Goal: Task Accomplishment & Management: Manage account settings

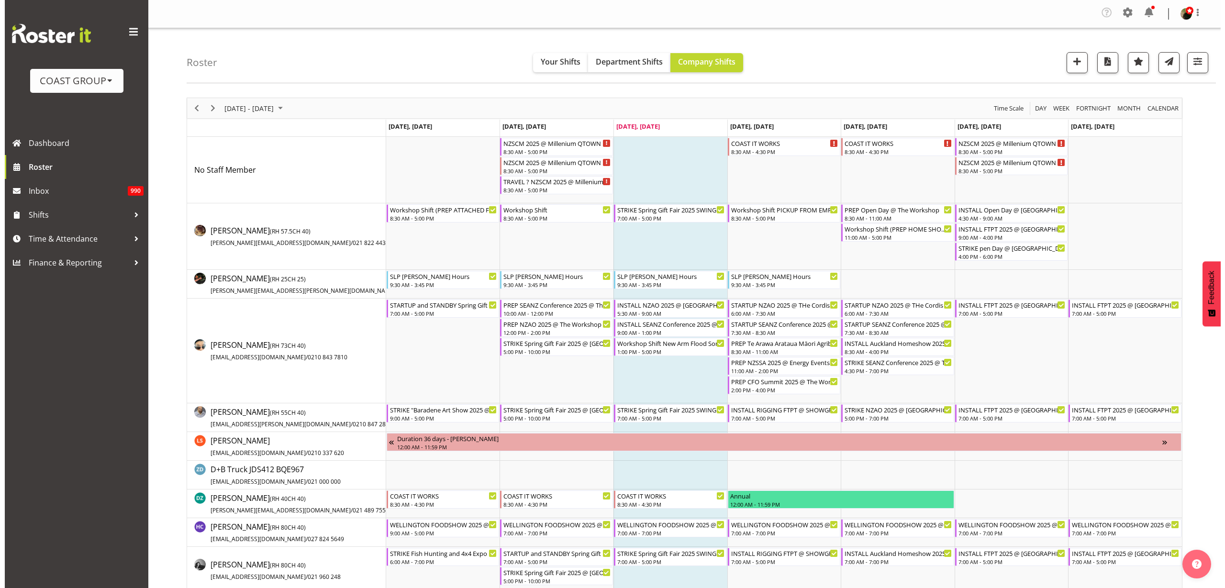
scroll to position [419, 0]
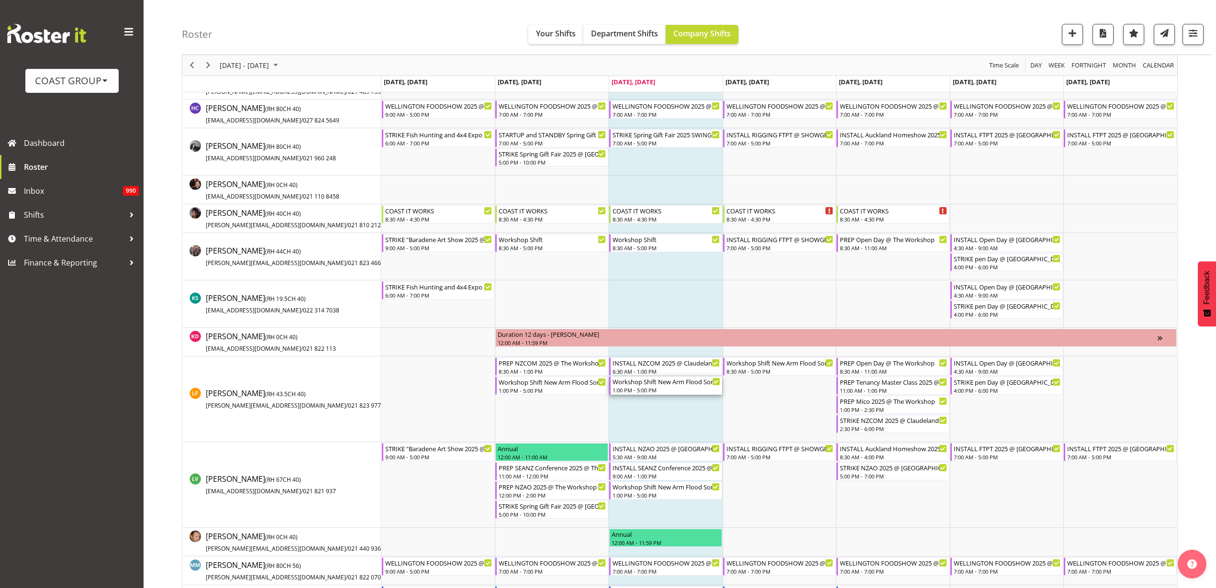
click at [648, 392] on div "1:00 PM - 5:00 PM" at bounding box center [667, 390] width 108 height 8
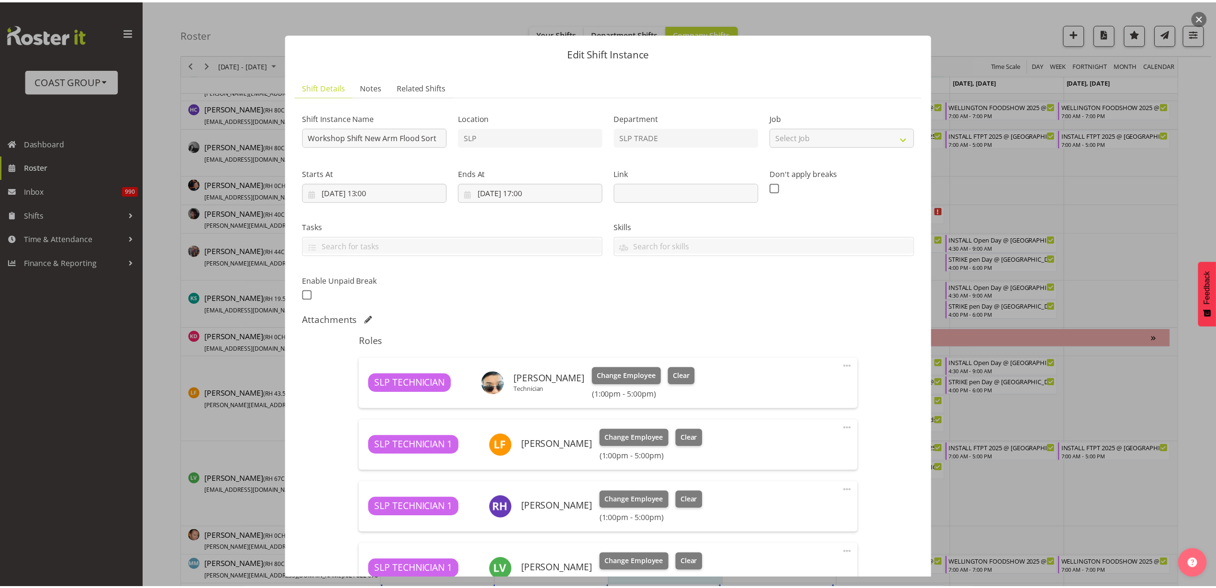
scroll to position [146, 0]
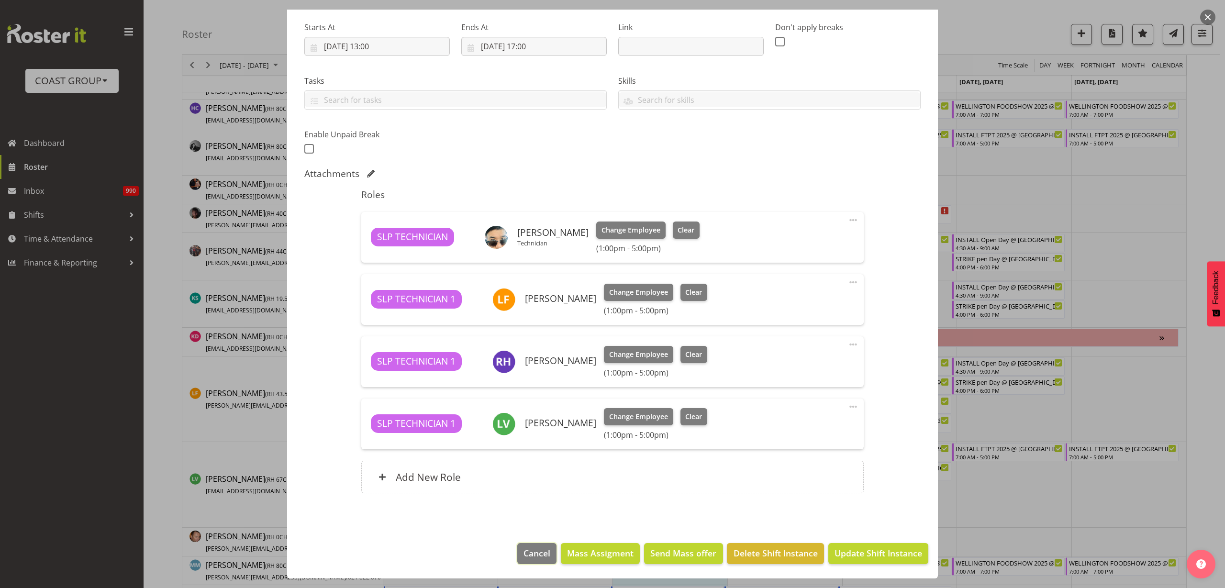
click at [538, 556] on span "Cancel" at bounding box center [537, 553] width 27 height 12
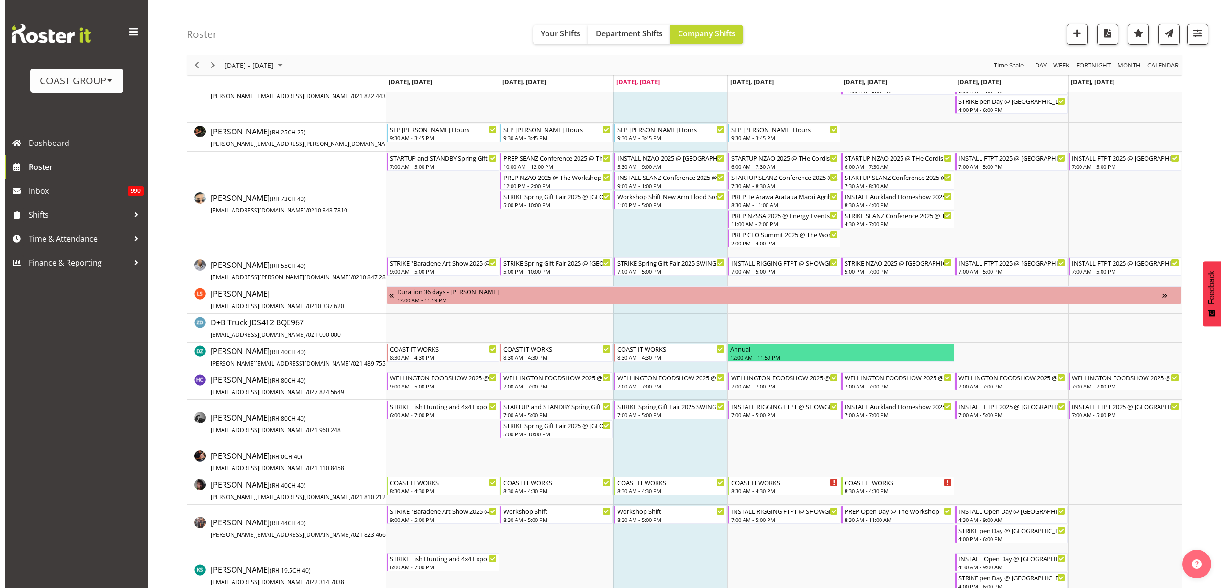
scroll to position [120, 0]
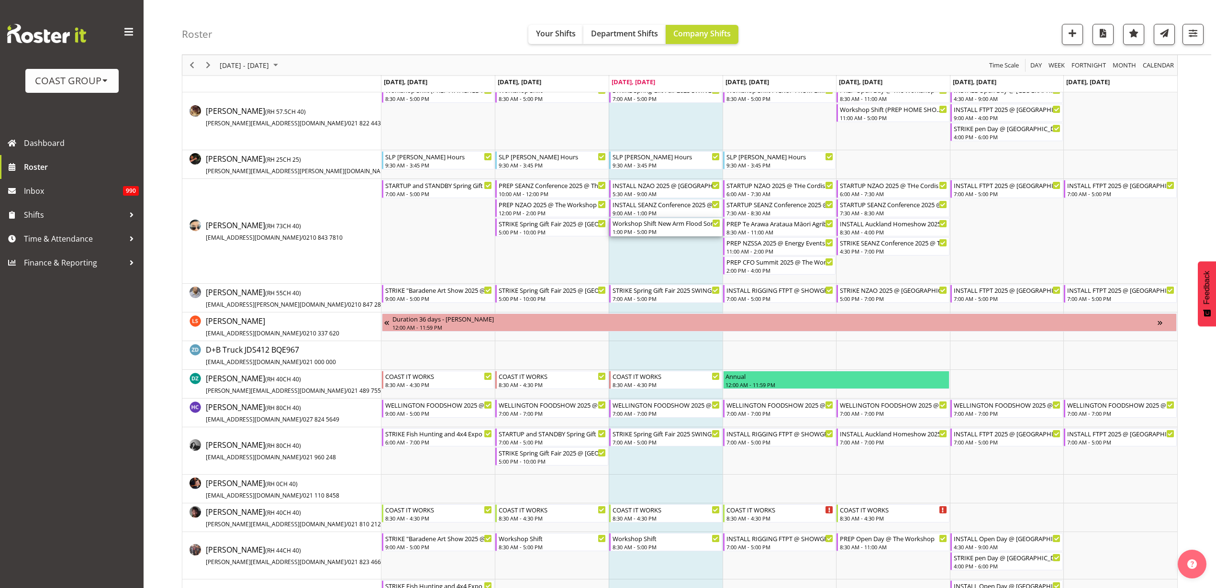
click at [635, 228] on div "1:00 PM - 5:00 PM" at bounding box center [667, 232] width 108 height 8
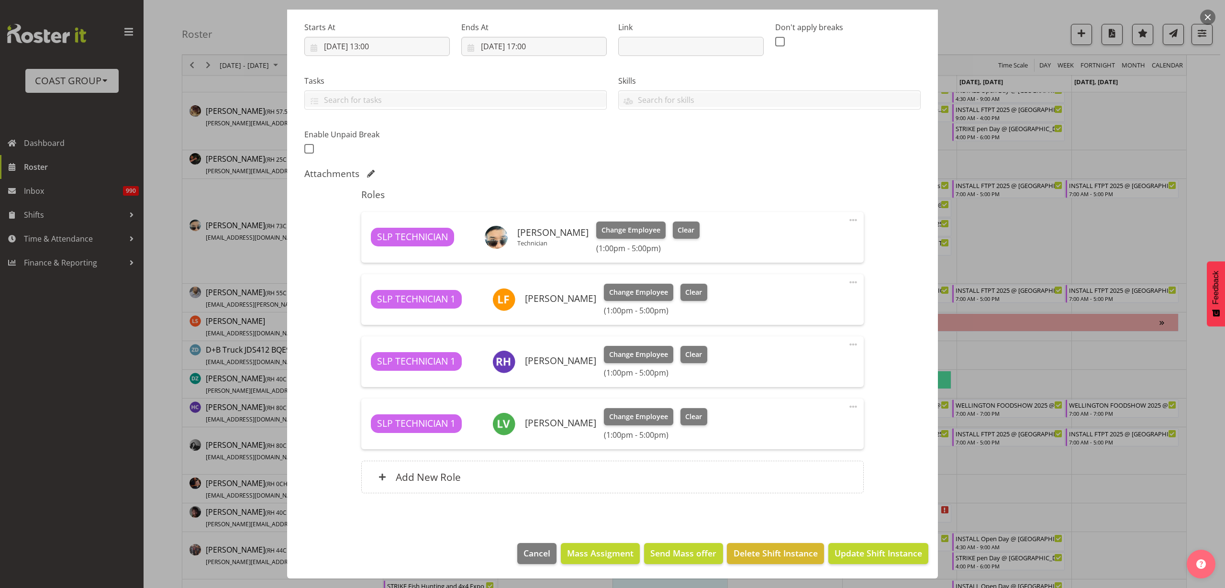
scroll to position [26, 0]
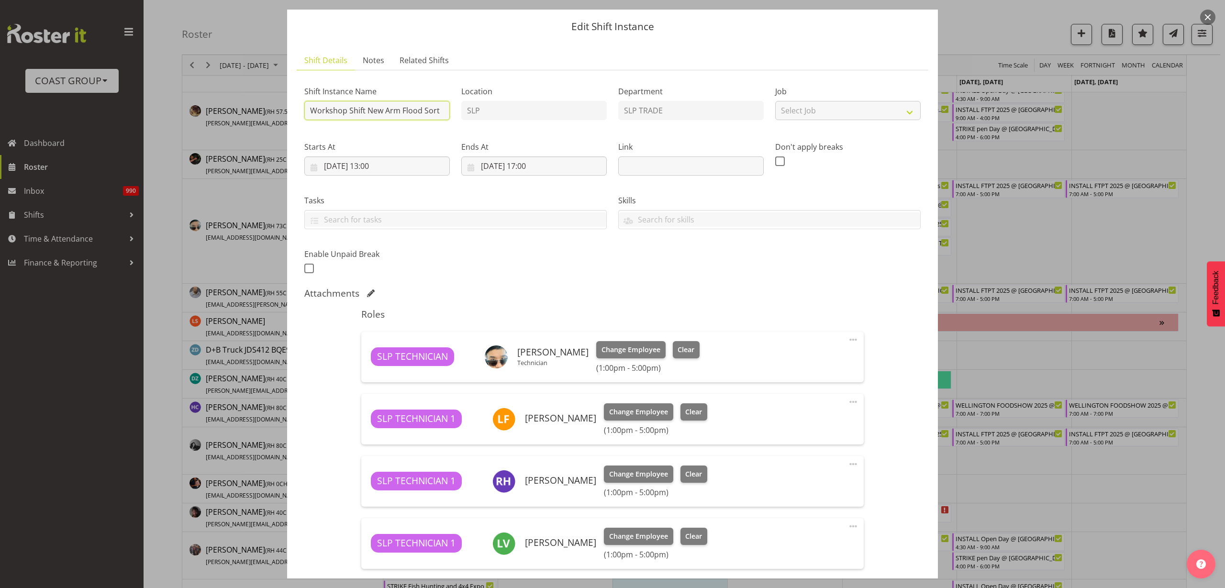
drag, startPoint x: 308, startPoint y: 110, endPoint x: 786, endPoint y: 99, distance: 477.9
click at [786, 99] on div "Shift Instance Name Workshop Shift New Arm Flood Sort Location SLP Department S…" at bounding box center [613, 177] width 628 height 210
type input "PREP AND INSTAL LAST MINUTE JOB @ UOA On Site ASAP"
click at [831, 97] on label "Job" at bounding box center [848, 91] width 146 height 11
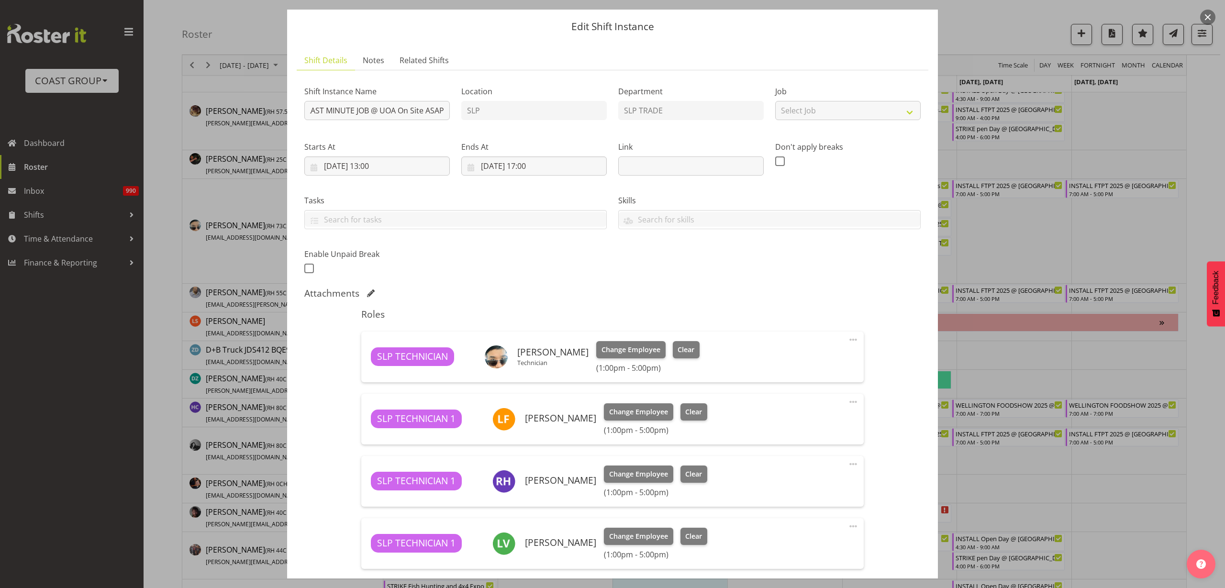
scroll to position [0, 0]
click at [830, 104] on select "Select Job Create new job 1 Carlton Events 1 [PERSON_NAME][GEOGRAPHIC_DATA] 1 […" at bounding box center [848, 110] width 146 height 19
click at [842, 107] on select "Select Job Create new job 1 Carlton Events 1 [PERSON_NAME][GEOGRAPHIC_DATA] 1 […" at bounding box center [848, 110] width 146 height 19
click at [899, 111] on select "Create new job 1 Carlton Events 1 [PERSON_NAME][GEOGRAPHIC_DATA] 1 [PERSON_NAME…" at bounding box center [848, 110] width 146 height 19
select select "0"
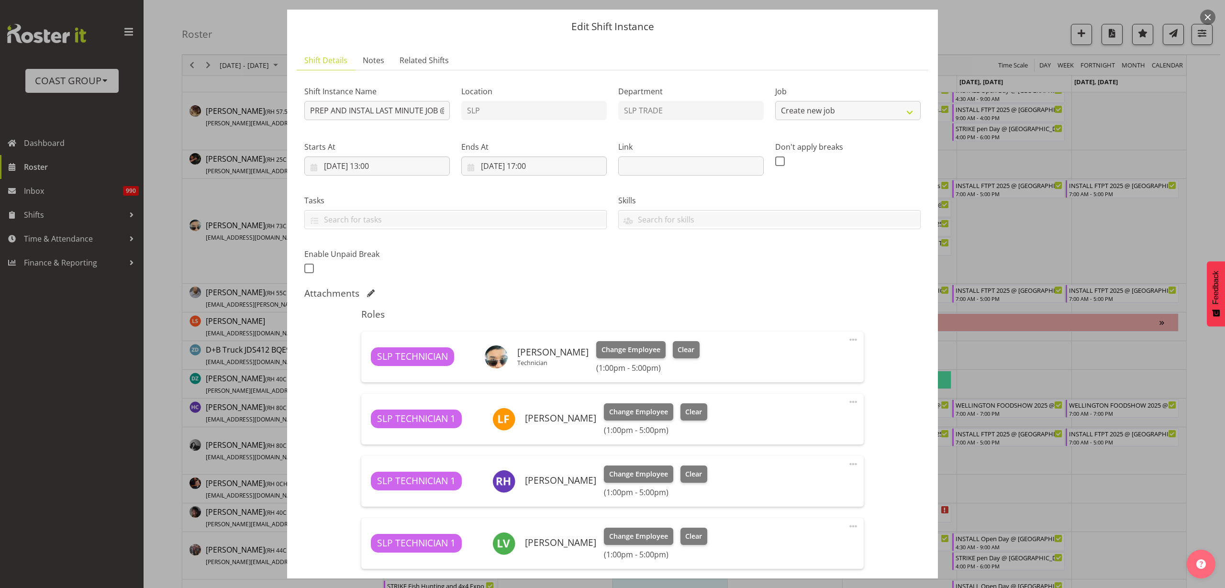
click at [775, 101] on select "Create new job 1 Carlton Events 1 [PERSON_NAME][GEOGRAPHIC_DATA] 1 [PERSON_NAME…" at bounding box center [848, 110] width 146 height 19
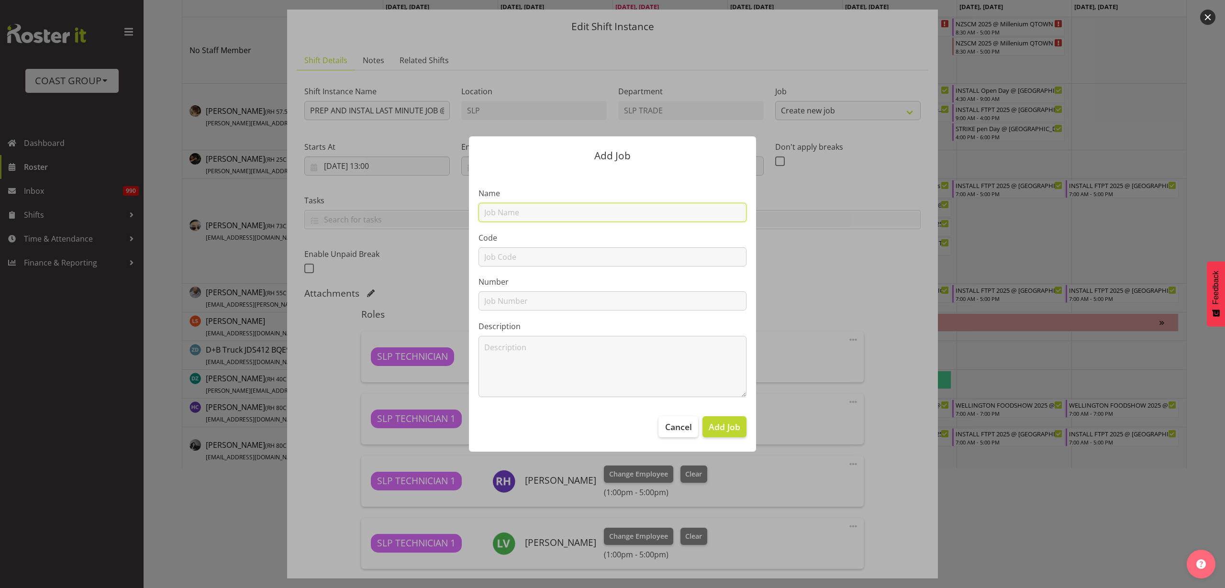
click at [504, 213] on input "text" at bounding box center [613, 212] width 268 height 19
type input "T250830 UOA Open Day 2025"
type input "T250830"
click at [738, 427] on span "Add Job" at bounding box center [725, 427] width 32 height 12
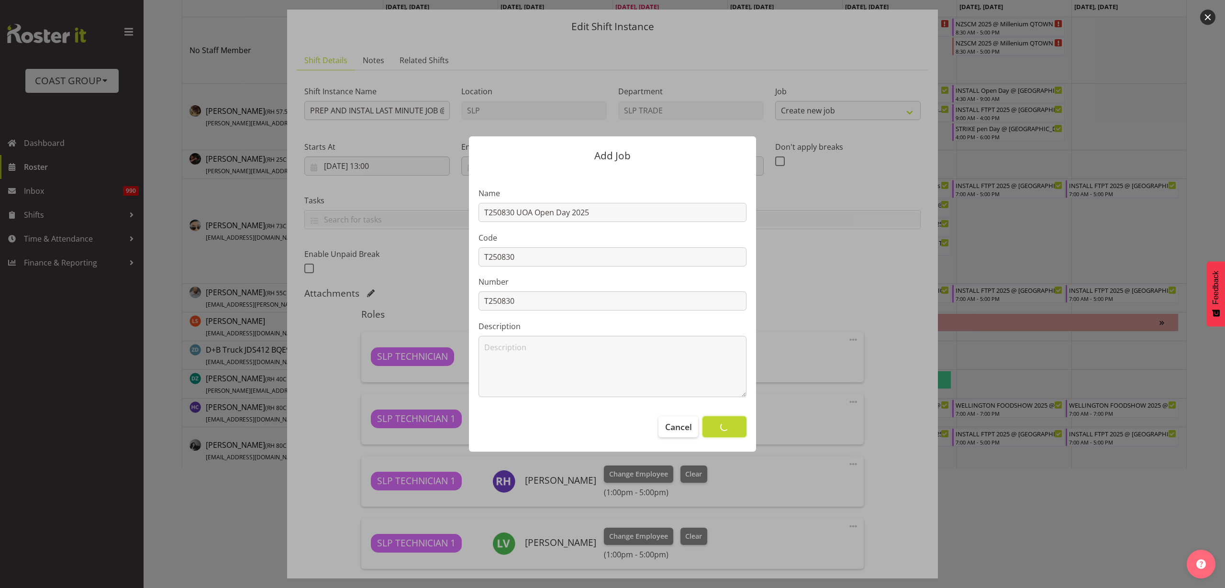
select select
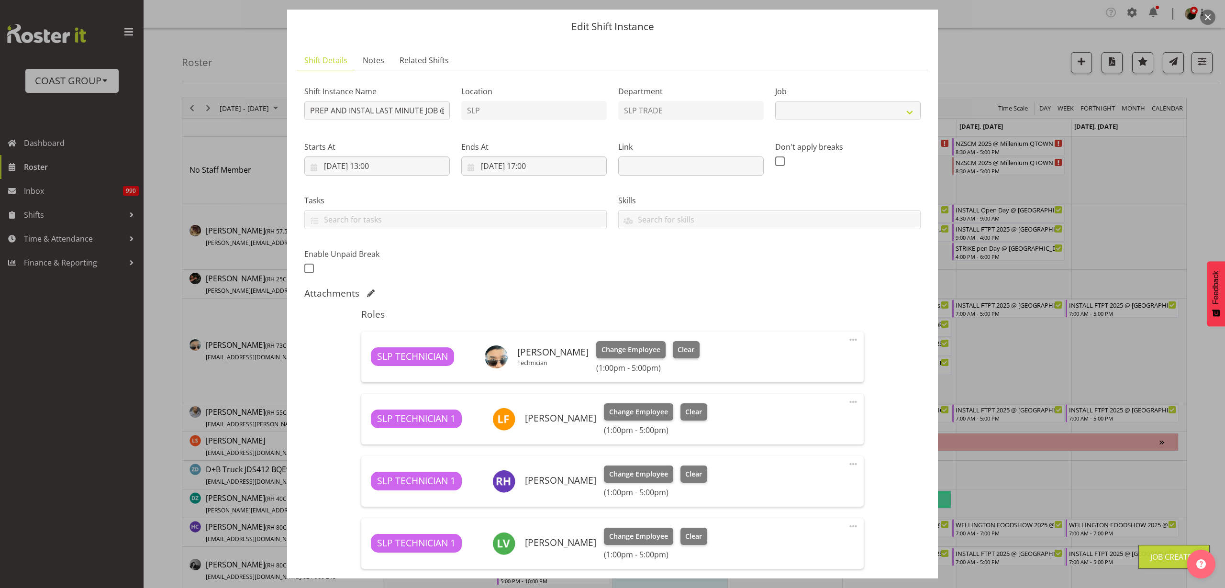
scroll to position [120, 0]
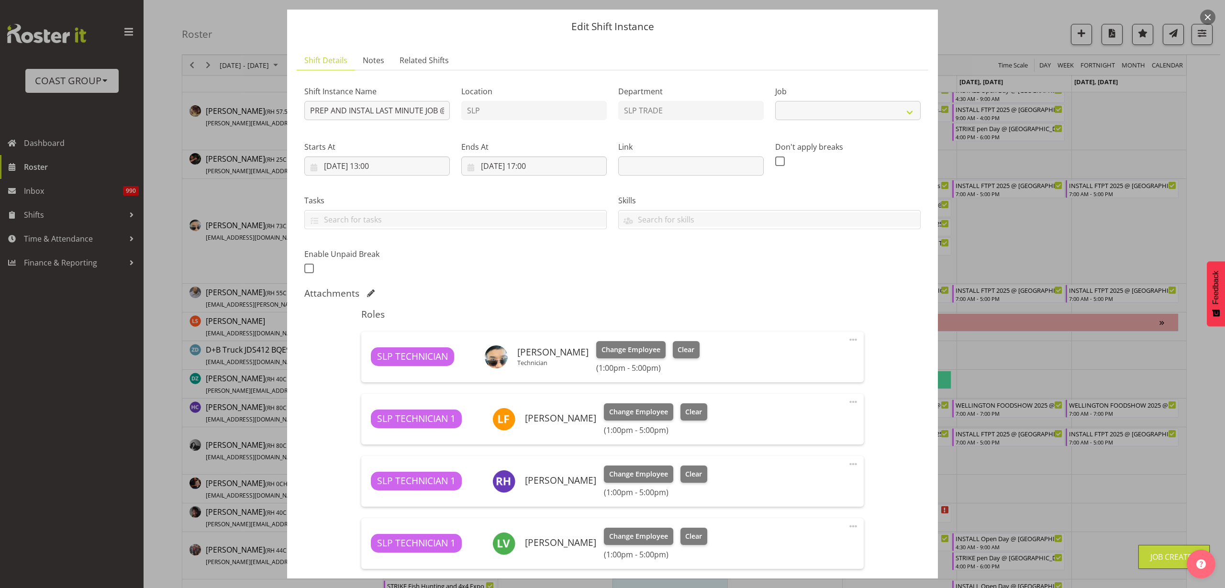
select select "10577"
click at [646, 165] on input "text" at bounding box center [691, 166] width 146 height 19
paste input "[URL][DOMAIN_NAME]"
type input "[URL][DOMAIN_NAME]"
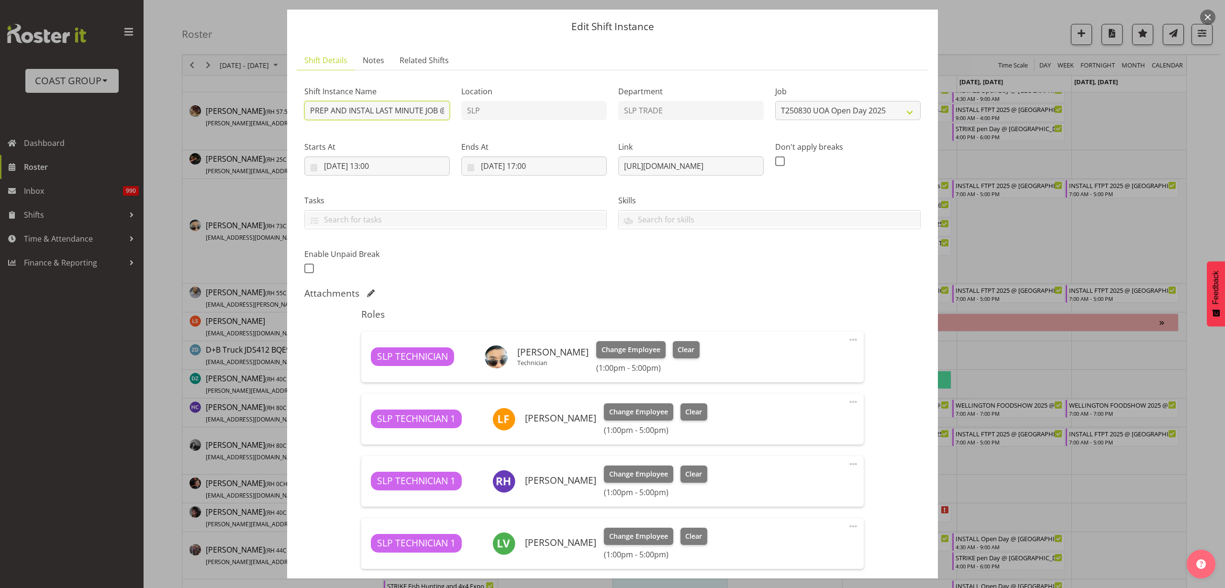
click at [404, 111] on input "PREP AND INSTAL LAST MINUTE JOB @ UOA On Site ASAP" at bounding box center [377, 110] width 146 height 19
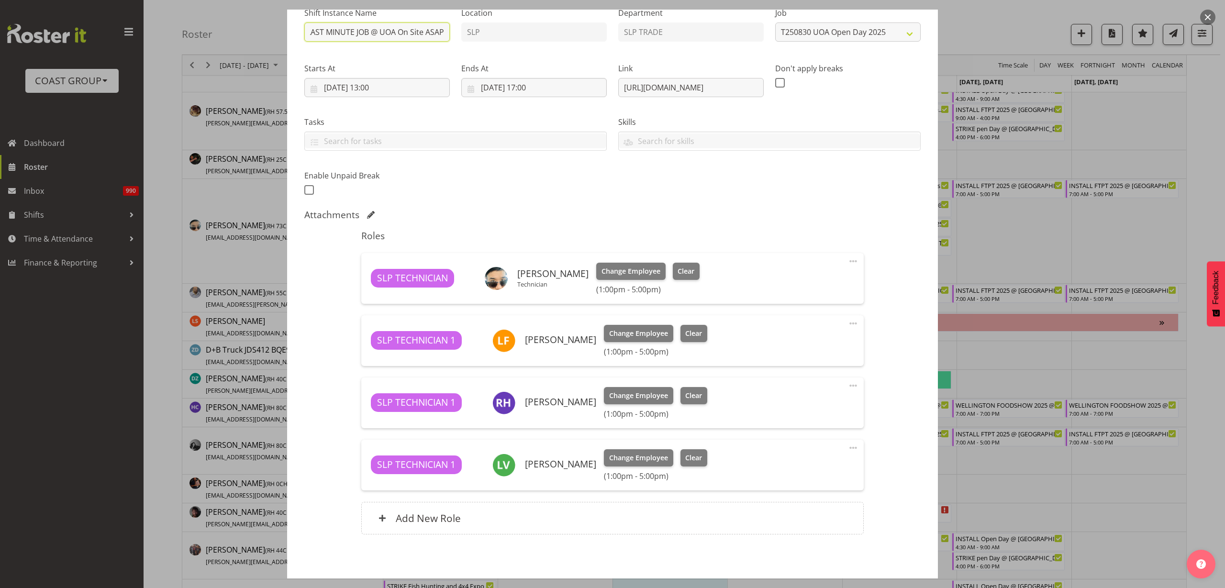
scroll to position [146, 0]
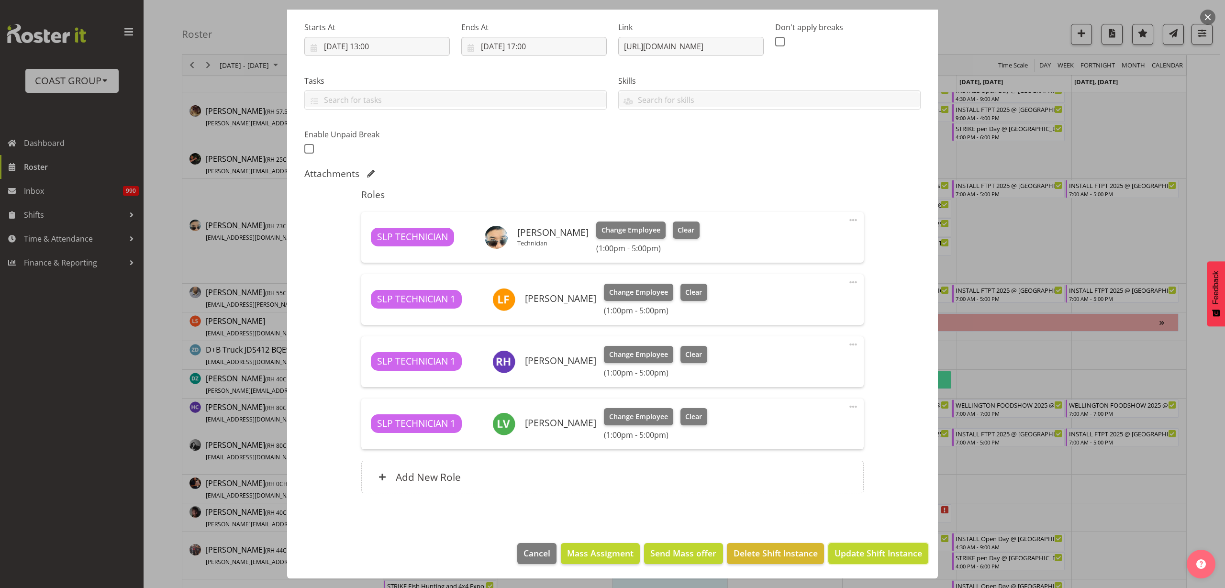
click at [898, 556] on span "Update Shift Instance" at bounding box center [879, 553] width 88 height 12
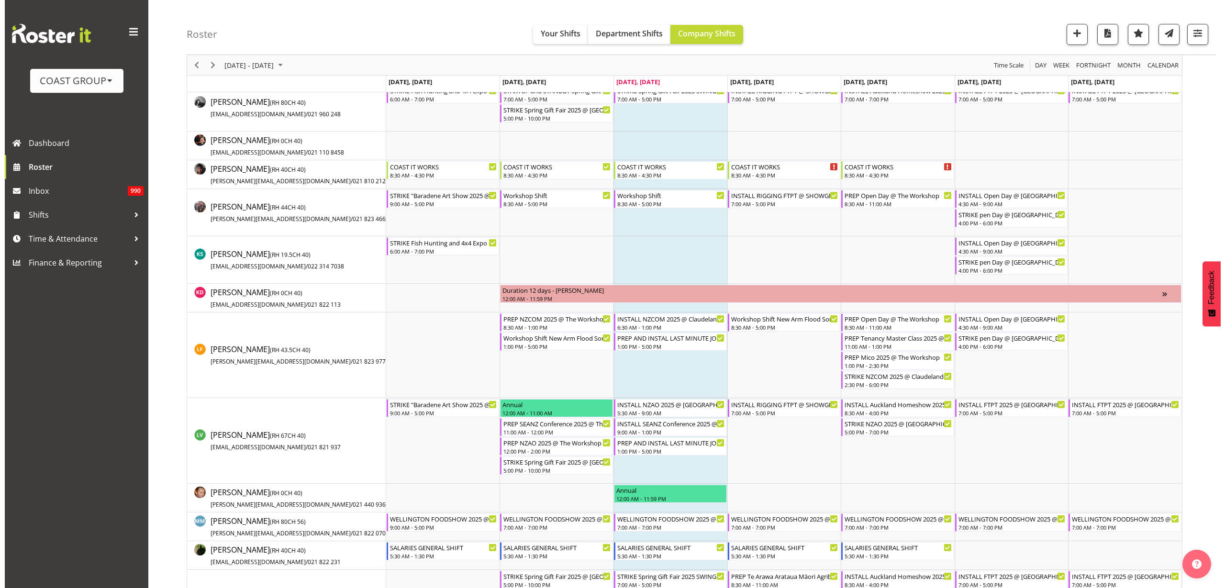
scroll to position [479, 0]
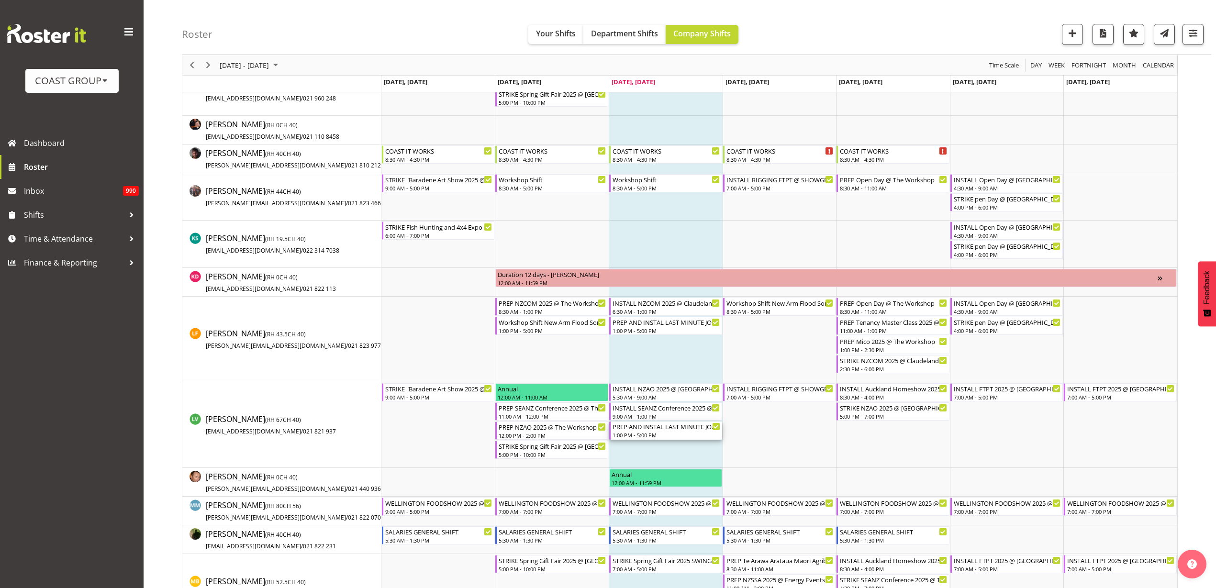
click at [652, 432] on div "1:00 PM - 5:00 PM" at bounding box center [667, 435] width 108 height 8
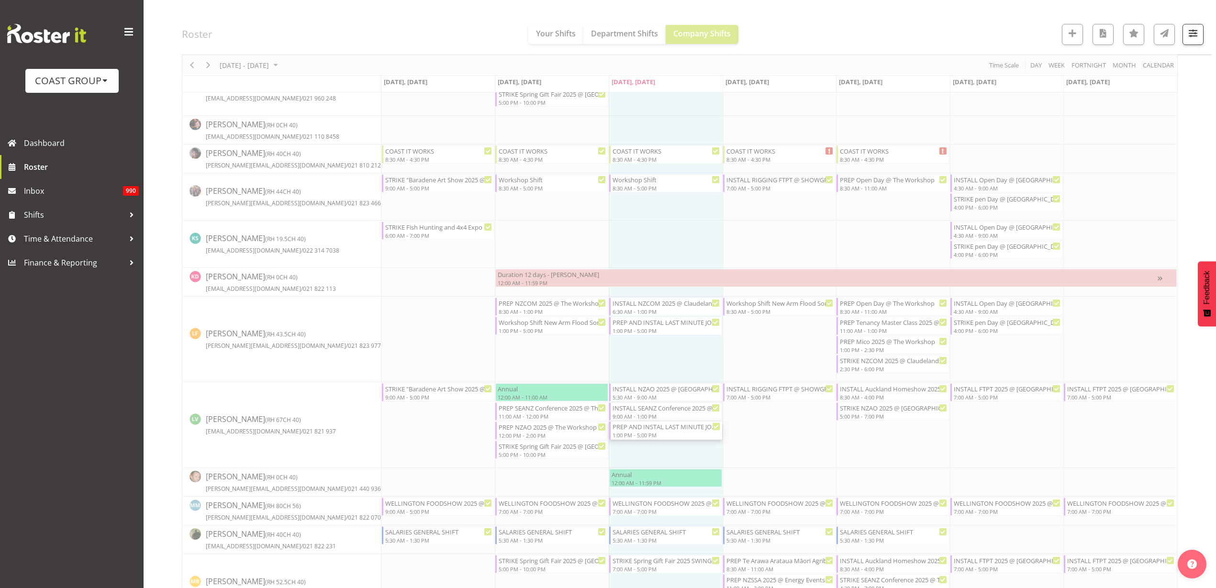
select select
select select "7"
select select "2025"
select select "17"
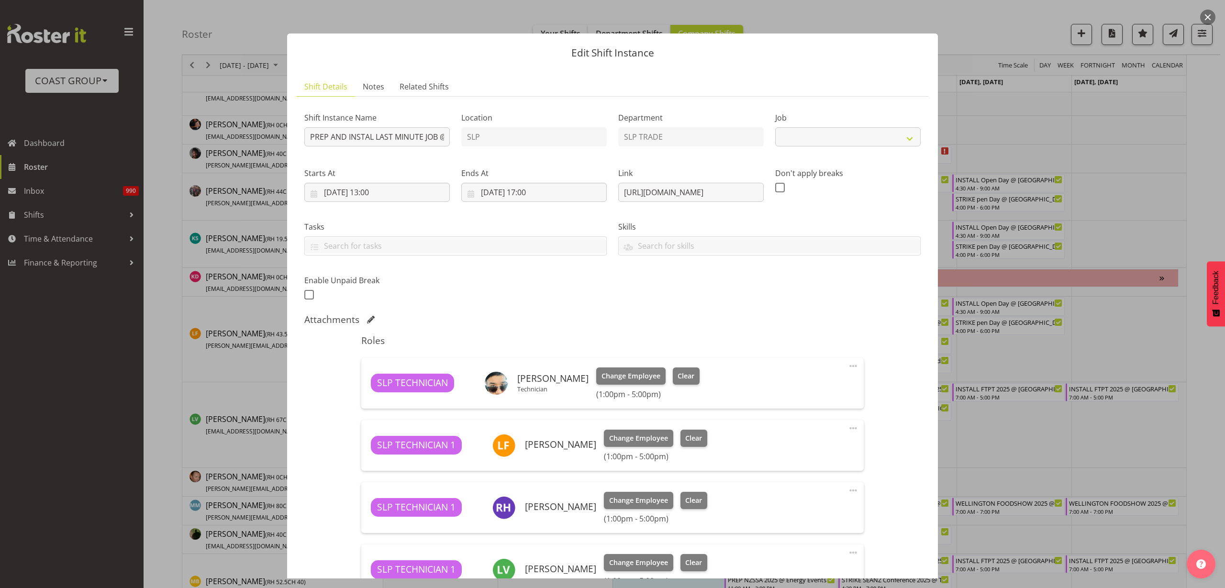
select select "10577"
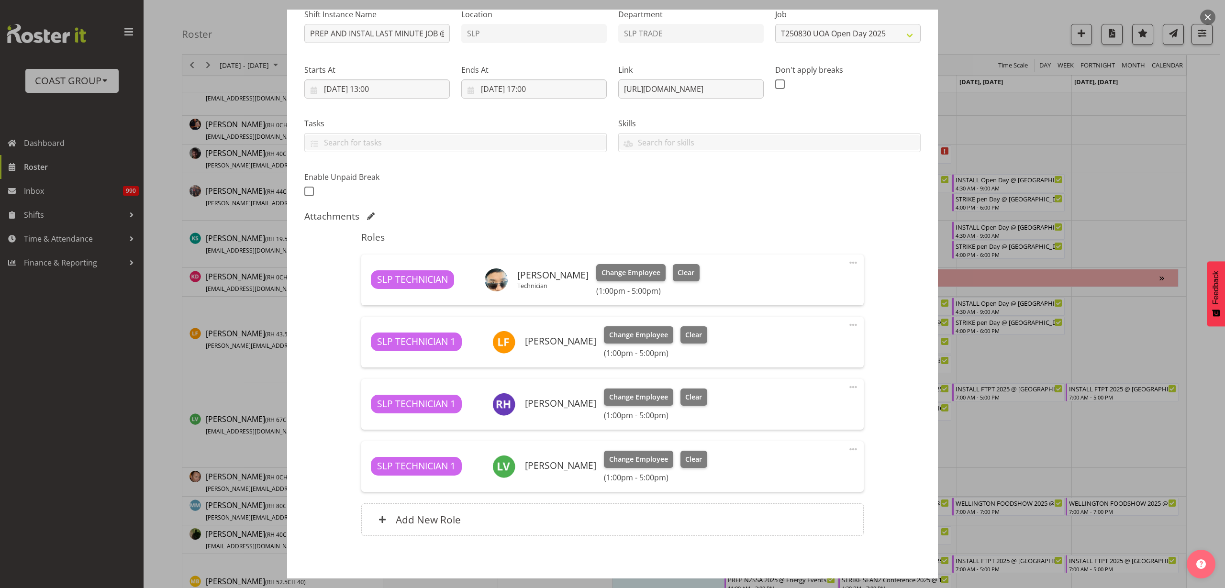
scroll to position [86, 0]
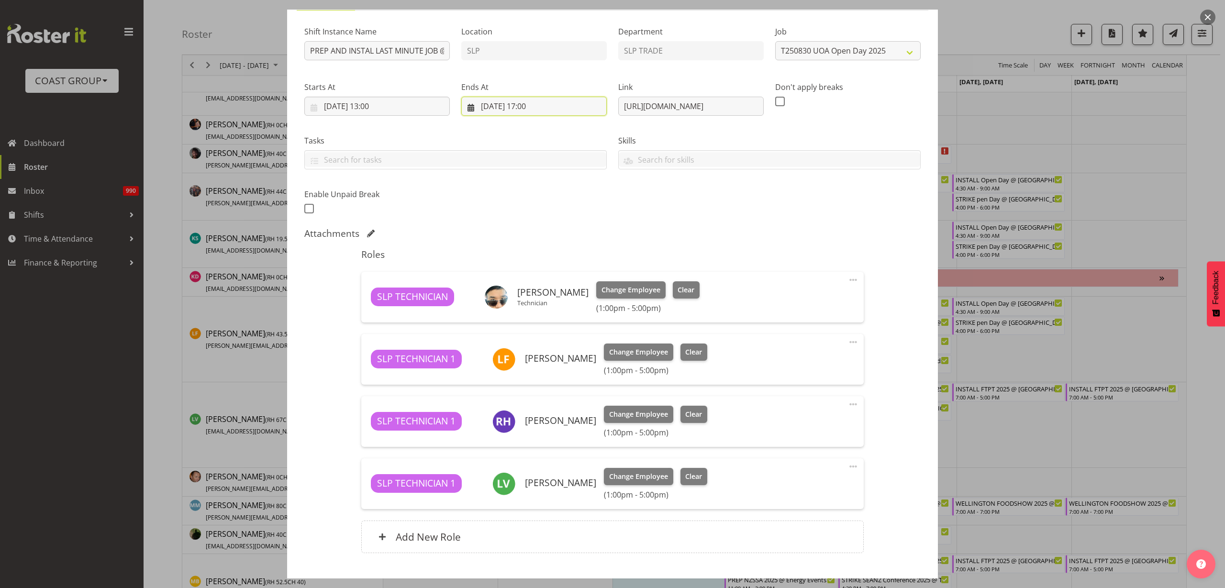
click at [527, 104] on input "[DATE] 17:00" at bounding box center [534, 106] width 146 height 19
click at [489, 532] on div "Add New Role" at bounding box center [612, 537] width 502 height 33
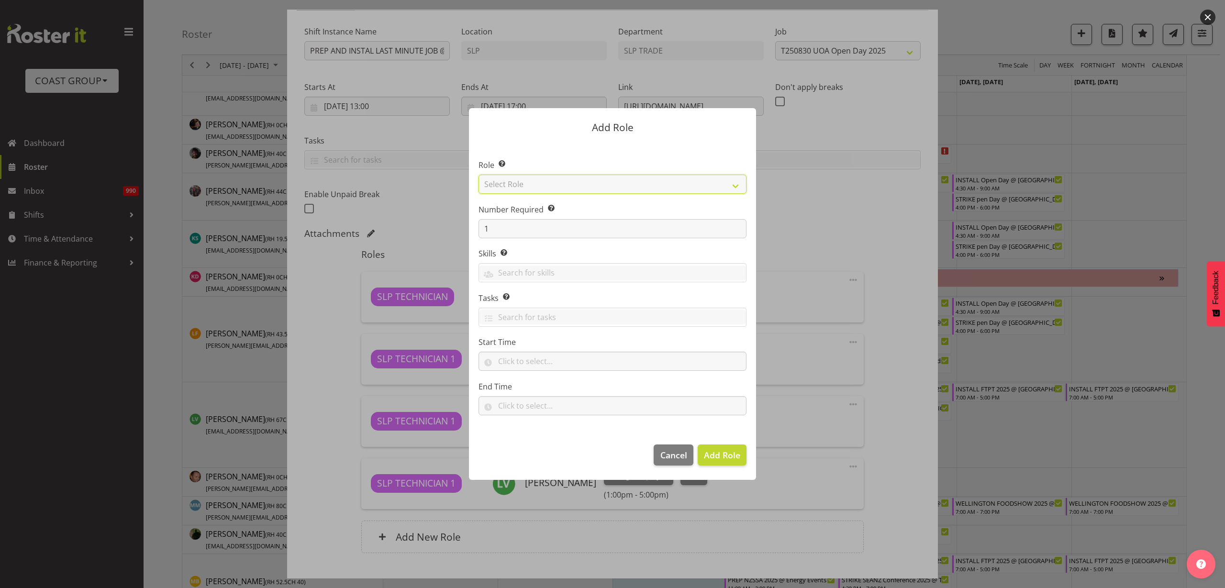
click at [532, 181] on select "Select Role ACCOUNT MANAGER ACCOUNT MANAGER DW ACCOUNTS [PERSON_NAME] VEHICLES …" at bounding box center [613, 184] width 268 height 19
select select "81"
click at [479, 175] on select "Select Role ACCOUNT MANAGER ACCOUNT MANAGER DW ACCOUNTS [PERSON_NAME] VEHICLES …" at bounding box center [613, 184] width 268 height 19
click at [736, 456] on span "Add Role" at bounding box center [722, 454] width 36 height 11
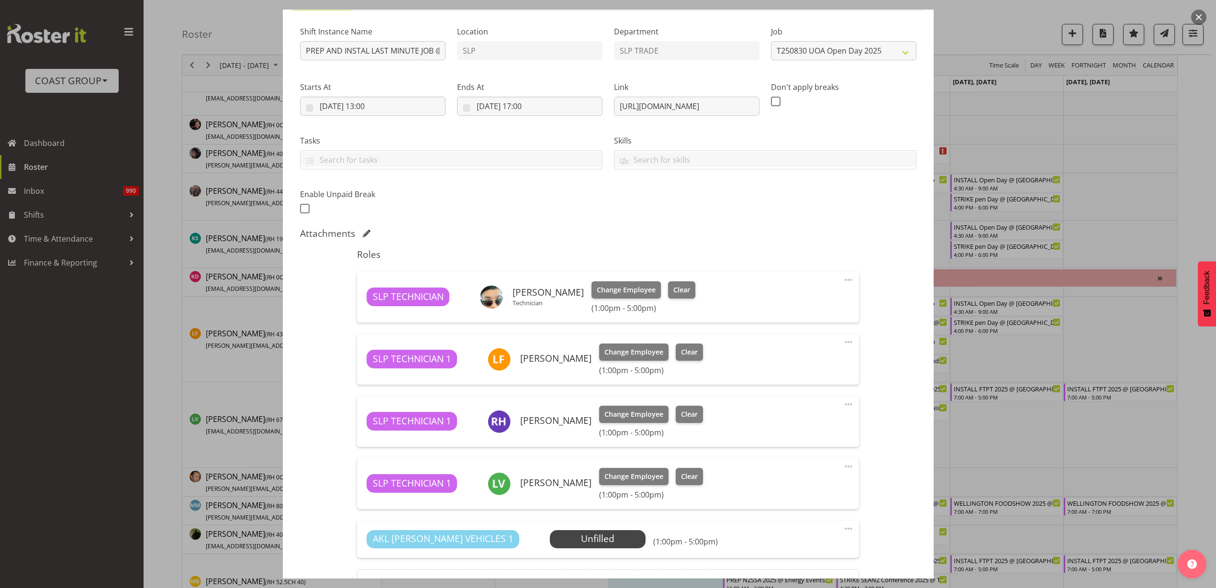
click at [0, 0] on span "Select Employee" at bounding box center [0, 0] width 0 height 0
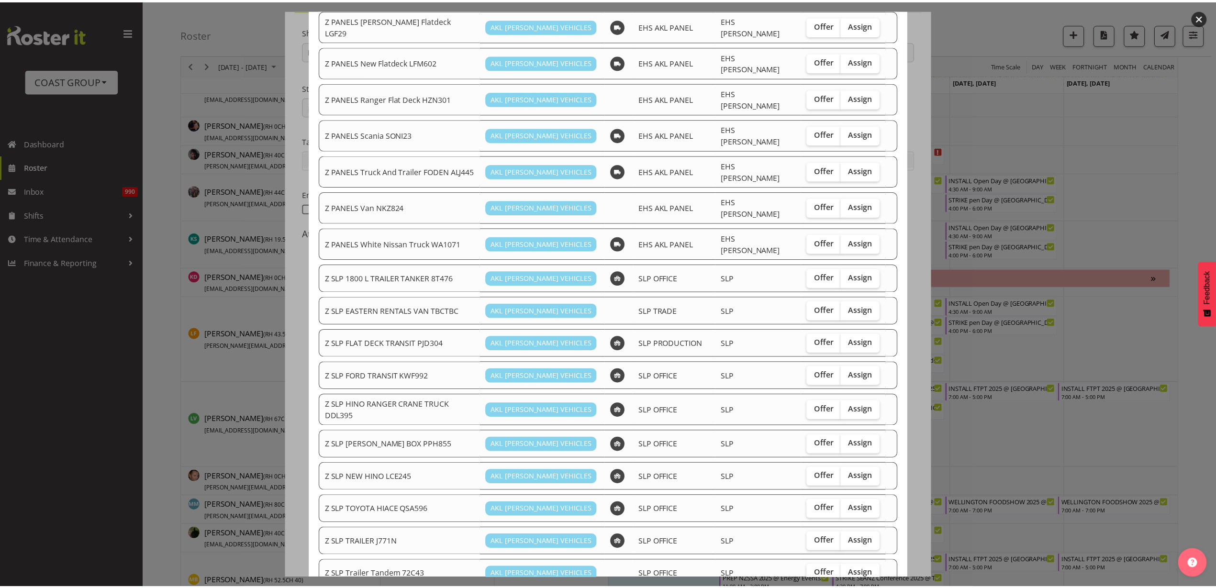
scroll to position [637, 0]
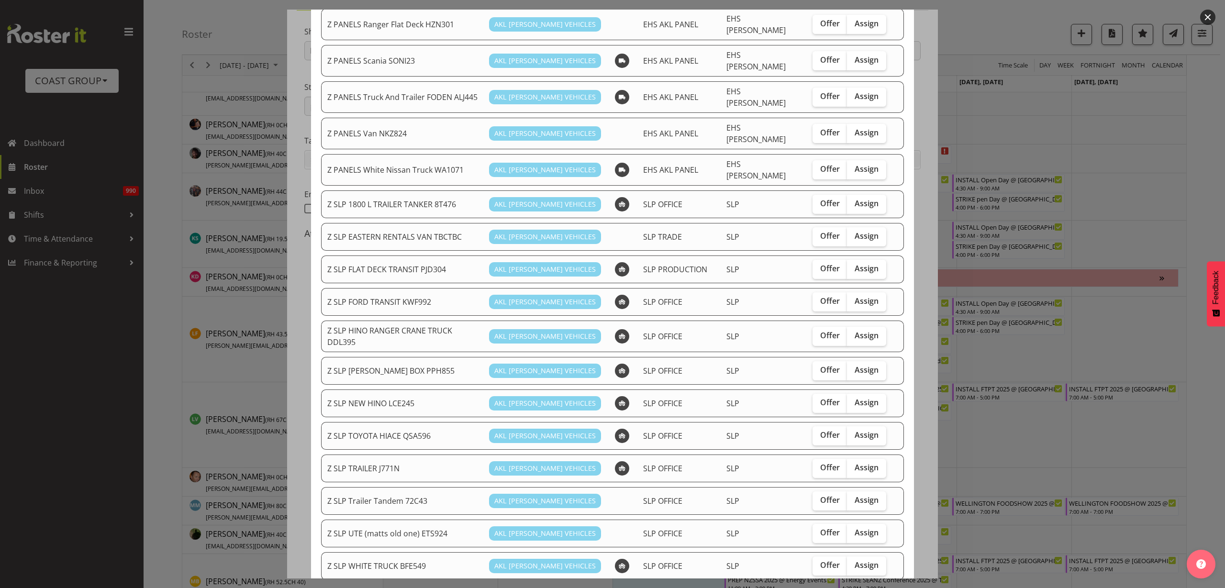
click at [855, 296] on span "Assign" at bounding box center [867, 301] width 24 height 10
click at [847, 298] on input "Assign" at bounding box center [850, 301] width 6 height 6
checkbox input "true"
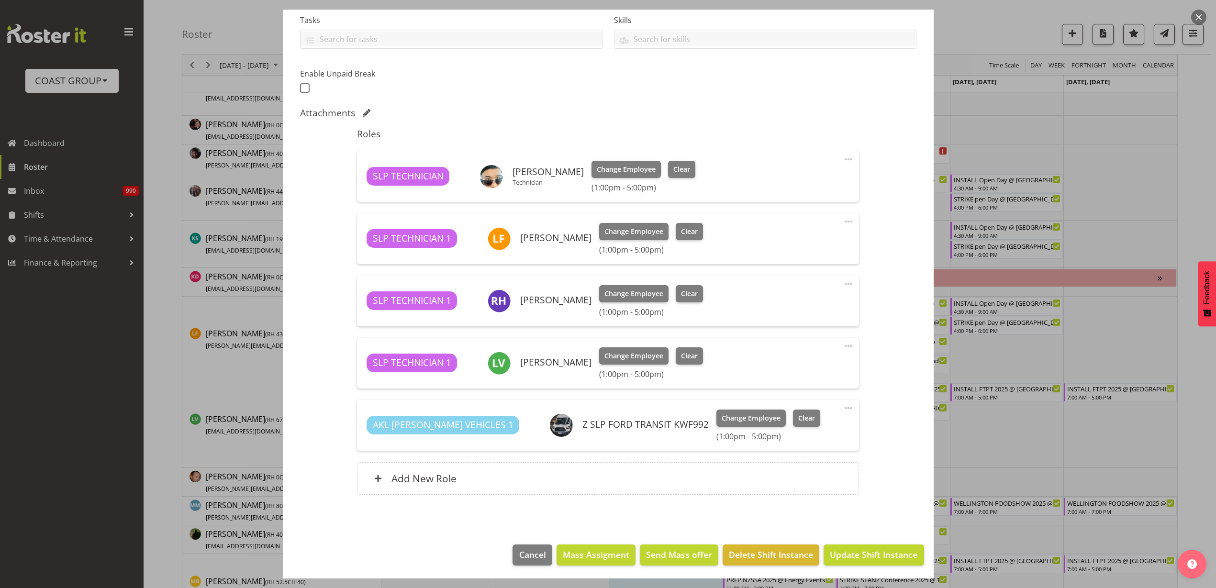
scroll to position [208, 0]
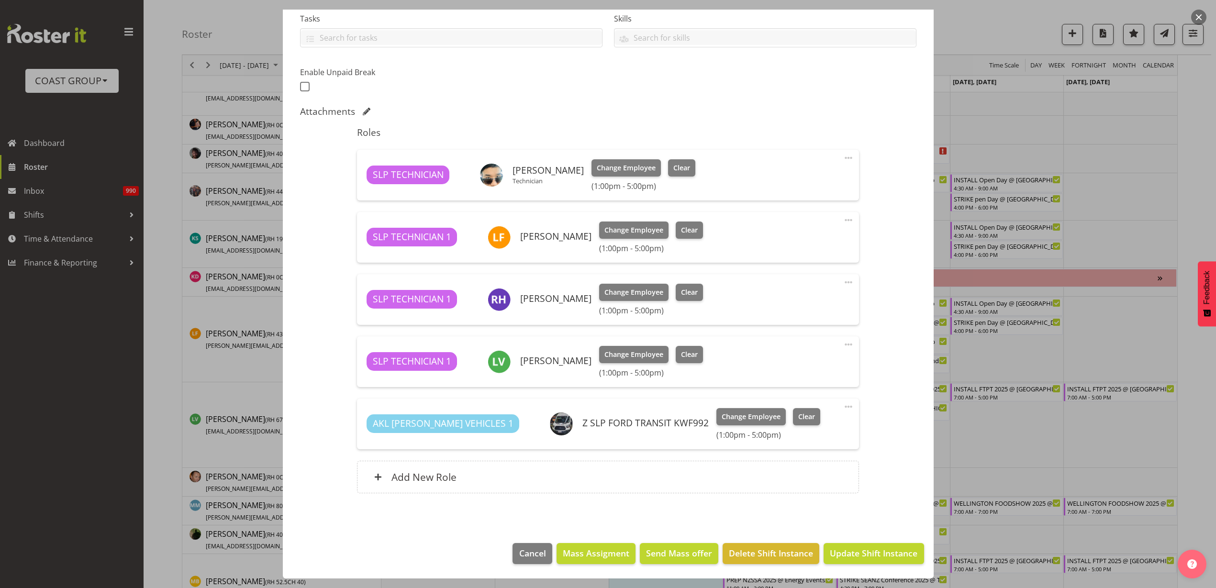
click at [843, 283] on span at bounding box center [848, 282] width 11 height 11
click at [795, 341] on link "Delete" at bounding box center [809, 339] width 92 height 17
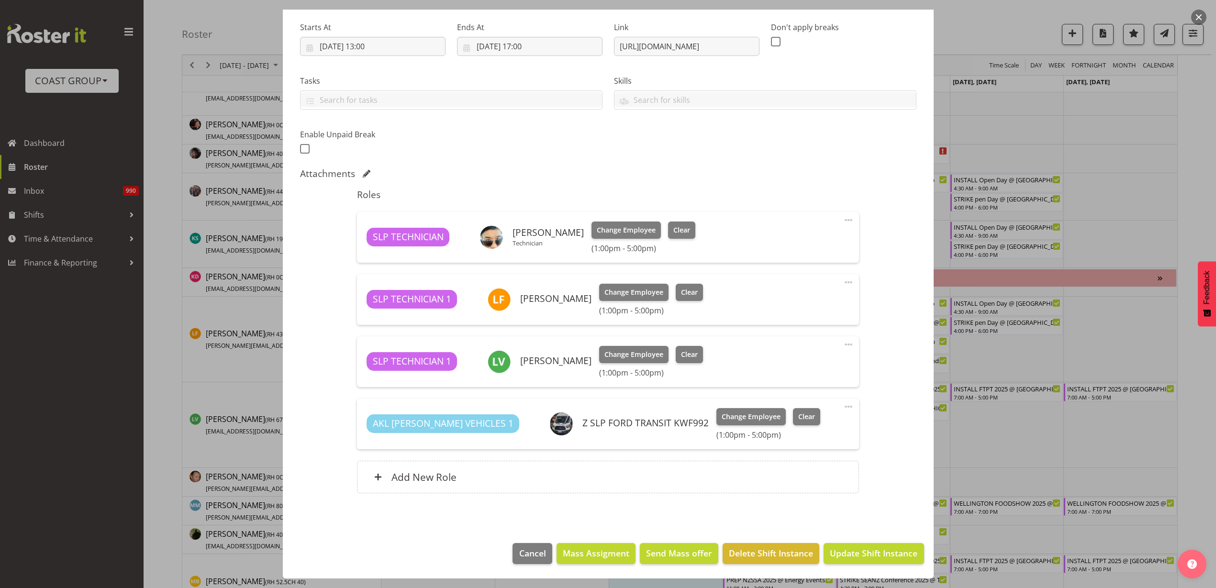
click at [843, 282] on span at bounding box center [848, 282] width 11 height 11
click at [824, 347] on link "Delete" at bounding box center [809, 339] width 92 height 17
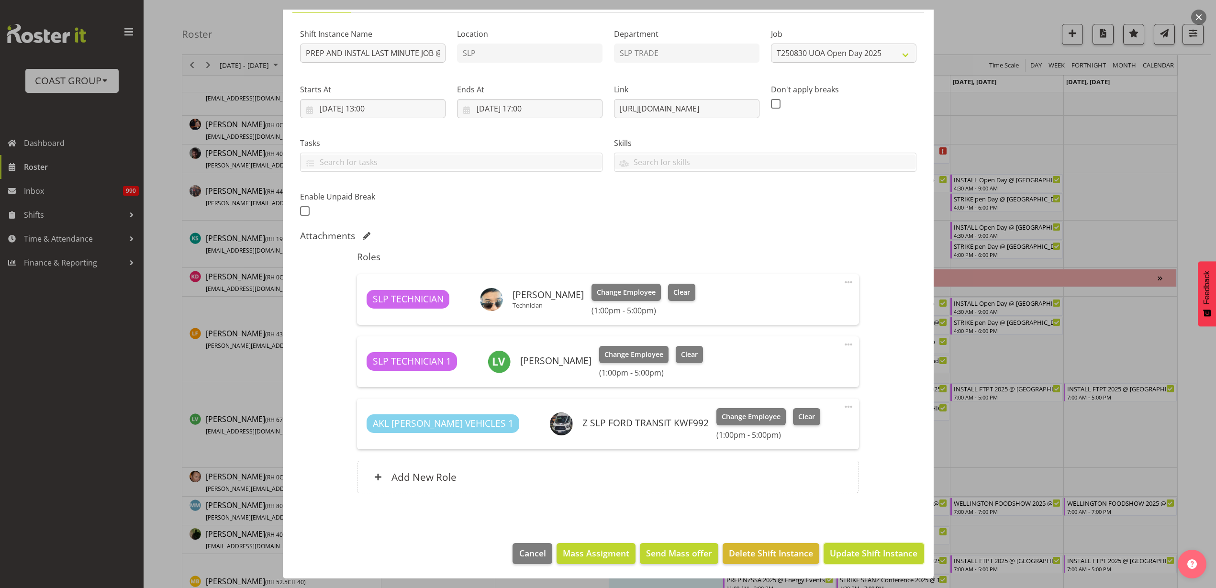
click at [882, 554] on span "Update Shift Instance" at bounding box center [874, 553] width 88 height 12
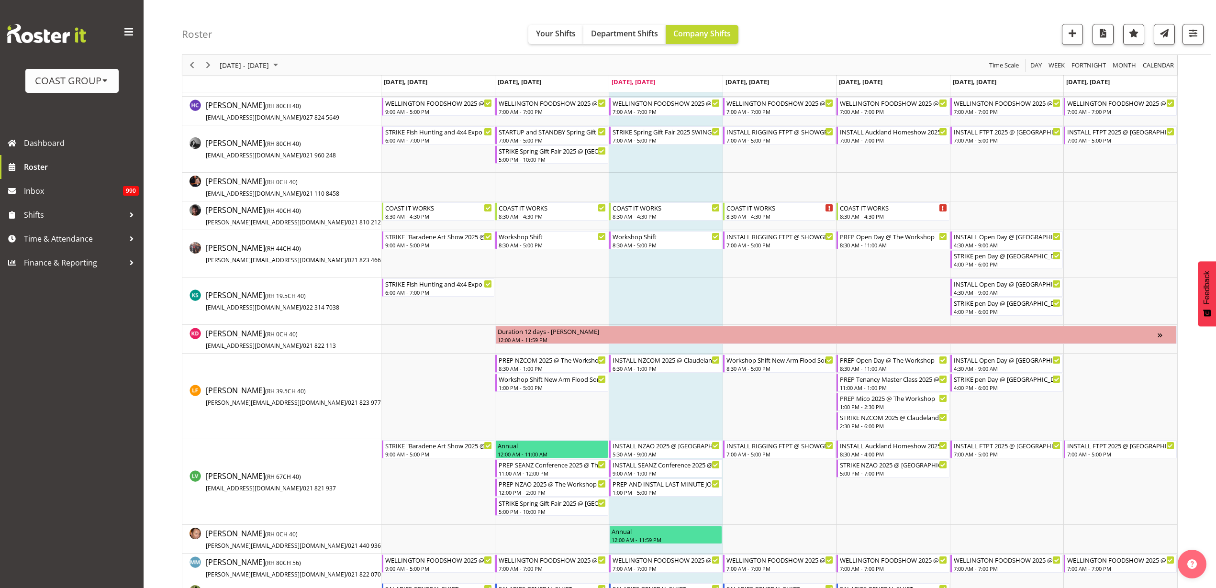
scroll to position [479, 0]
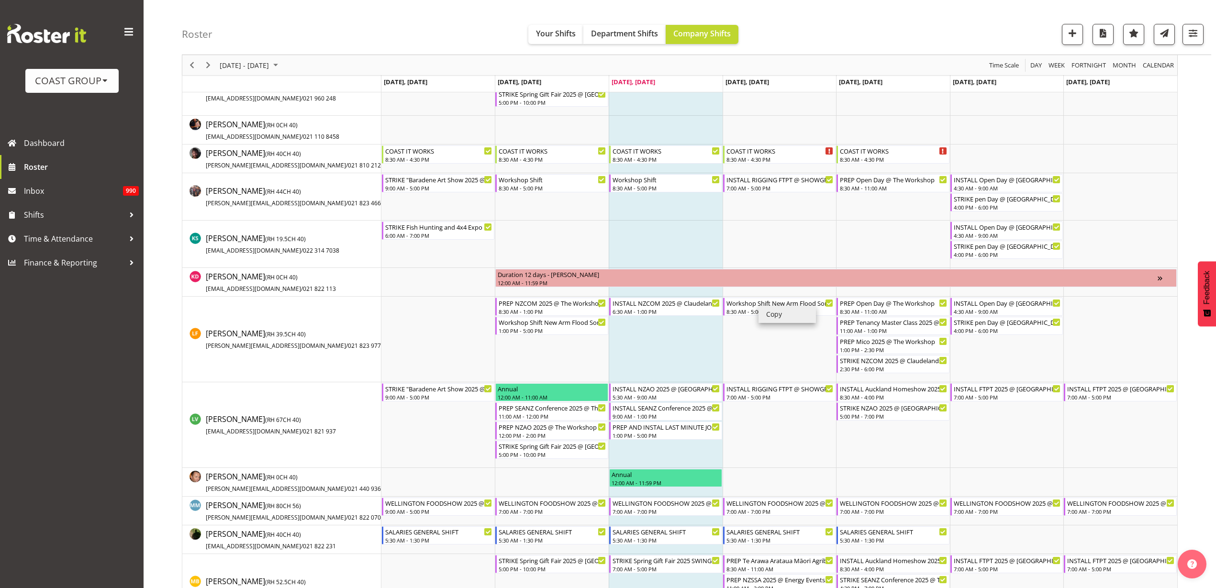
click at [783, 318] on li "Copy" at bounding box center [787, 314] width 57 height 17
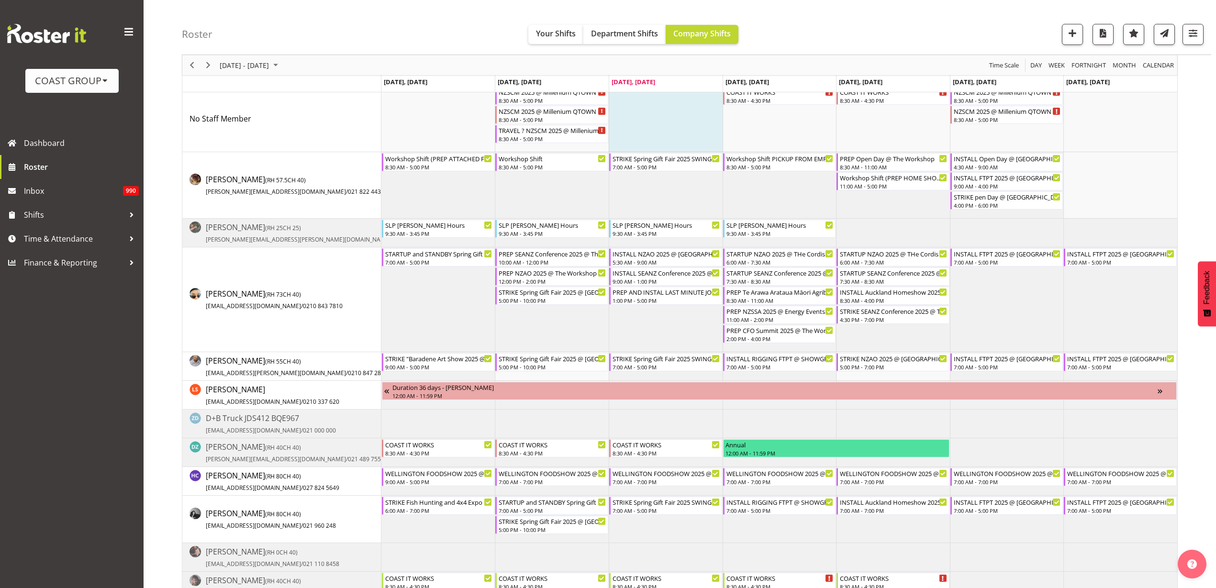
scroll to position [0, 0]
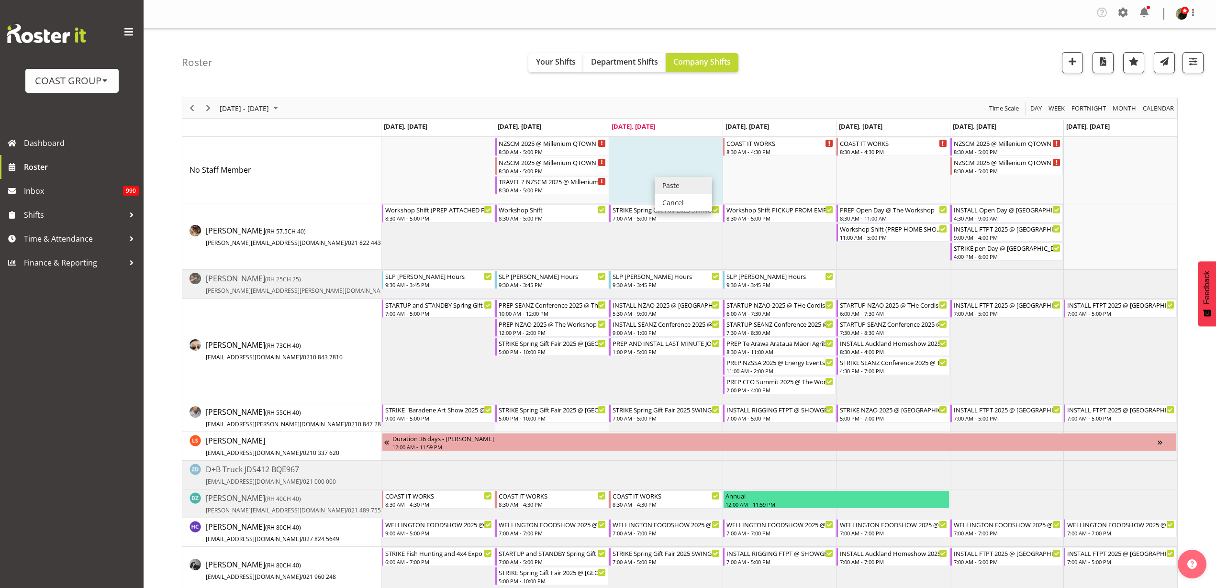
click at [682, 188] on li "Paste" at bounding box center [683, 185] width 57 height 17
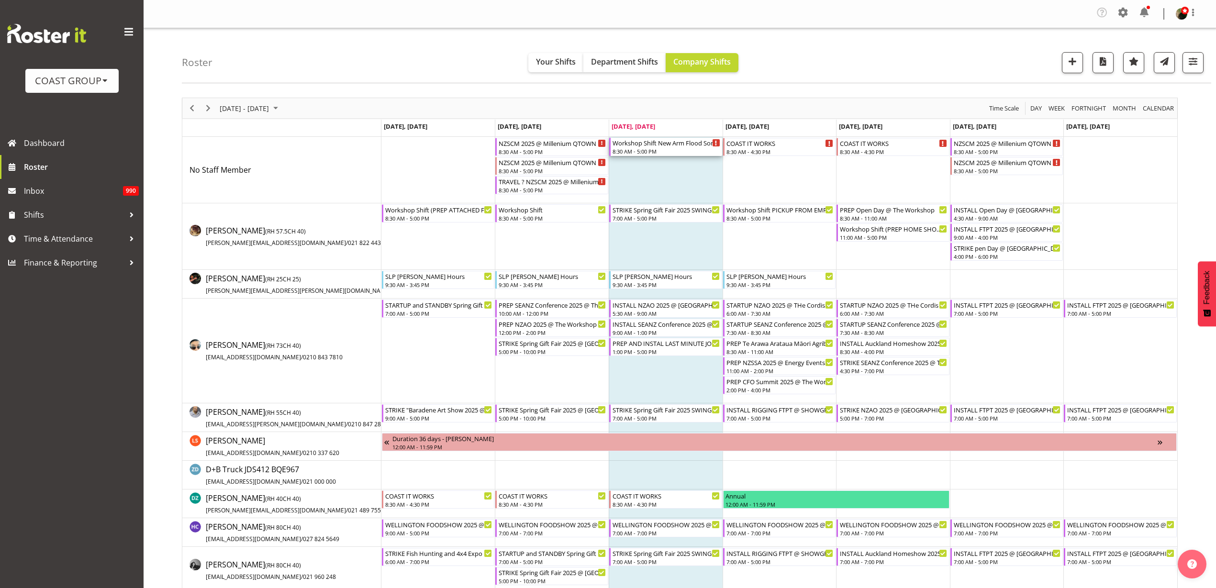
click at [655, 141] on div "Workshop Shift New Arm Flood Sort" at bounding box center [667, 143] width 108 height 10
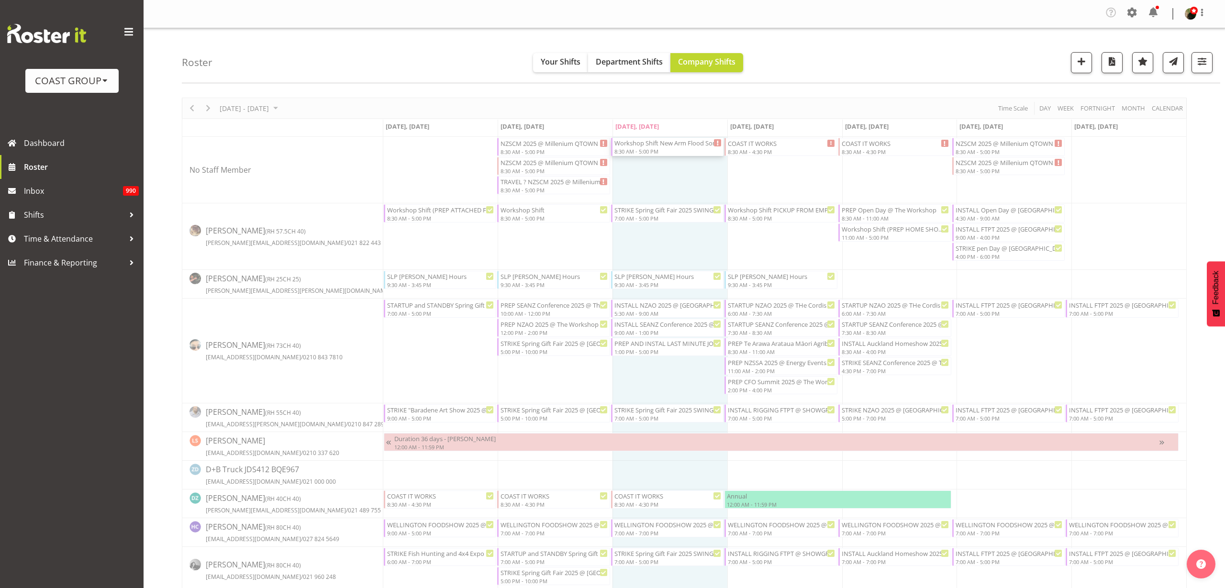
select select "7"
select select "2025"
select select "8"
select select "30"
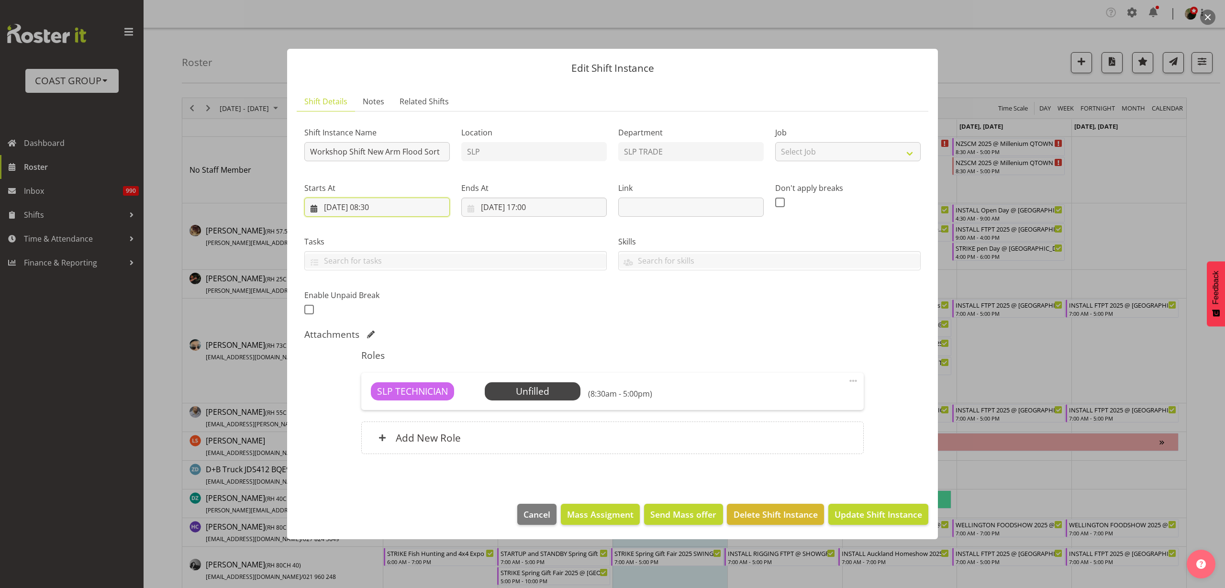
click at [367, 203] on input "[DATE] 08:30" at bounding box center [377, 207] width 146 height 19
click at [375, 407] on select "00 01 02 03 04 05 06 07 08 09 10 11 12 13 14 15 16 17 18 19 20 21 22 23" at bounding box center [378, 410] width 22 height 19
select select "13"
click at [367, 401] on select "00 01 02 03 04 05 06 07 08 09 10 11 12 13 14 15 16 17 18 19 20 21 22 23" at bounding box center [378, 410] width 22 height 19
type input "[DATE] 13:30"
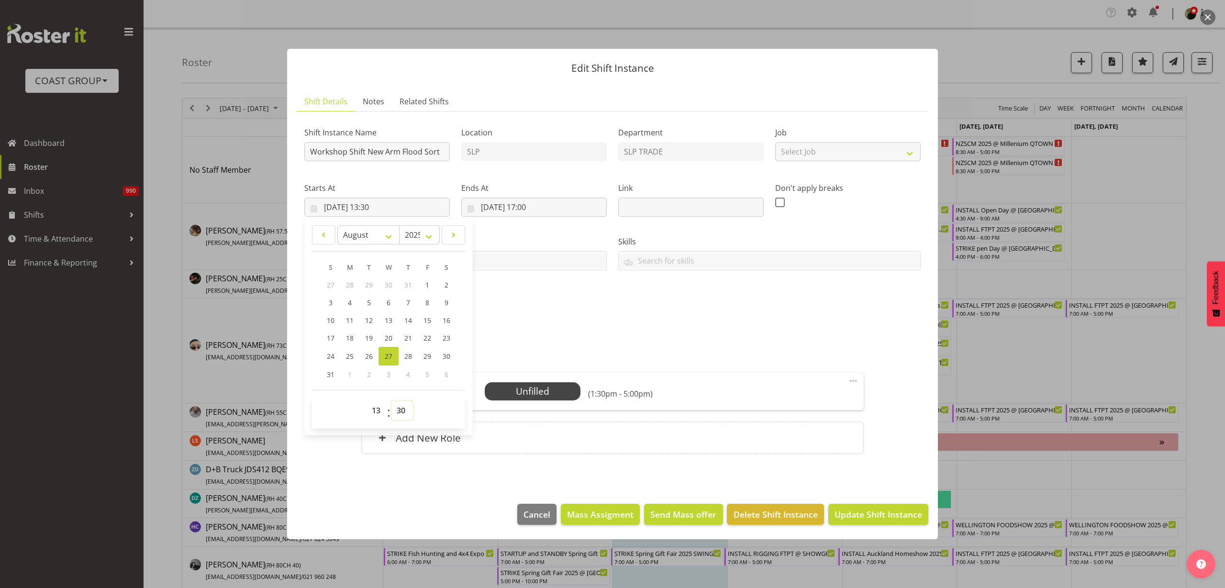
select select "0"
type input "[DATE] 13:00"
click at [571, 429] on div "Add New Role" at bounding box center [612, 438] width 502 height 33
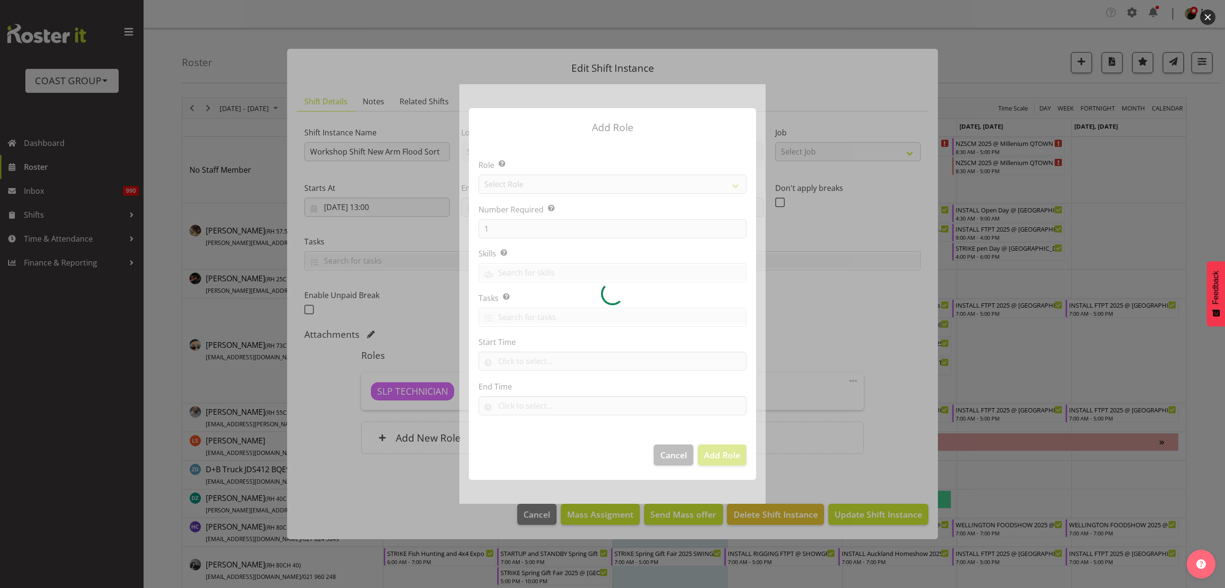
click at [594, 184] on div at bounding box center [613, 294] width 306 height 420
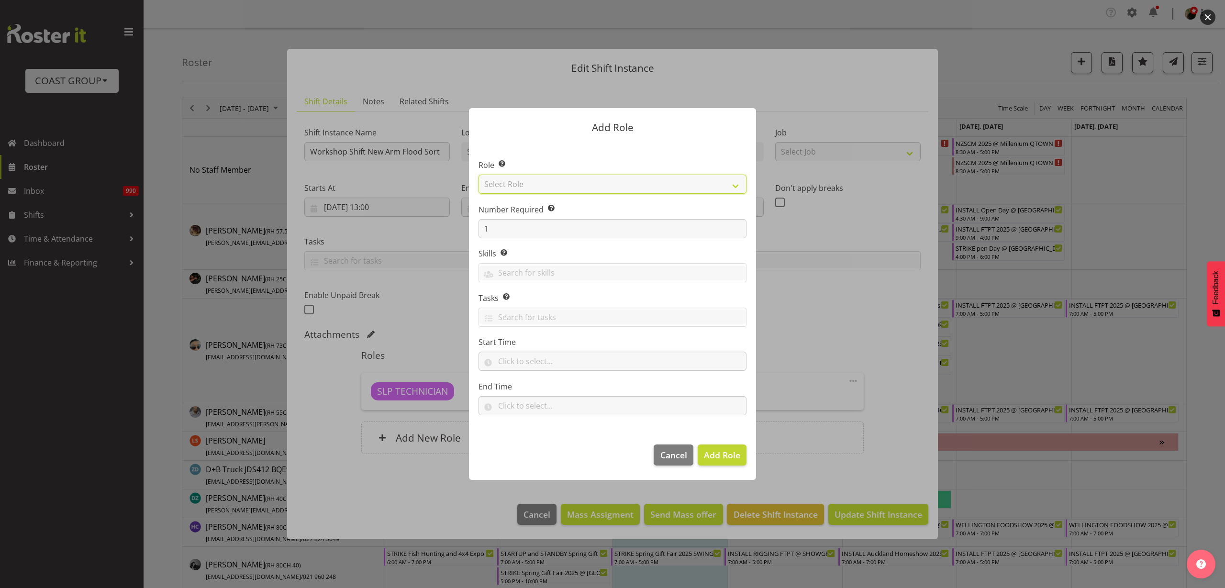
click at [594, 184] on select "Select Role ACCOUNT MANAGER ACCOUNT MANAGER DW ACCOUNTS [PERSON_NAME] VEHICLES …" at bounding box center [613, 184] width 268 height 19
click at [585, 180] on select "Select Role ACCOUNT MANAGER ACCOUNT MANAGER DW ACCOUNTS [PERSON_NAME] VEHICLES …" at bounding box center [613, 184] width 268 height 19
select select "123"
click at [479, 175] on select "Select Role ACCOUNT MANAGER ACCOUNT MANAGER DW ACCOUNTS [PERSON_NAME] VEHICLES …" at bounding box center [613, 184] width 268 height 19
click at [719, 460] on span "Add Role" at bounding box center [722, 454] width 36 height 11
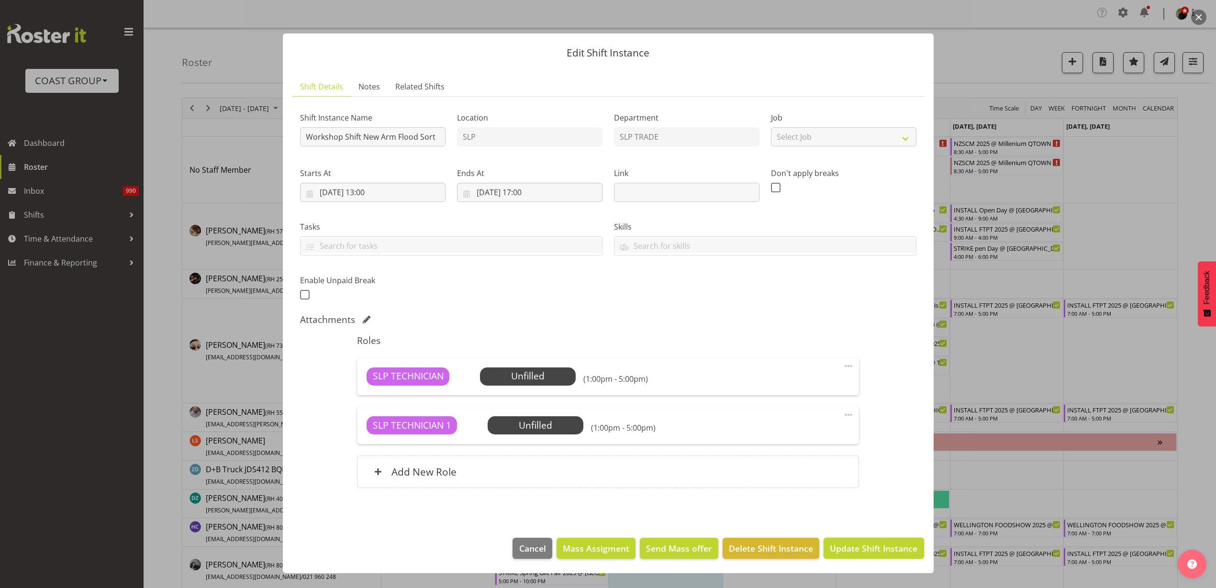
click at [876, 548] on span "Update Shift Instance" at bounding box center [874, 548] width 88 height 12
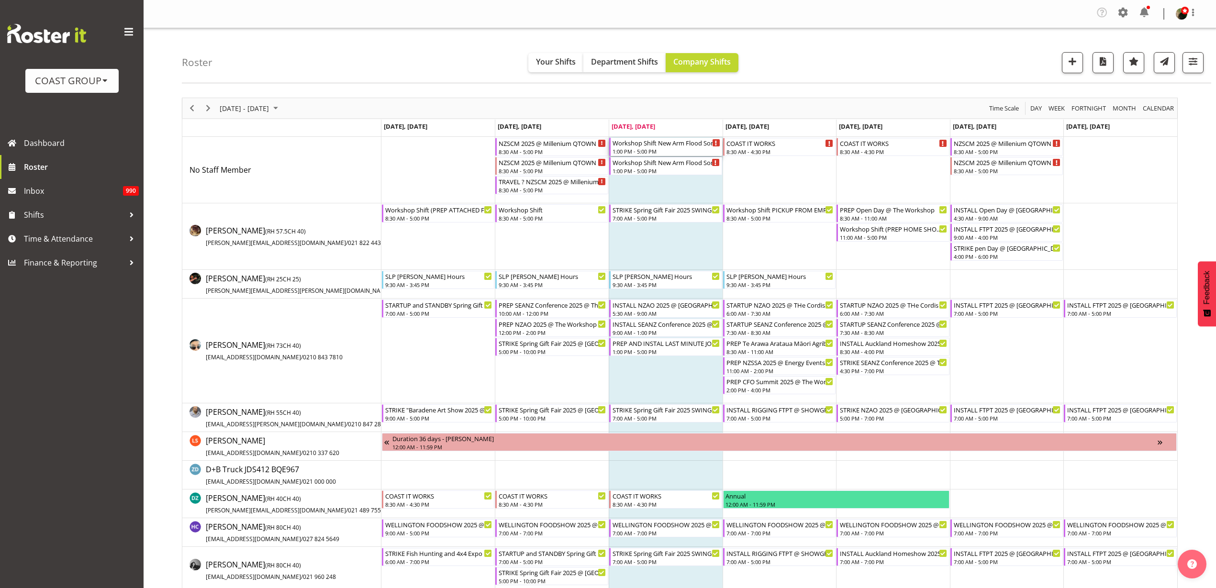
click at [670, 145] on div "Workshop Shift New Arm Flood Sort" at bounding box center [667, 143] width 108 height 10
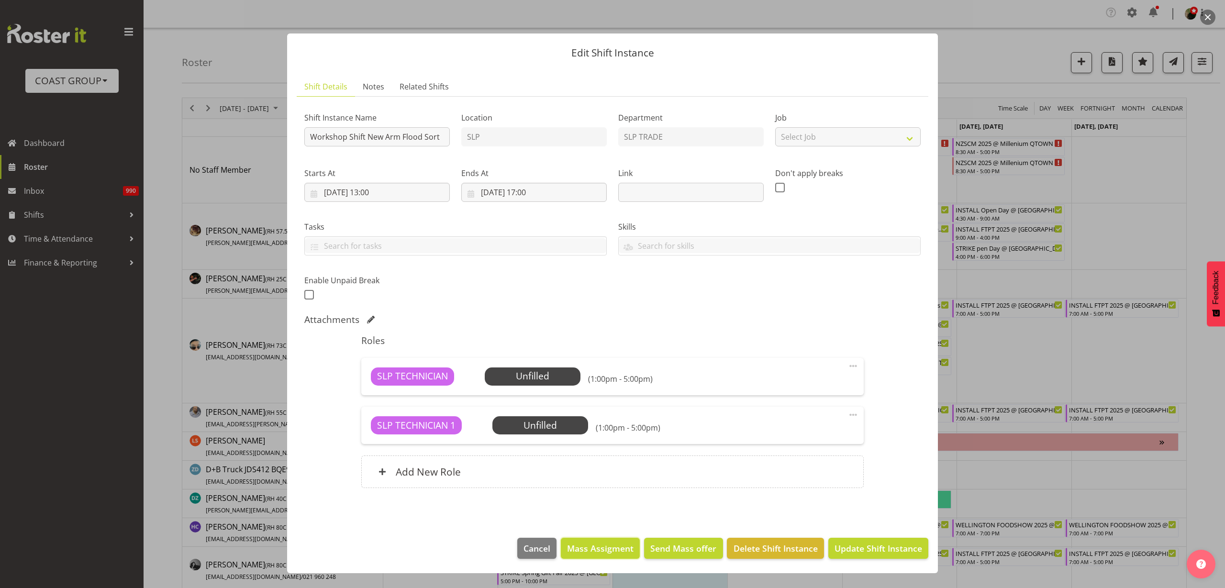
click at [596, 551] on span "Mass Assigment" at bounding box center [600, 548] width 67 height 12
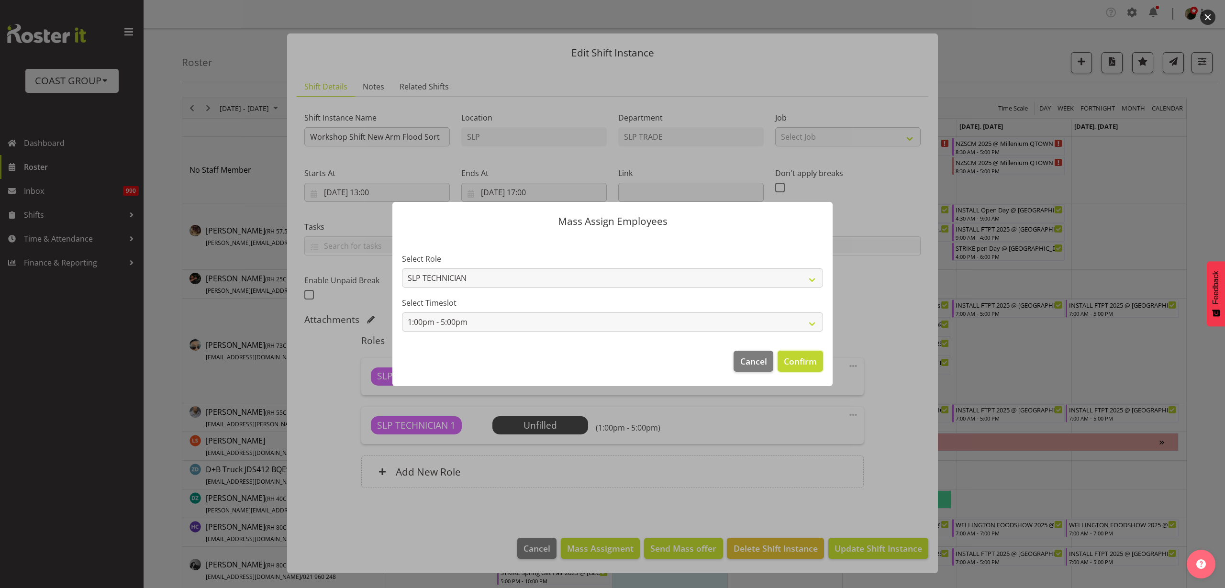
click at [808, 360] on span "Confirm" at bounding box center [800, 361] width 33 height 12
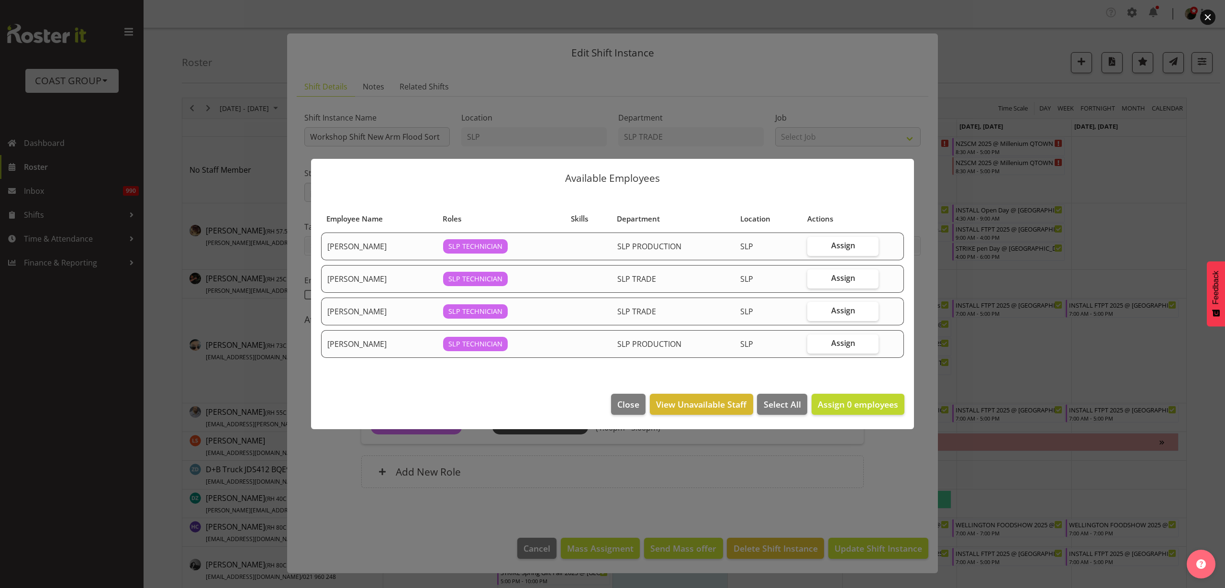
click at [840, 342] on span "Assign" at bounding box center [843, 343] width 24 height 10
click at [814, 342] on input "Assign" at bounding box center [811, 343] width 6 height 6
checkbox input "true"
click at [847, 279] on span "Assign" at bounding box center [843, 278] width 24 height 10
click at [814, 279] on input "Assign" at bounding box center [811, 278] width 6 height 6
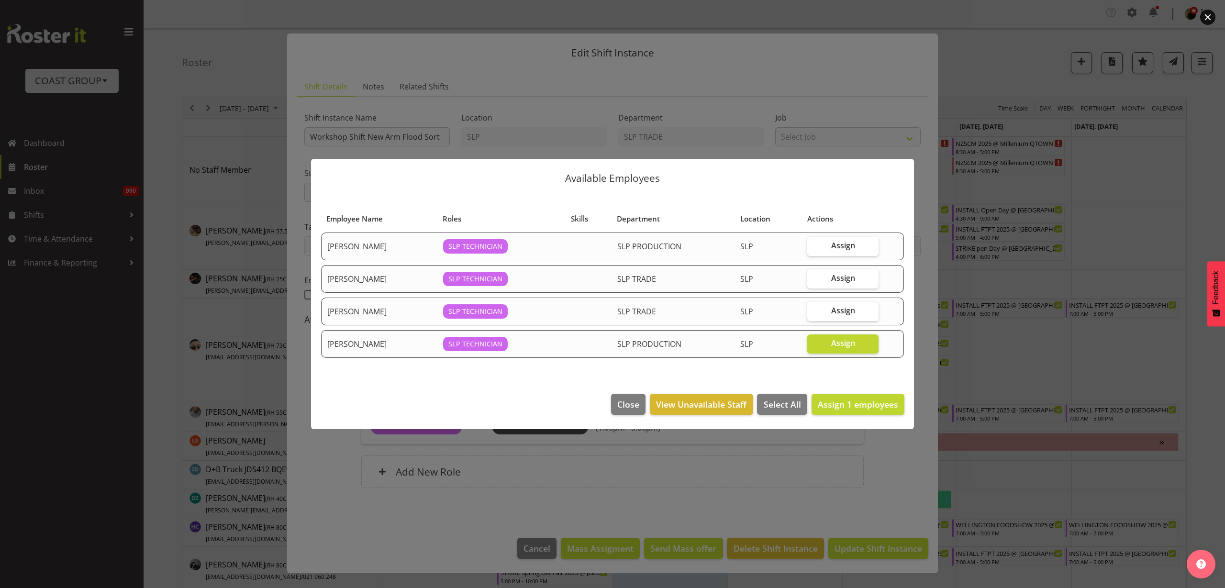
checkbox input "true"
click at [844, 404] on span "Assign 2 employees" at bounding box center [858, 404] width 80 height 11
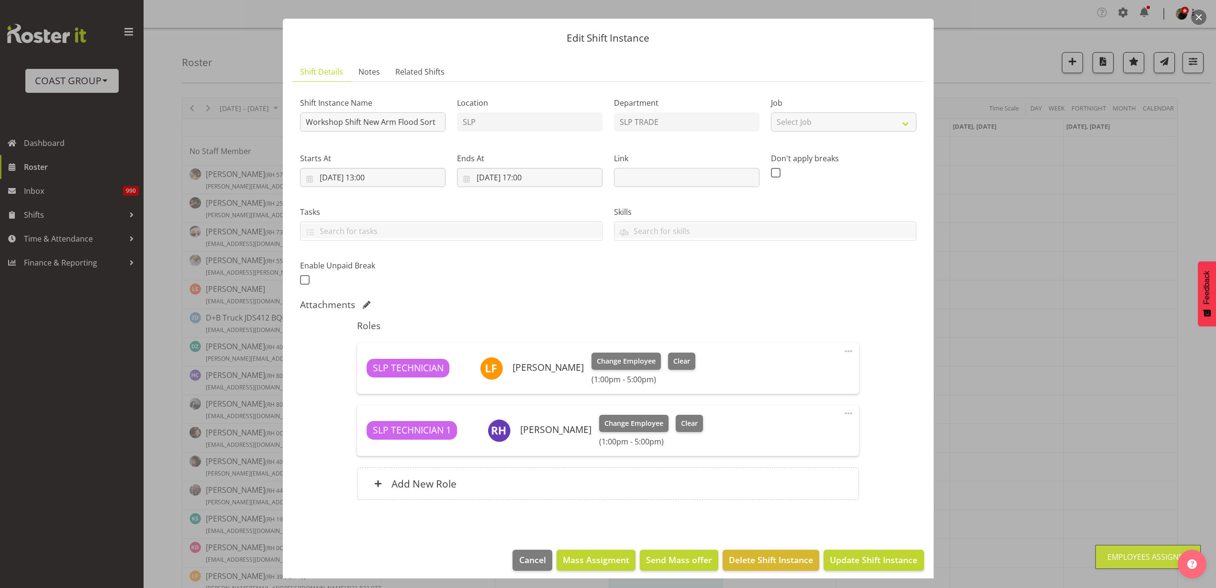
scroll to position [22, 0]
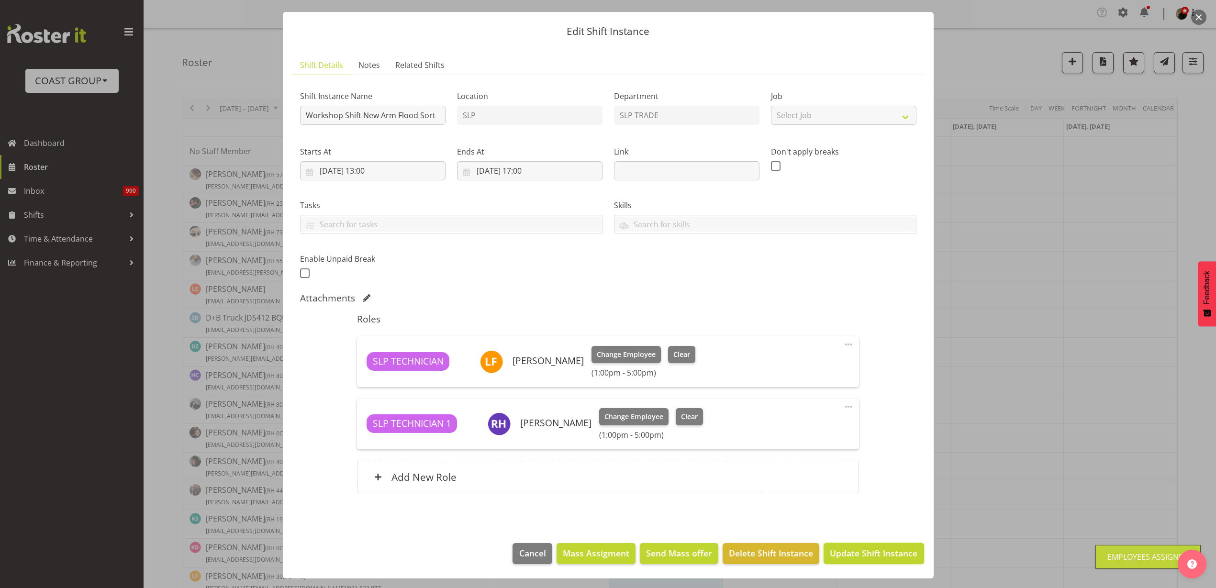
click at [876, 557] on span "Update Shift Instance" at bounding box center [874, 553] width 88 height 12
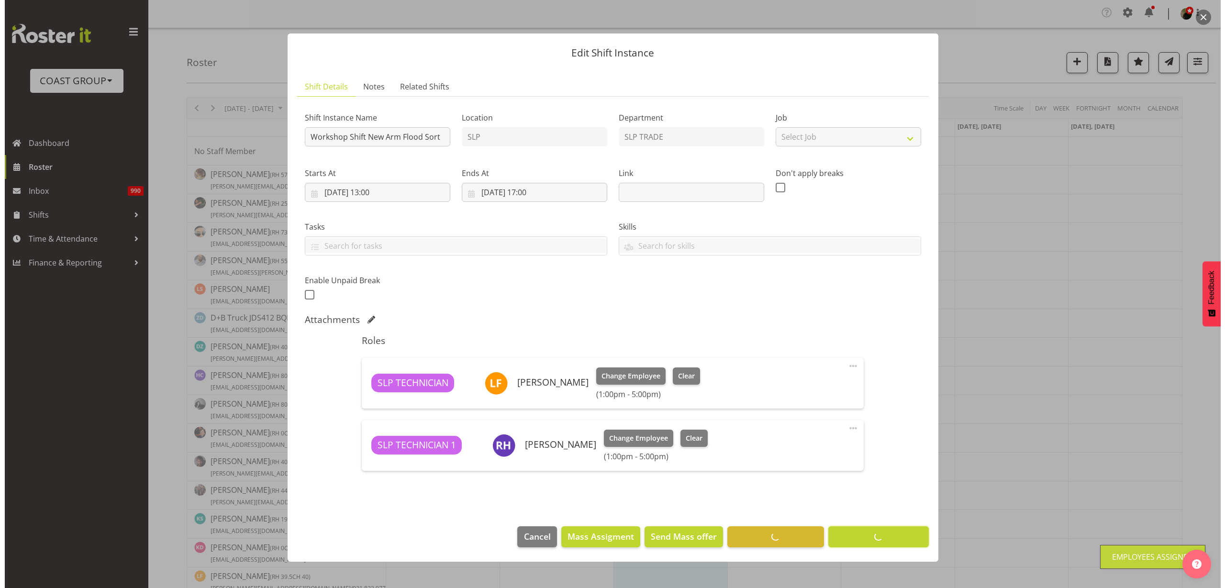
scroll to position [0, 0]
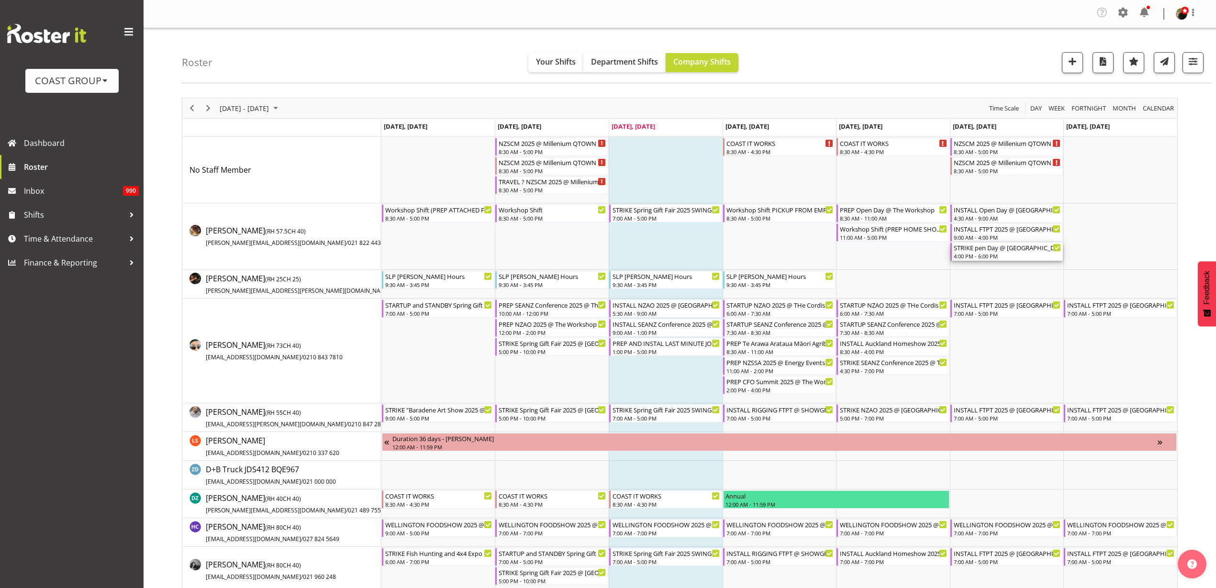
click at [987, 251] on div "STRIKE pen Day @ [GEOGRAPHIC_DATA][PERSON_NAME] @ On Site @ 1630" at bounding box center [1008, 248] width 108 height 10
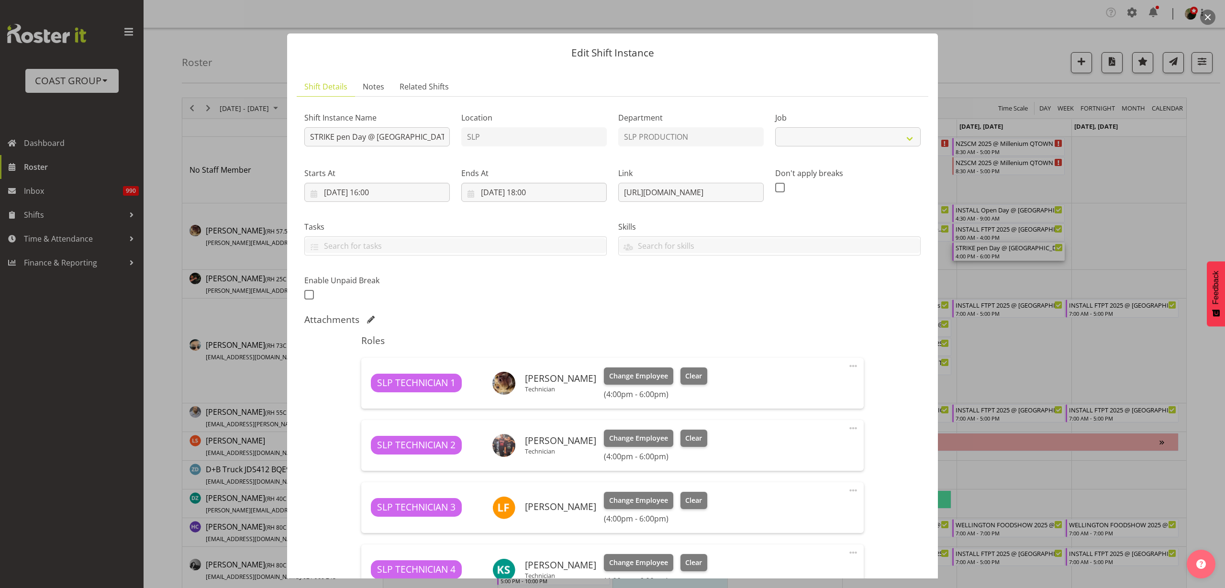
select select "10566"
click at [371, 194] on input "[DATE] 16:00" at bounding box center [377, 192] width 146 height 19
click at [375, 394] on select "00 01 02 03 04 05 06 07 08 09 10 11 12 13 14 15 16 17 18 19 20 21 22 23" at bounding box center [378, 395] width 22 height 19
select select "17"
click at [367, 386] on select "00 01 02 03 04 05 06 07 08 09 10 11 12 13 14 15 16 17 18 19 20 21 22 23" at bounding box center [378, 395] width 22 height 19
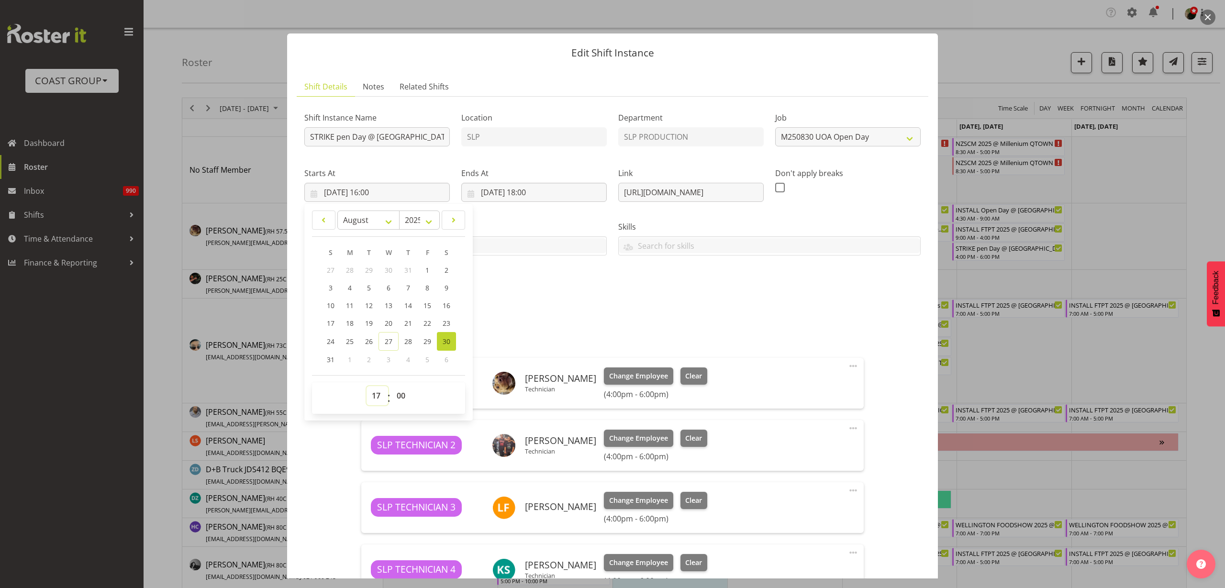
type input "[DATE] 17:00"
select select "30"
type input "[DATE] 17:30"
click at [543, 188] on input "[DATE] 18:00" at bounding box center [534, 192] width 146 height 19
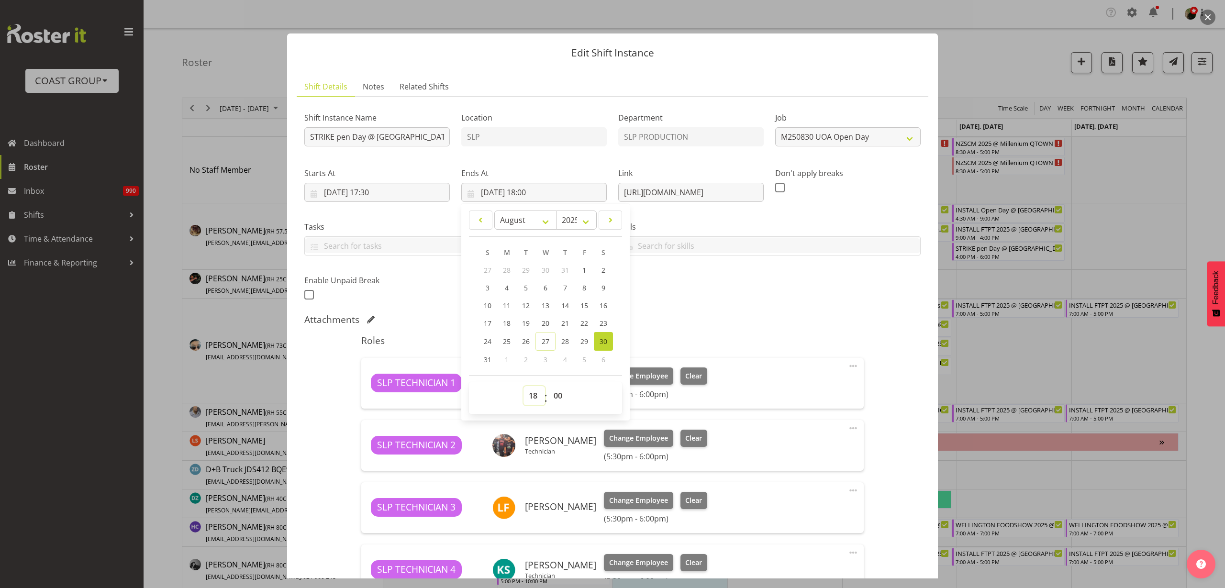
click at [532, 395] on select "00 01 02 03 04 05 06 07 08 09 10 11 12 13 14 15 16 17 18 19 20 21 22 23" at bounding box center [535, 395] width 22 height 19
select select "19"
click at [524, 386] on select "00 01 02 03 04 05 06 07 08 09 10 11 12 13 14 15 16 17 18 19 20 21 22 23" at bounding box center [535, 395] width 22 height 19
type input "[DATE] 19:00"
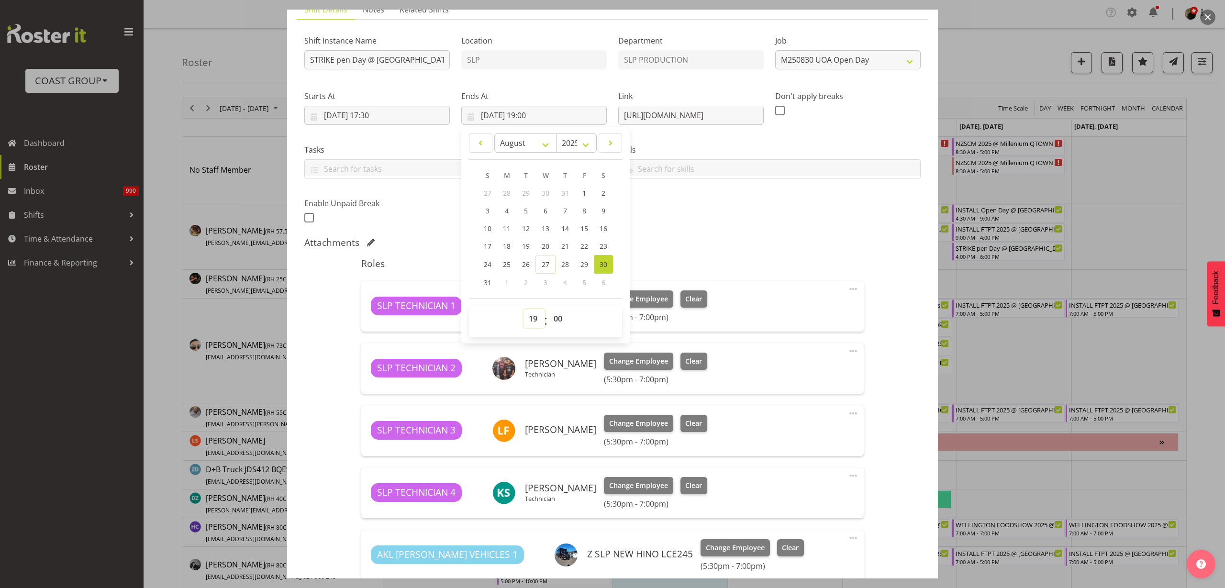
scroll to position [180, 0]
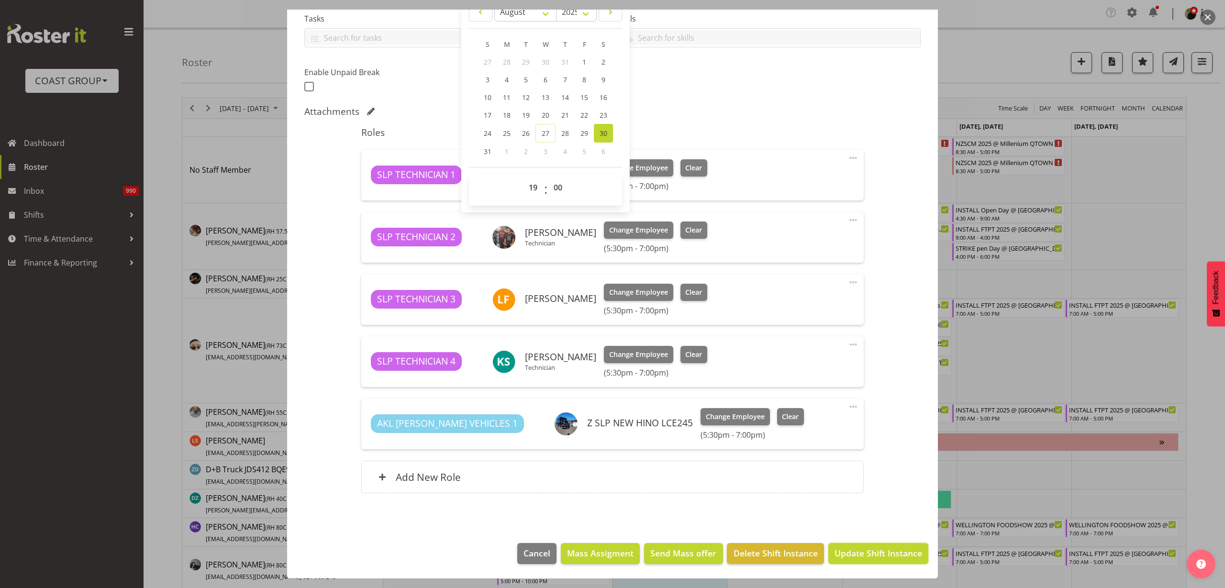
click at [869, 555] on span "Update Shift Instance" at bounding box center [879, 553] width 88 height 12
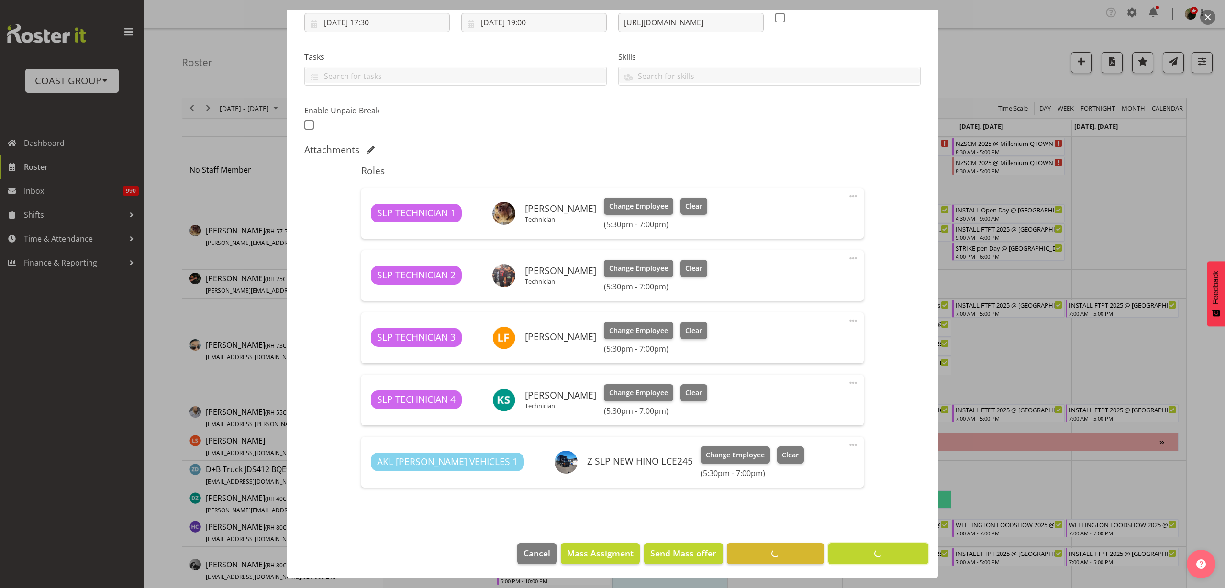
scroll to position [170, 0]
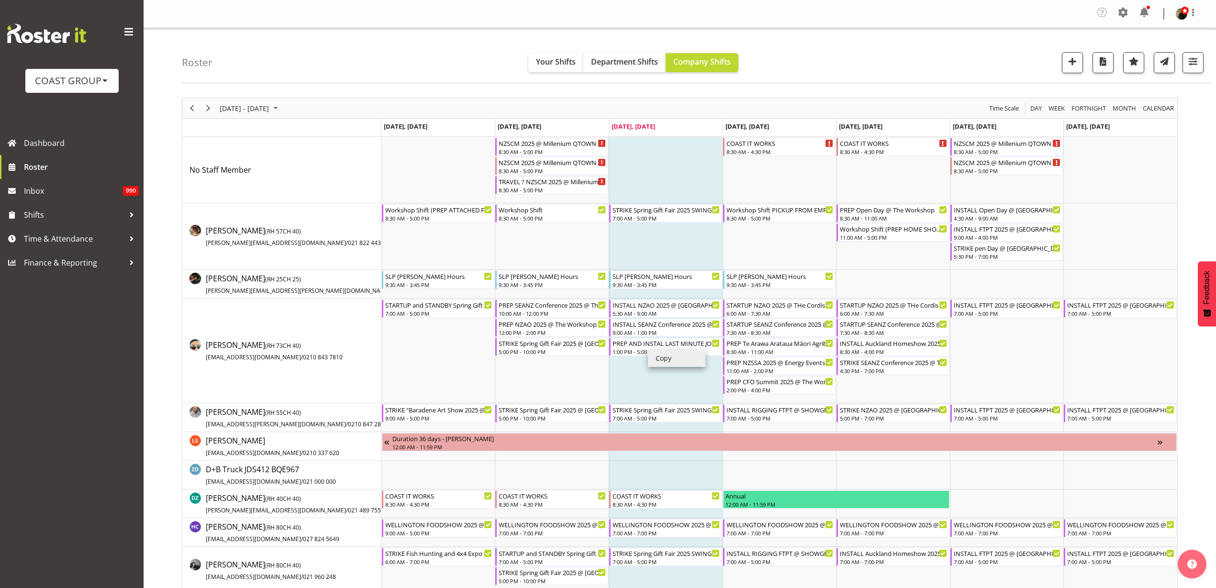
click at [671, 360] on li "Copy" at bounding box center [676, 358] width 57 height 17
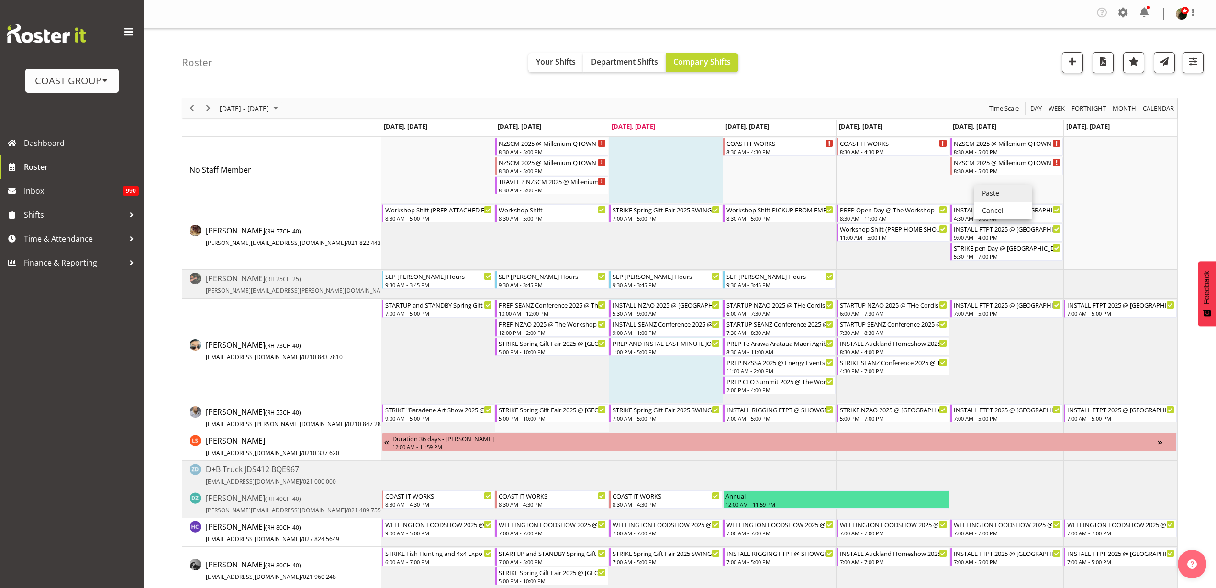
click at [1022, 191] on li "Paste" at bounding box center [1003, 193] width 57 height 17
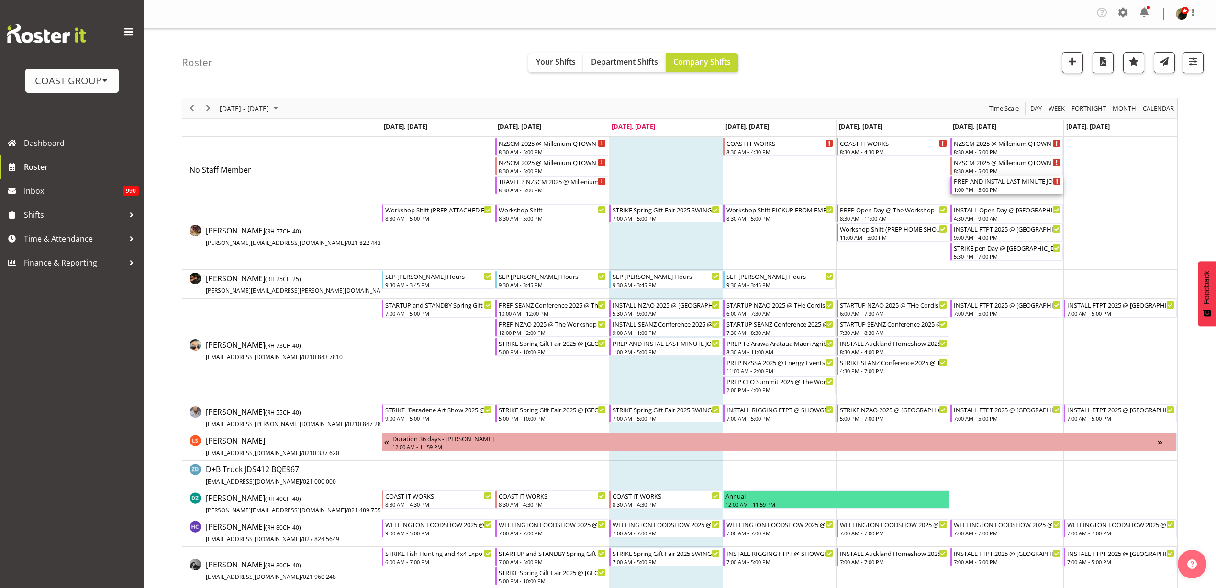
click at [976, 188] on div "1:00 PM - 5:00 PM" at bounding box center [1008, 190] width 108 height 8
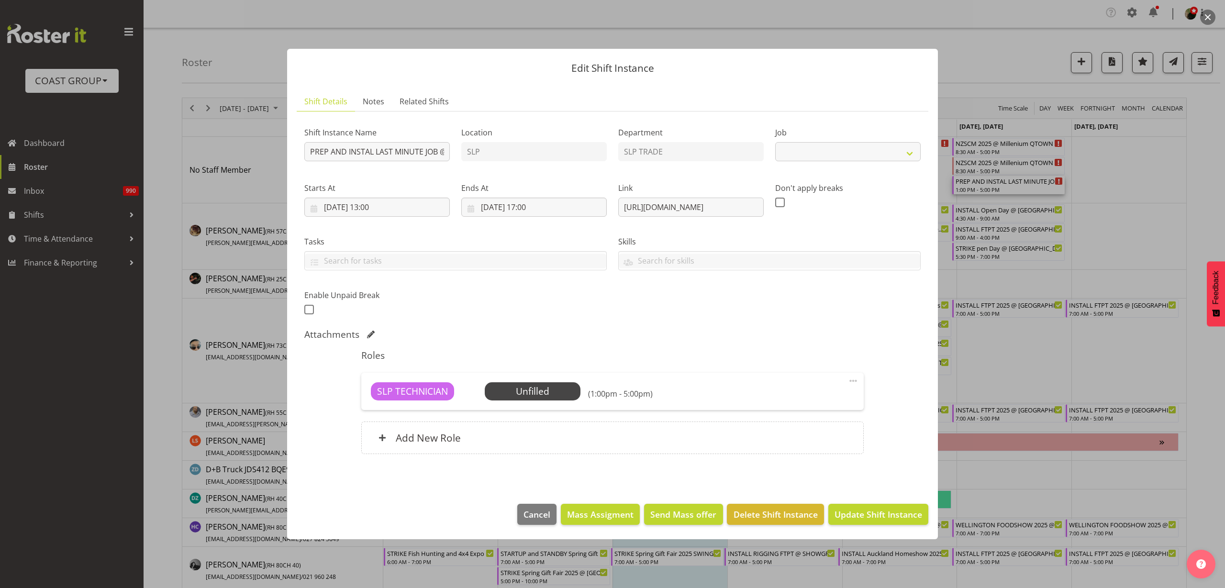
select select "10577"
drag, startPoint x: 375, startPoint y: 153, endPoint x: 106, endPoint y: 143, distance: 268.8
click at [106, 143] on div "Edit Shift Instance Shift Details Notes Related Shifts Shift Instance Name PREP…" at bounding box center [612, 294] width 1225 height 588
type input "STRIKE LAST MINUTE JOB @ UOA On Site 1700"
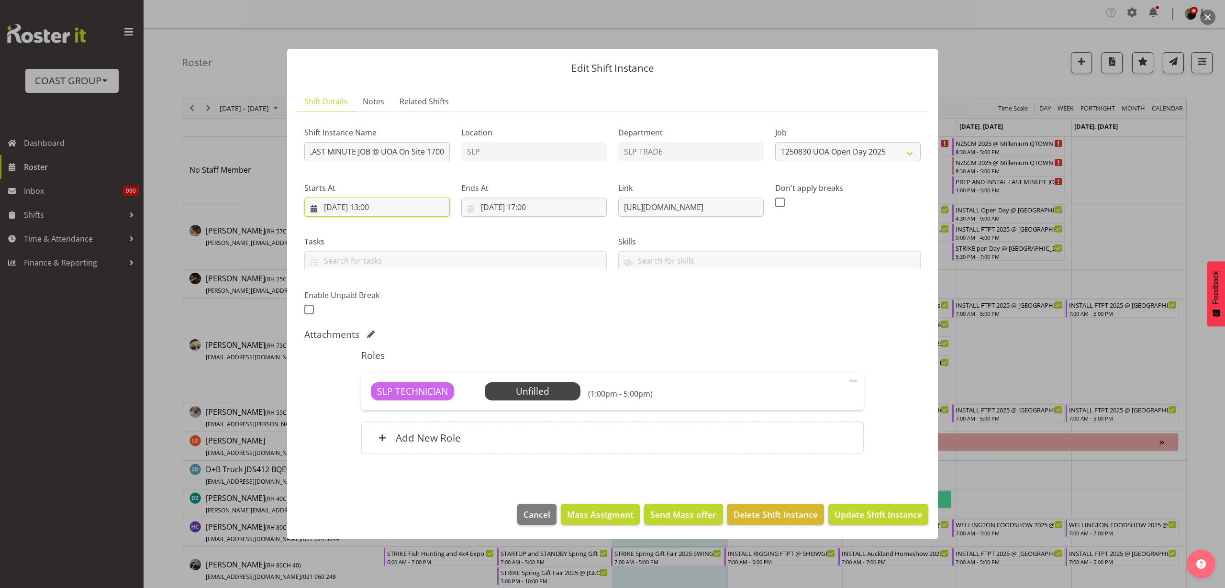
click at [383, 209] on input "[DATE] 13:00" at bounding box center [377, 207] width 146 height 19
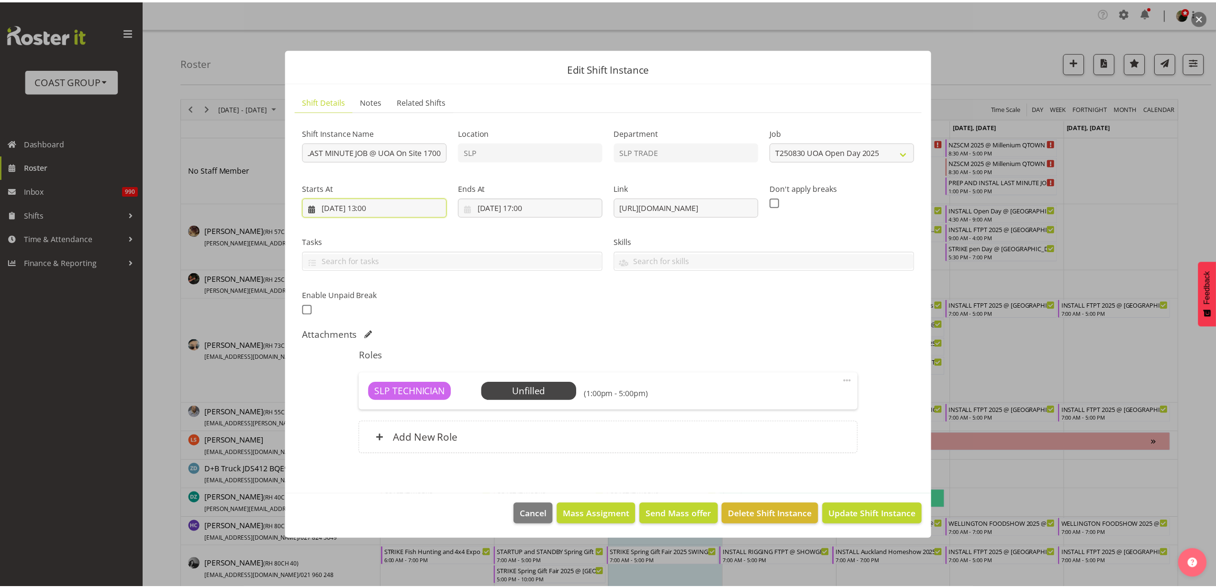
scroll to position [0, 0]
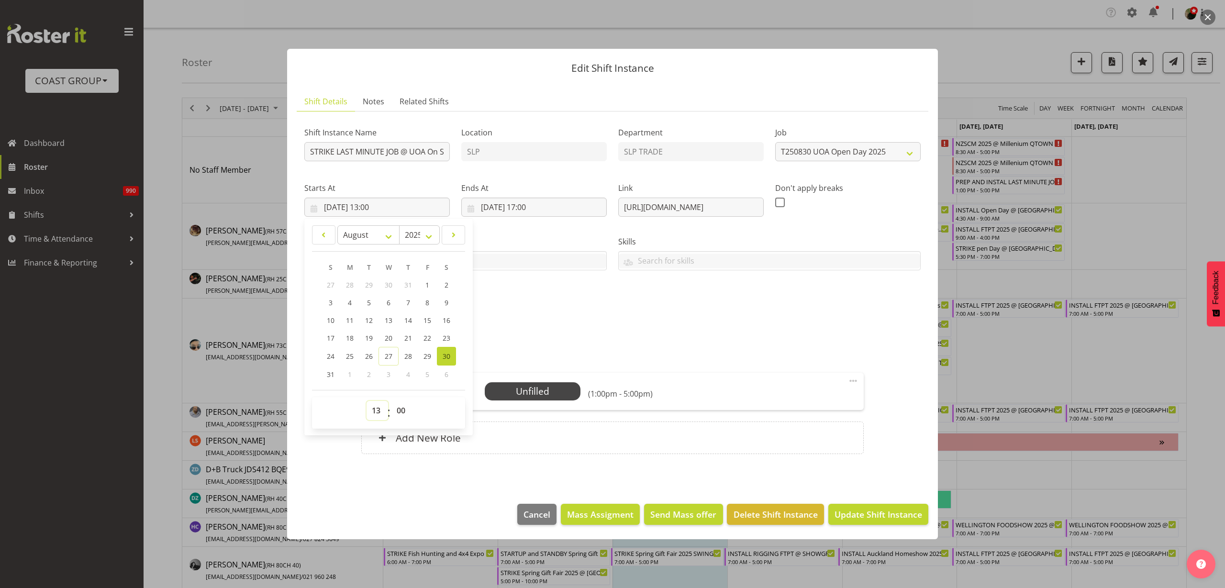
click at [379, 410] on select "00 01 02 03 04 05 06 07 08 09 10 11 12 13 14 15 16 17 18 19 20 21 22 23" at bounding box center [378, 410] width 22 height 19
select select "16"
click at [367, 401] on select "00 01 02 03 04 05 06 07 08 09 10 11 12 13 14 15 16 17 18 19 20 21 22 23" at bounding box center [378, 410] width 22 height 19
type input "[DATE] 16:00"
click at [550, 209] on input "[DATE] 17:00" at bounding box center [534, 207] width 146 height 19
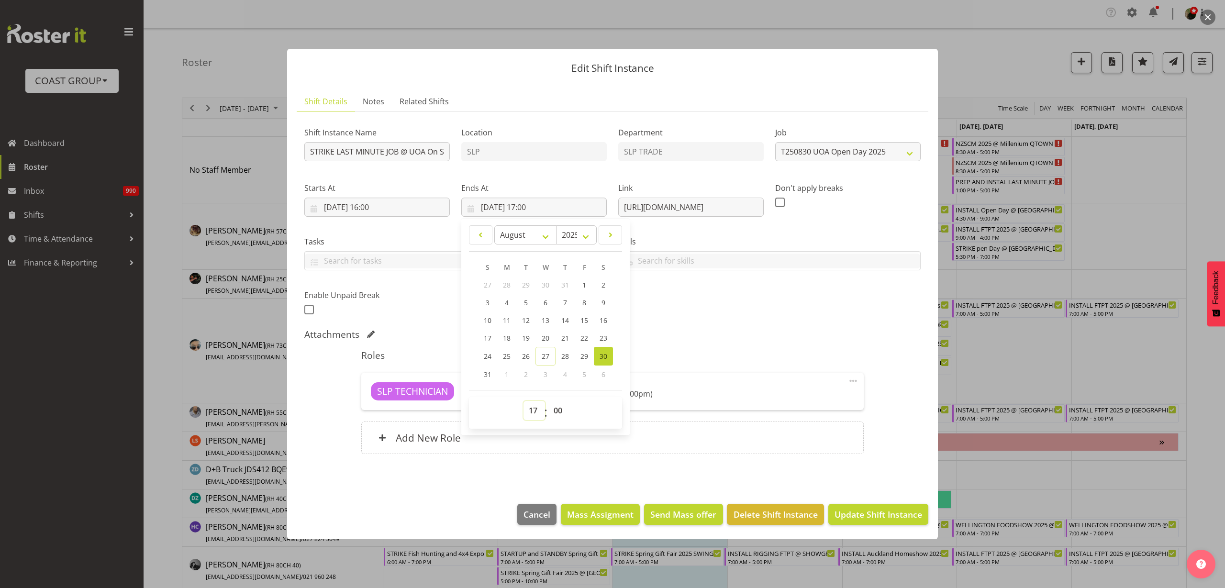
click at [536, 410] on select "00 01 02 03 04 05 06 07 08 09 10 11 12 13 14 15 16 17 18 19 20 21 22 23" at bounding box center [535, 410] width 22 height 19
click at [524, 401] on select "00 01 02 03 04 05 06 07 08 09 10 11 12 13 14 15 16 17 18 19 20 21 22 23" at bounding box center [535, 410] width 22 height 19
select select "30"
type input "[DATE] 17:30"
click at [746, 447] on div "Add New Role" at bounding box center [612, 438] width 502 height 33
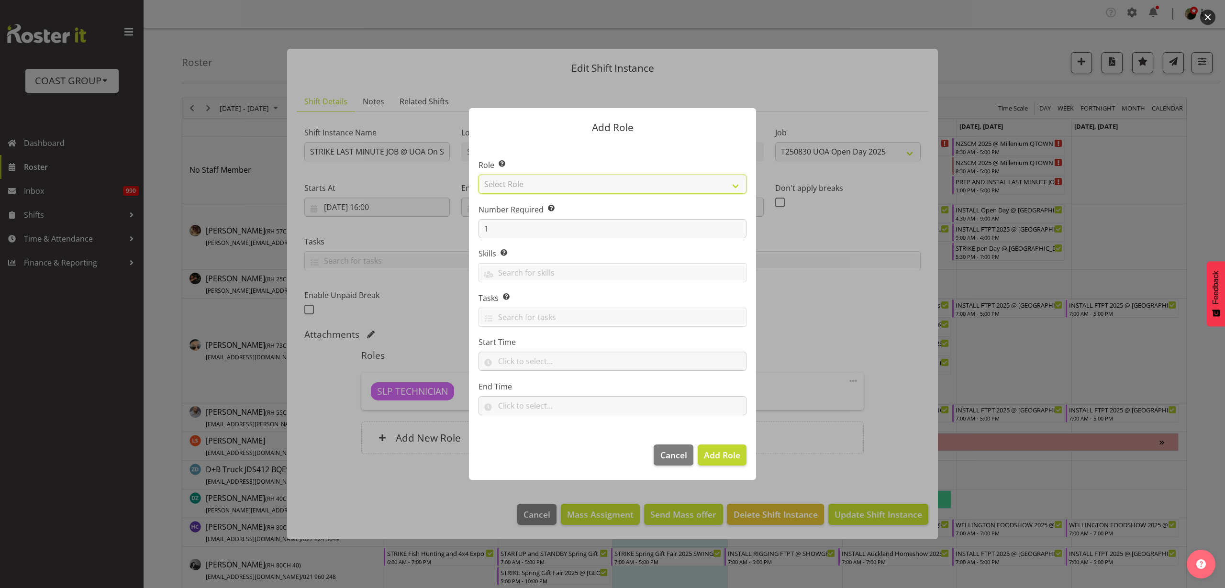
click at [576, 180] on select "Select Role ACCOUNT MANAGER ACCOUNT MANAGER DW ACCOUNTS [PERSON_NAME] VEHICLES …" at bounding box center [613, 184] width 268 height 19
select select "123"
click at [479, 175] on select "Select Role ACCOUNT MANAGER ACCOUNT MANAGER DW ACCOUNTS [PERSON_NAME] VEHICLES …" at bounding box center [613, 184] width 268 height 19
drag, startPoint x: 491, startPoint y: 225, endPoint x: 428, endPoint y: 226, distance: 63.2
click at [428, 226] on form "Add Role Role Select the role you wish to add to the shift. ACCOUNT MANAGER ACC…" at bounding box center [613, 294] width 460 height 420
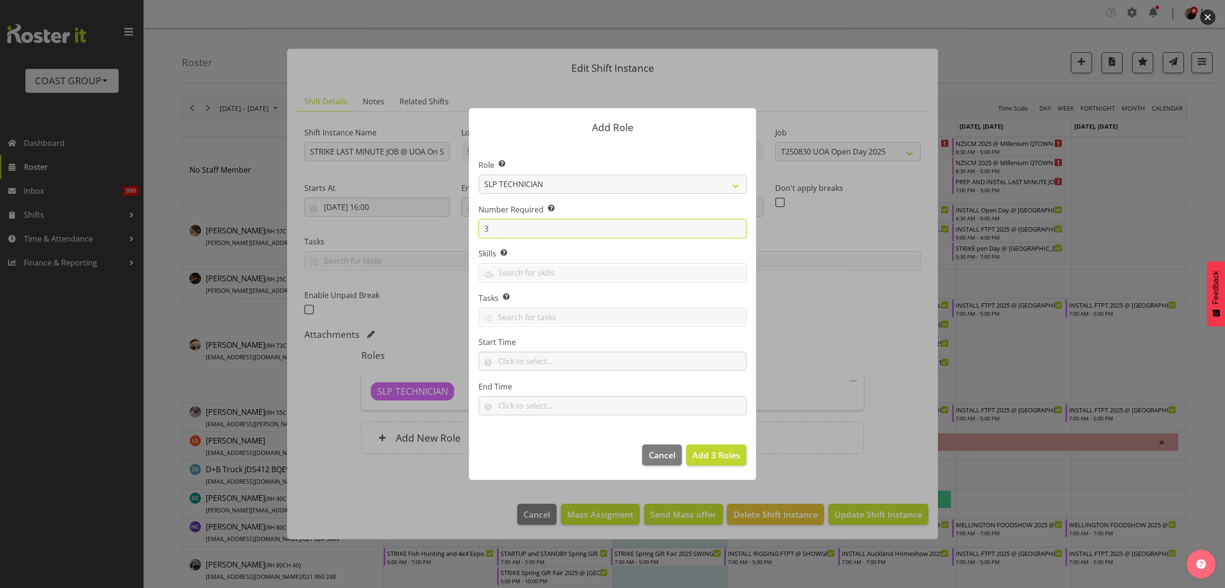
type input "3"
click at [719, 457] on span "Add 3 Roles" at bounding box center [717, 454] width 48 height 11
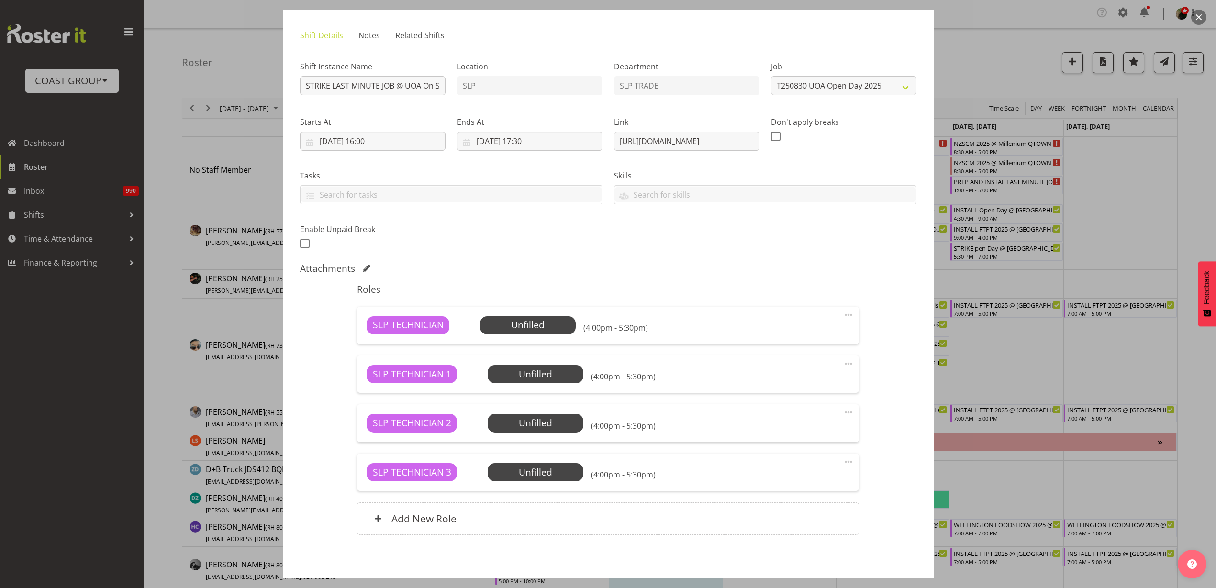
scroll to position [93, 0]
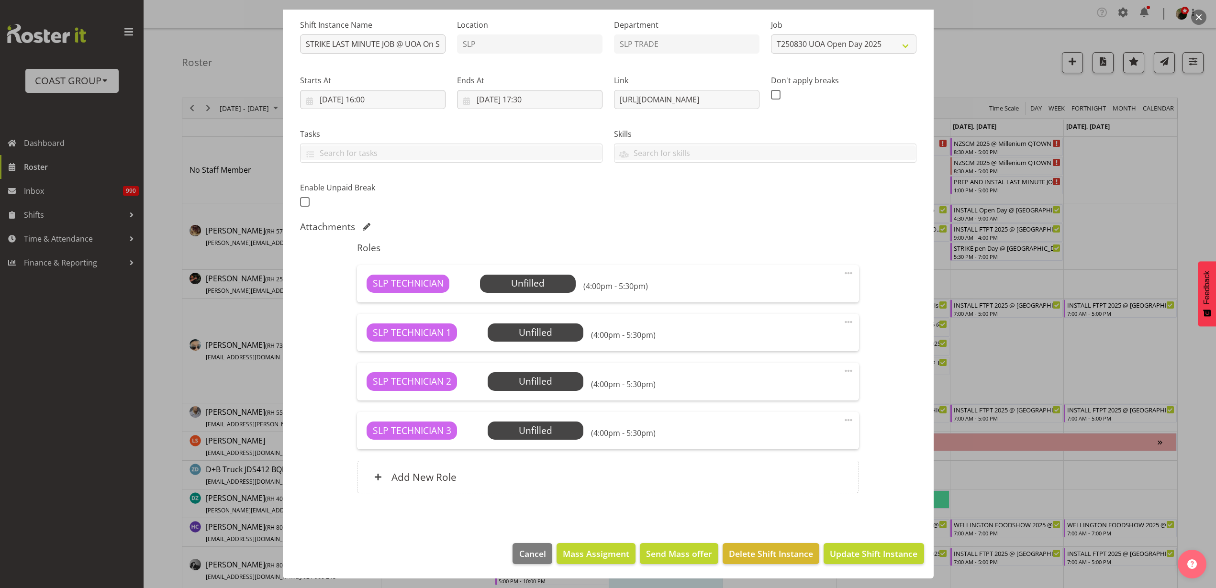
click at [457, 472] on div "Add New Role" at bounding box center [608, 477] width 502 height 33
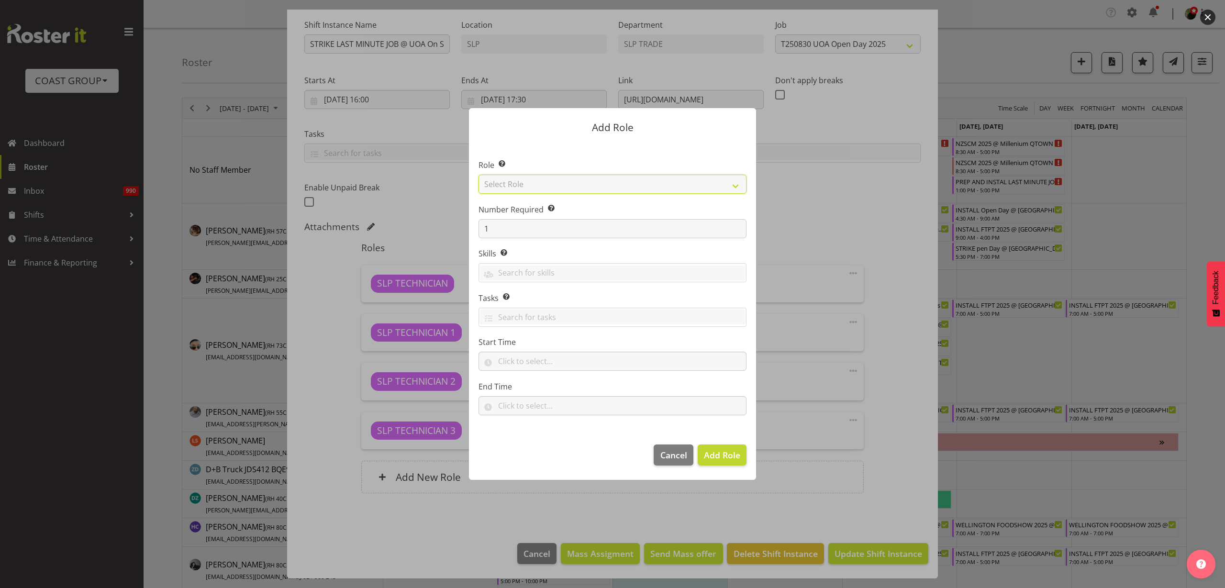
click at [629, 181] on select "Select Role ACCOUNT MANAGER ACCOUNT MANAGER DW ACCOUNTS [PERSON_NAME] VEHICLES …" at bounding box center [613, 184] width 268 height 19
select select "81"
click at [479, 175] on select "Select Role ACCOUNT MANAGER ACCOUNT MANAGER DW ACCOUNTS [PERSON_NAME] VEHICLES …" at bounding box center [613, 184] width 268 height 19
click at [714, 455] on span "Add Role" at bounding box center [722, 454] width 36 height 11
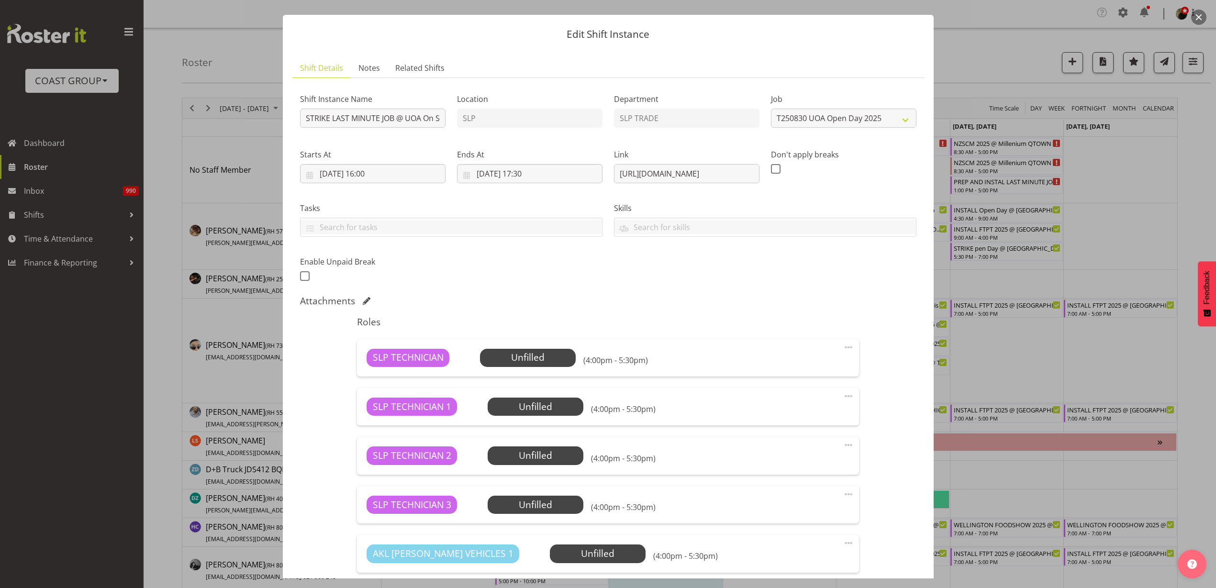
scroll to position [0, 0]
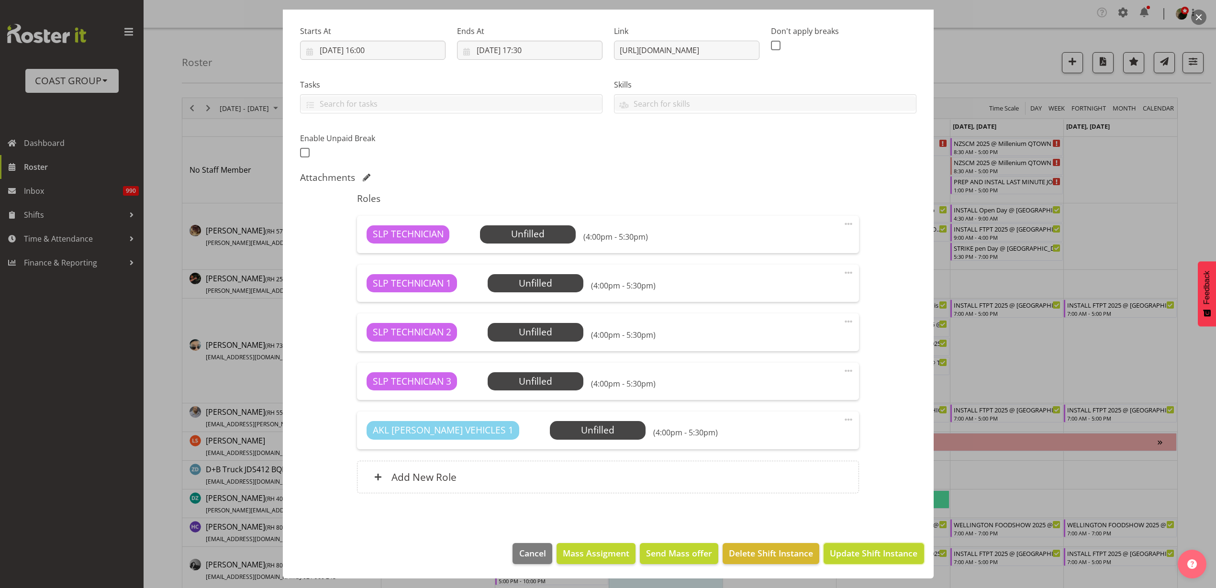
click at [854, 554] on span "Update Shift Instance" at bounding box center [874, 553] width 88 height 12
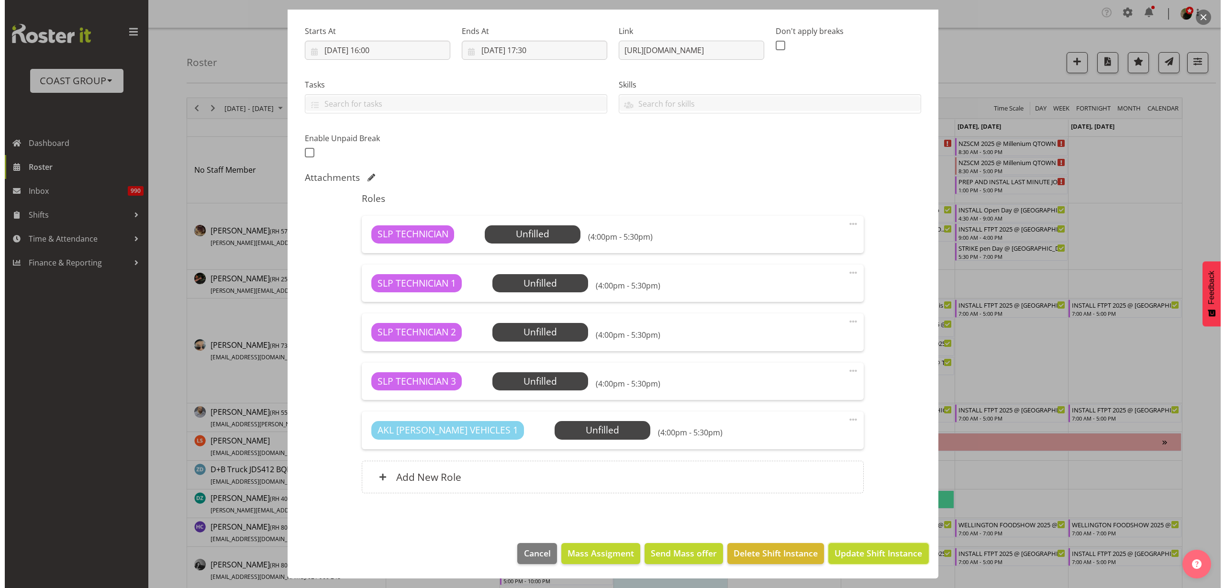
scroll to position [104, 0]
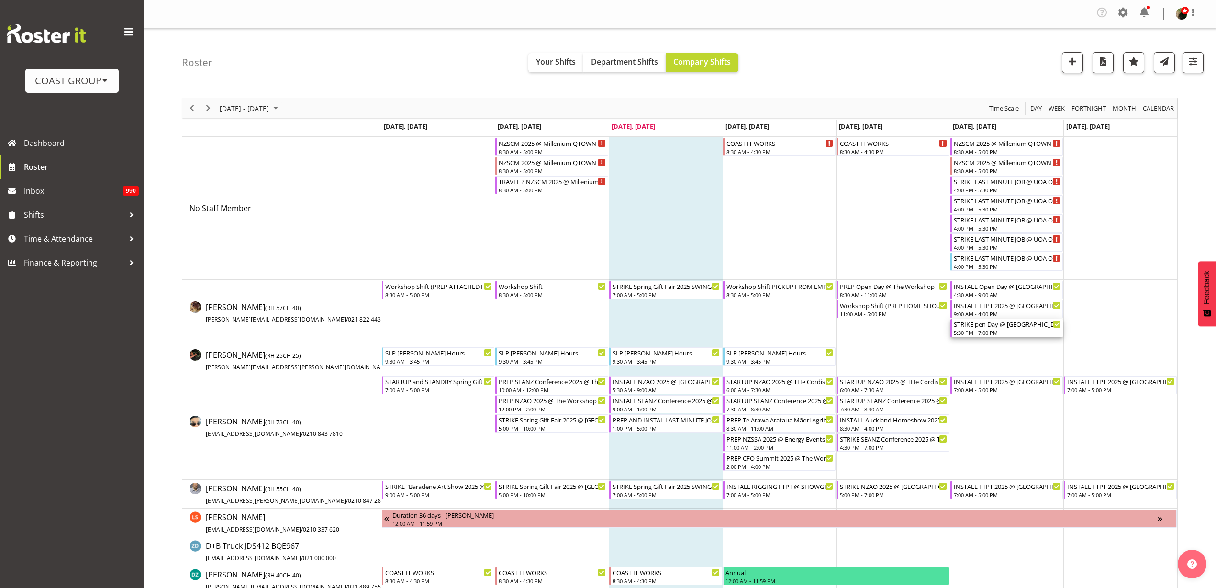
click at [986, 329] on div "5:30 PM - 7:00 PM" at bounding box center [1008, 333] width 108 height 8
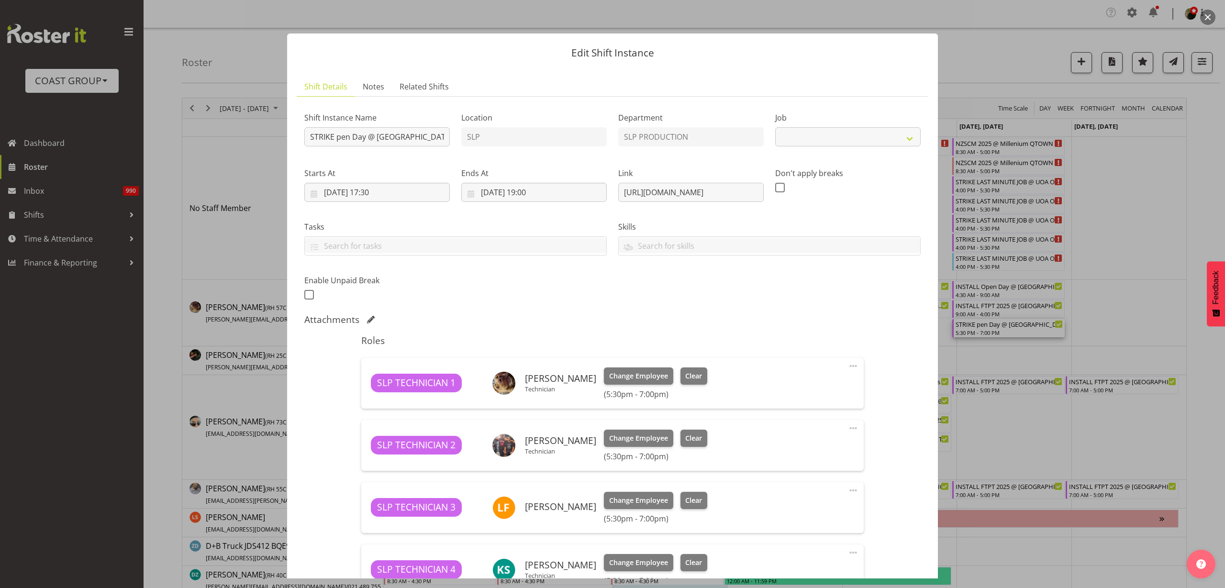
select select "10566"
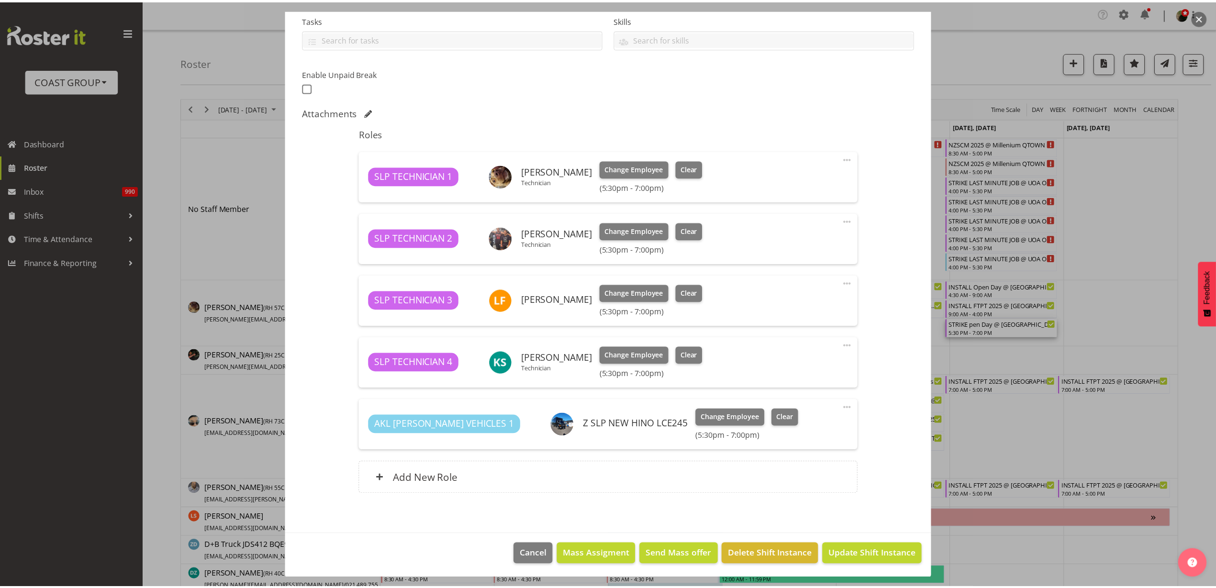
scroll to position [208, 0]
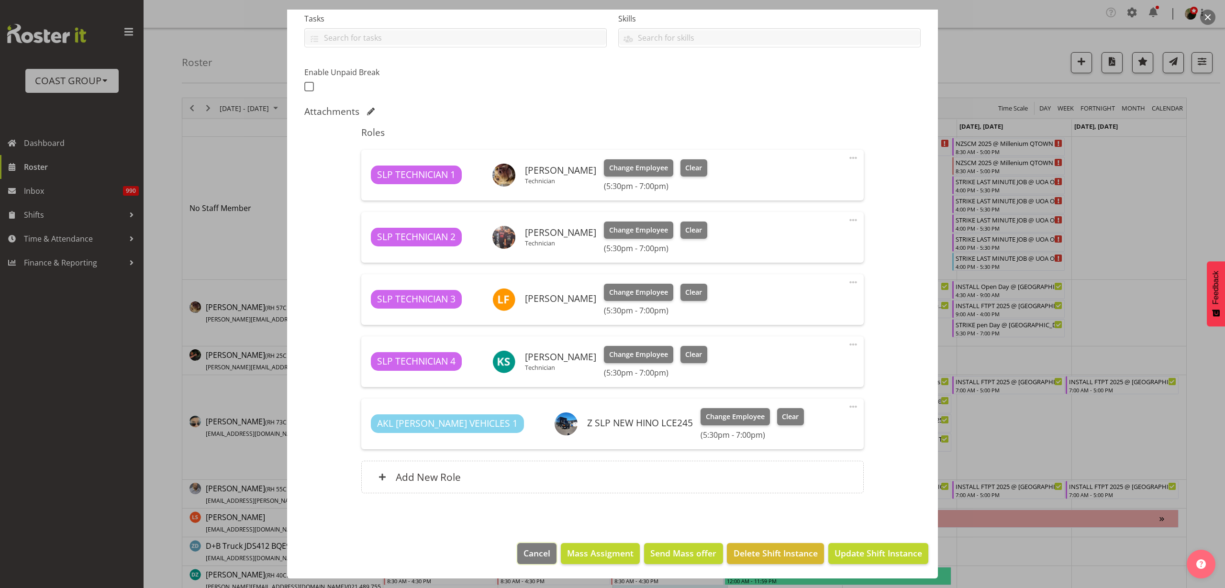
click at [525, 551] on span "Cancel" at bounding box center [537, 553] width 27 height 12
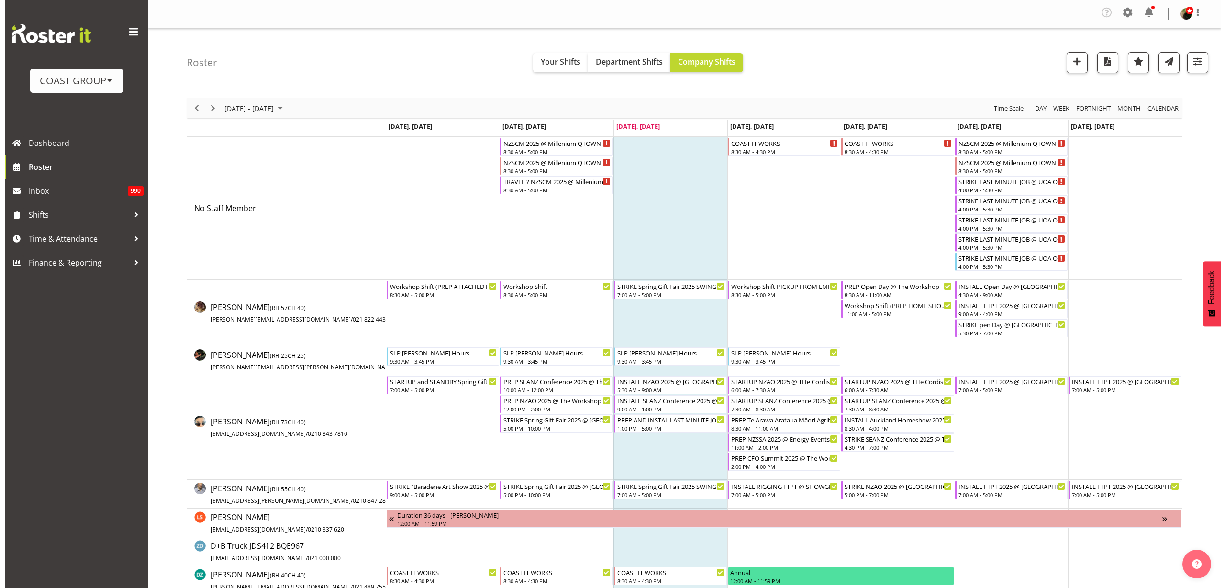
scroll to position [120, 0]
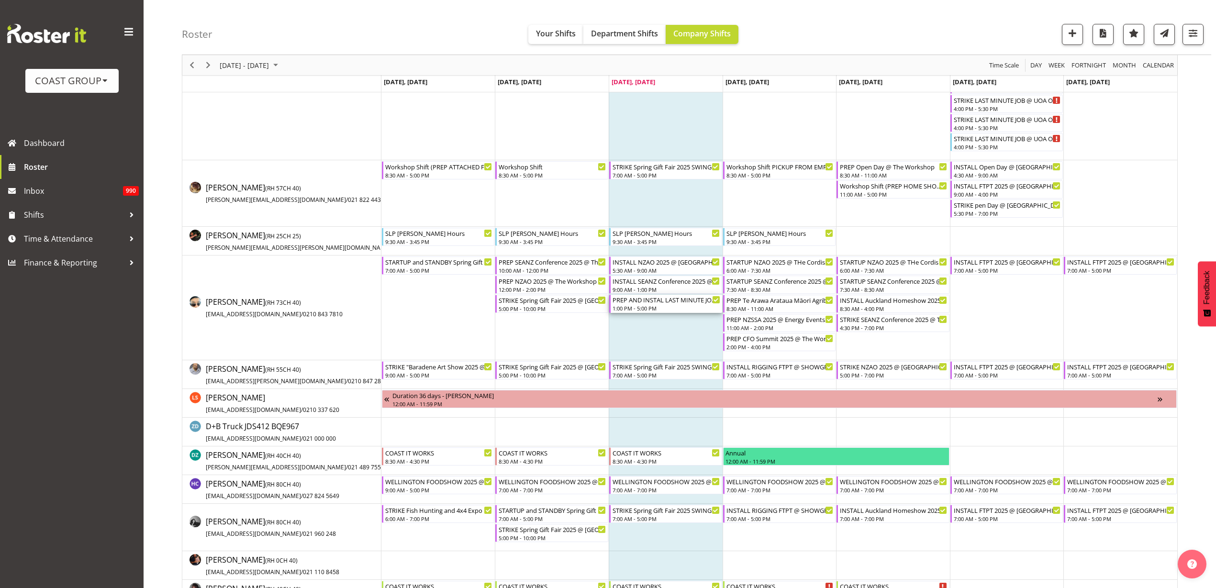
click at [669, 308] on div "1:00 PM - 5:00 PM" at bounding box center [667, 308] width 108 height 8
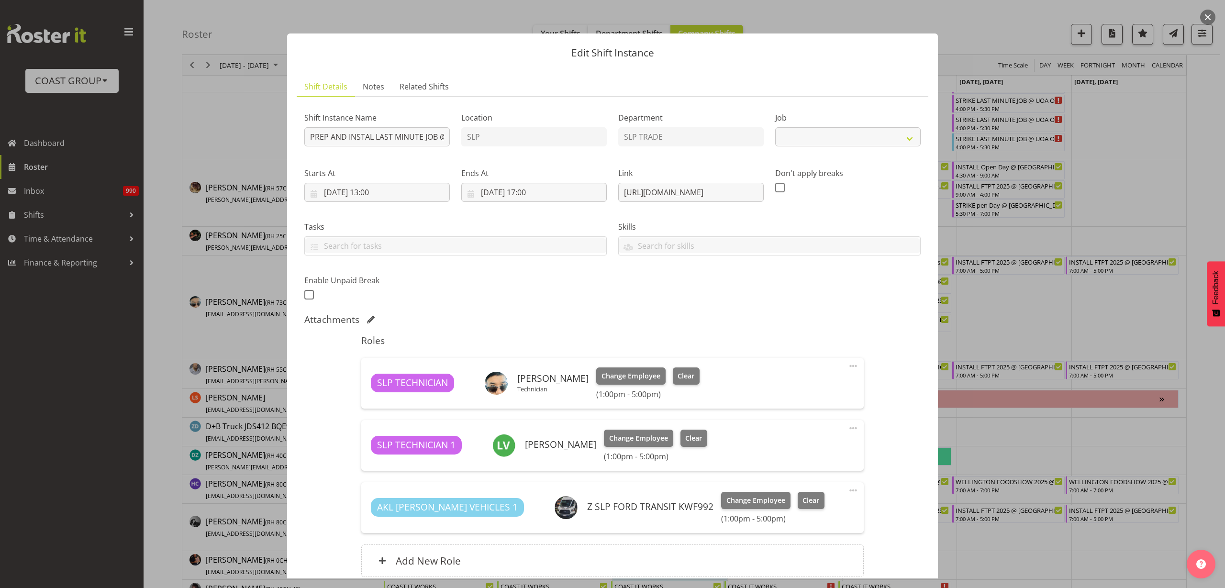
select select "10577"
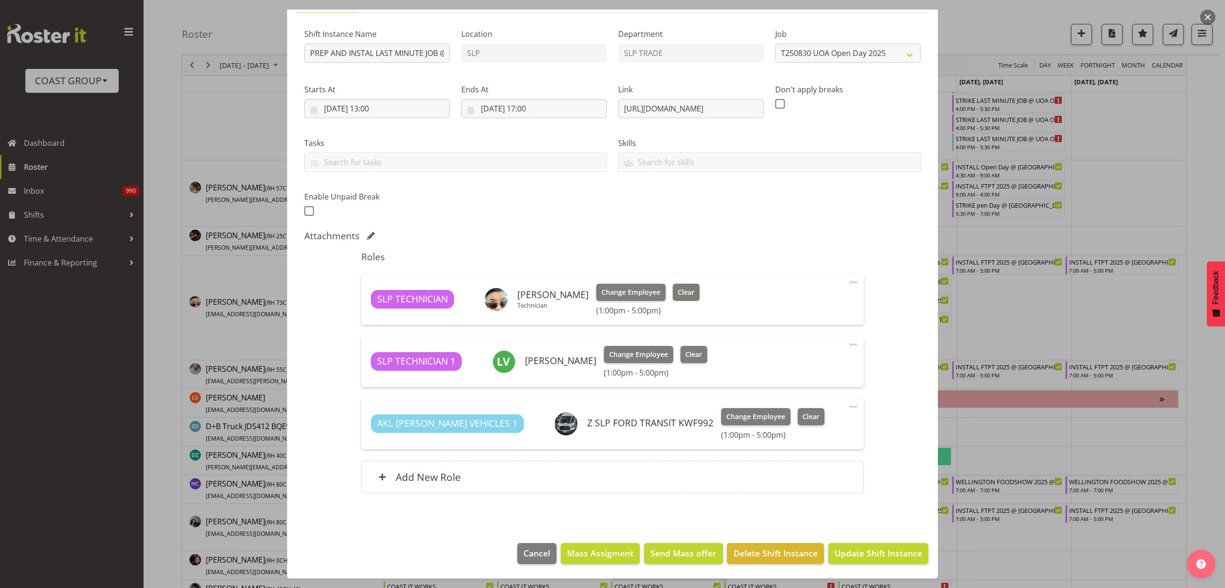
click at [688, 291] on span "Clear" at bounding box center [686, 292] width 17 height 11
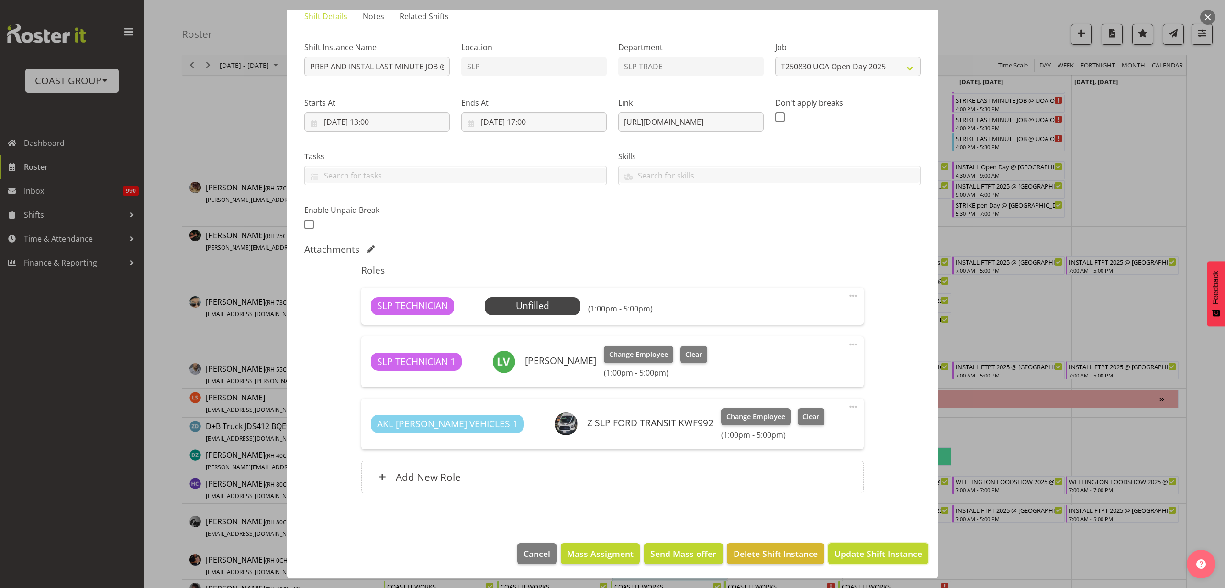
click at [877, 551] on span "Update Shift Instance" at bounding box center [879, 554] width 88 height 12
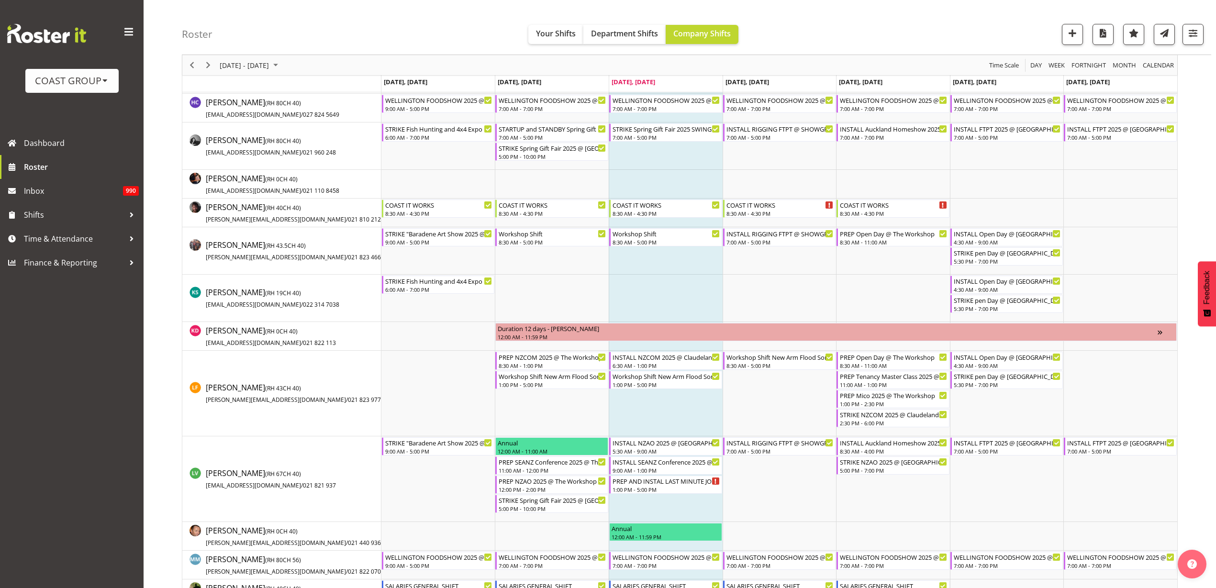
scroll to position [539, 0]
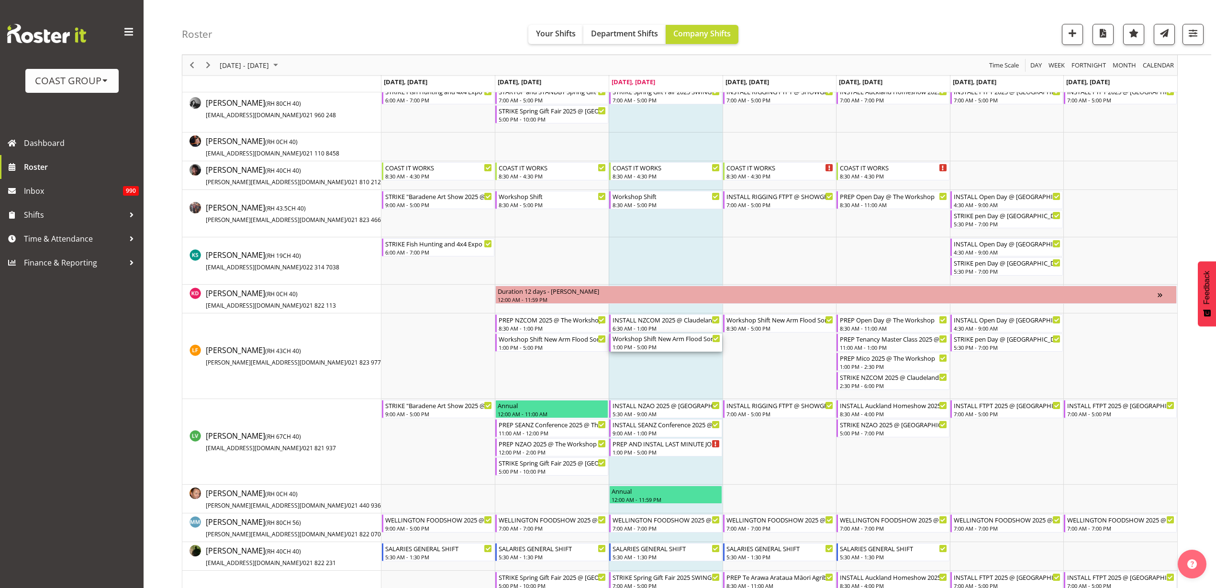
click at [651, 346] on div "1:00 PM - 5:00 PM" at bounding box center [667, 347] width 108 height 8
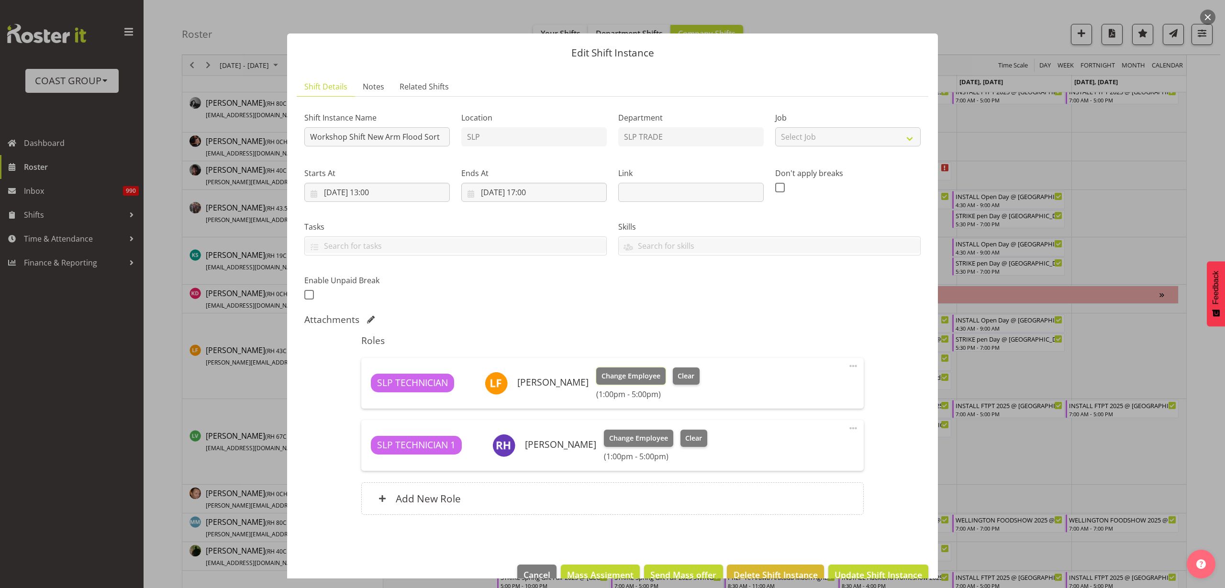
click at [620, 373] on span "Change Employee" at bounding box center [631, 376] width 59 height 11
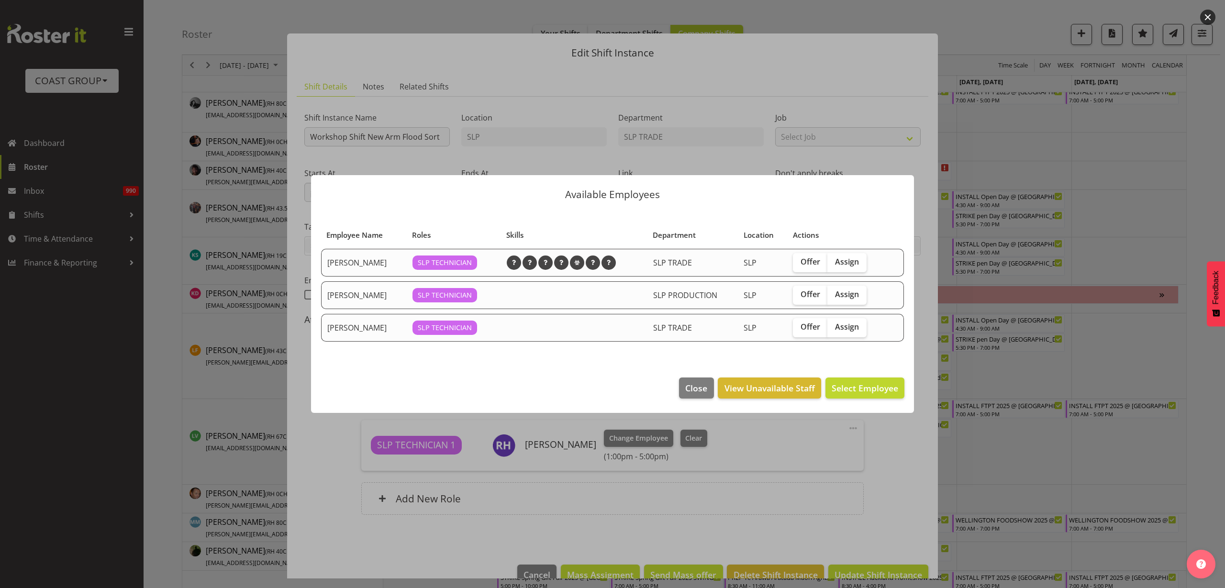
click at [848, 258] on span "Assign" at bounding box center [847, 262] width 24 height 10
click at [834, 259] on input "Assign" at bounding box center [831, 262] width 6 height 6
checkbox input "true"
click at [853, 392] on span "Assign Aof Anujarawat" at bounding box center [852, 387] width 92 height 11
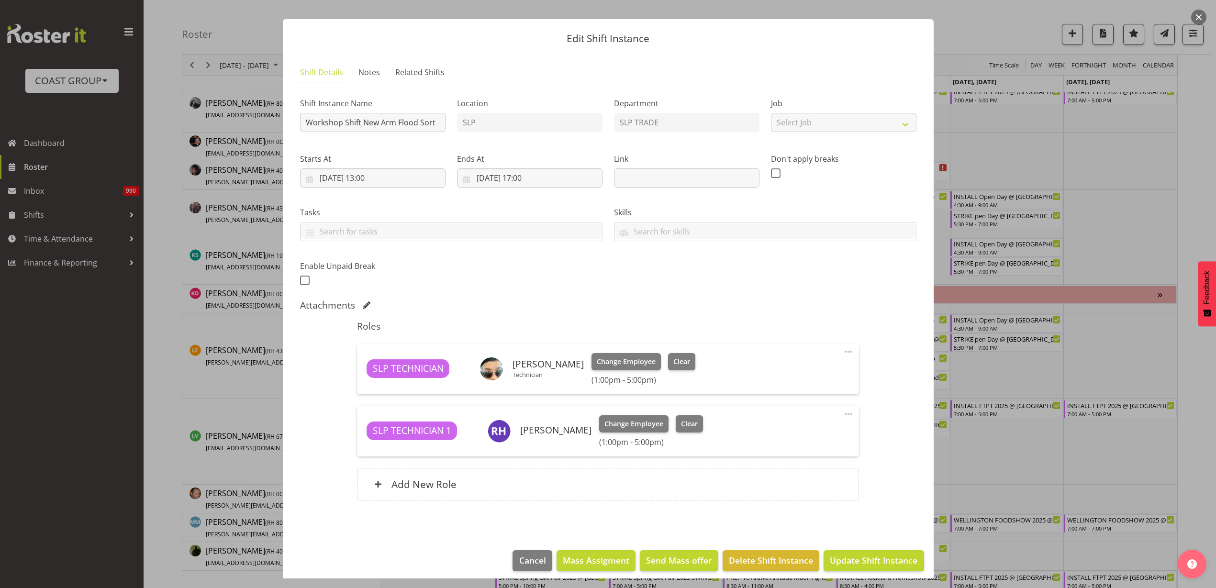
scroll to position [22, 0]
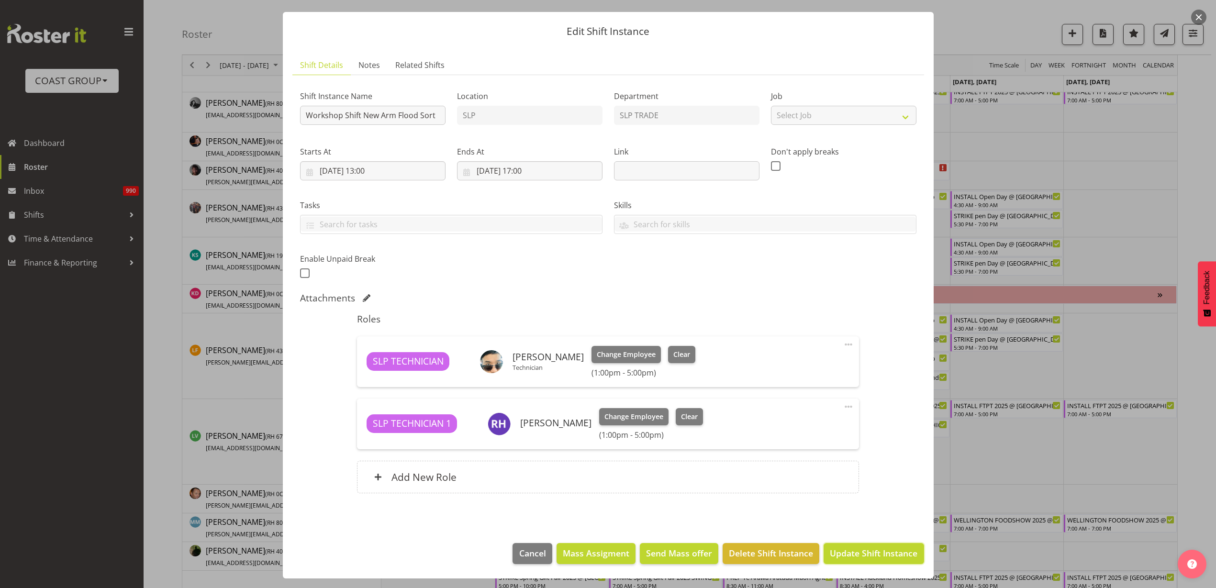
click at [854, 558] on span "Update Shift Instance" at bounding box center [874, 553] width 88 height 12
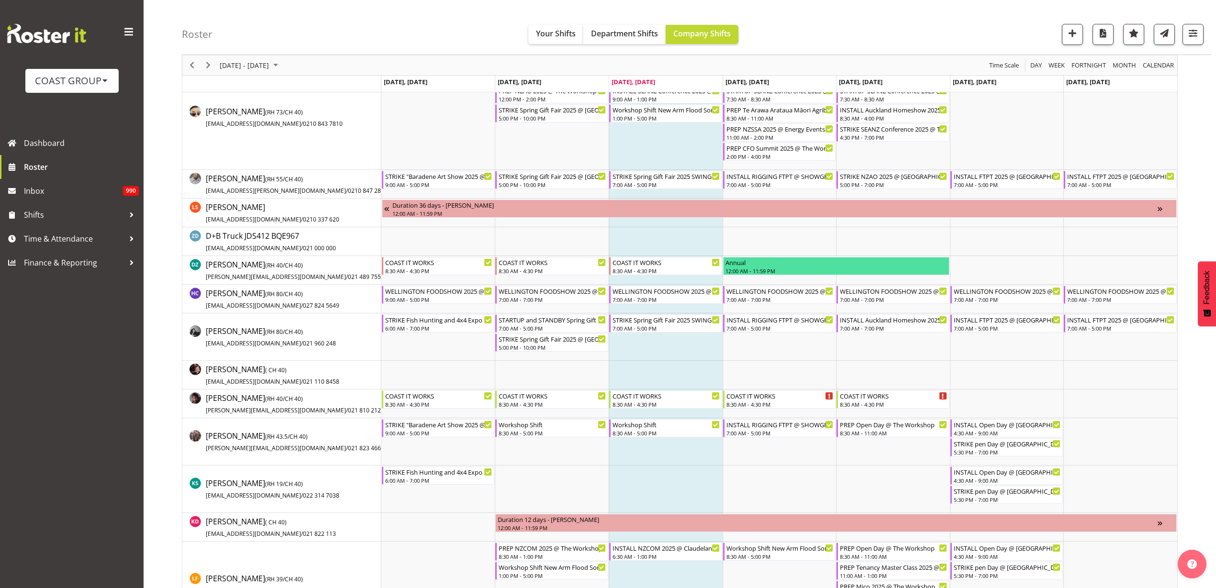
scroll to position [0, 0]
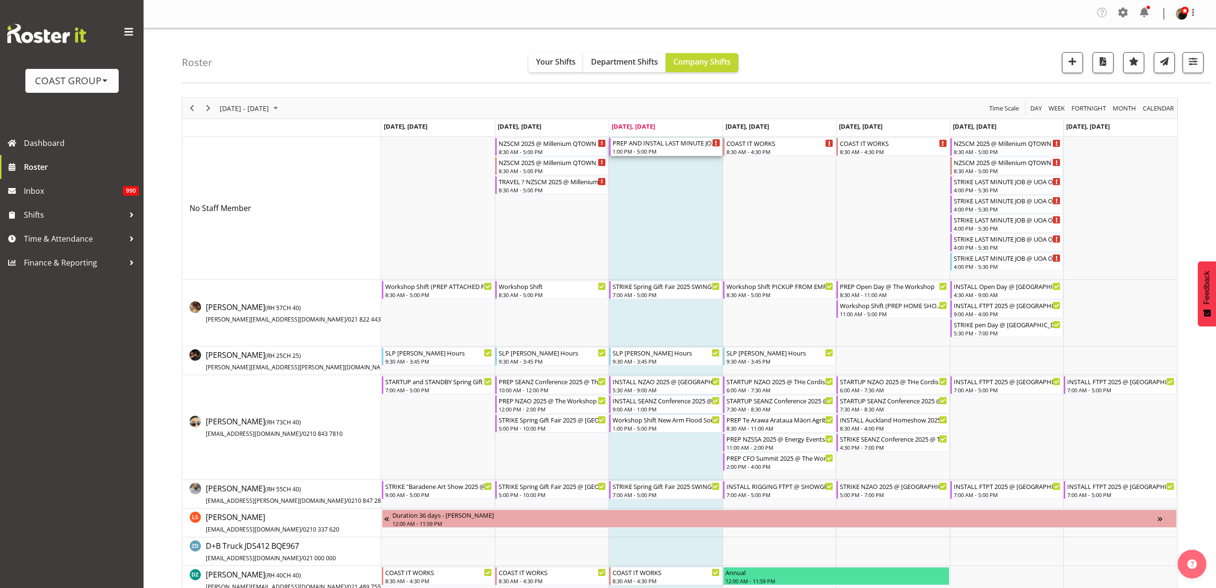
click at [642, 145] on div "PREP AND INSTAL LAST MINUTE JOB @ UOA On Site ASAP" at bounding box center [667, 143] width 108 height 10
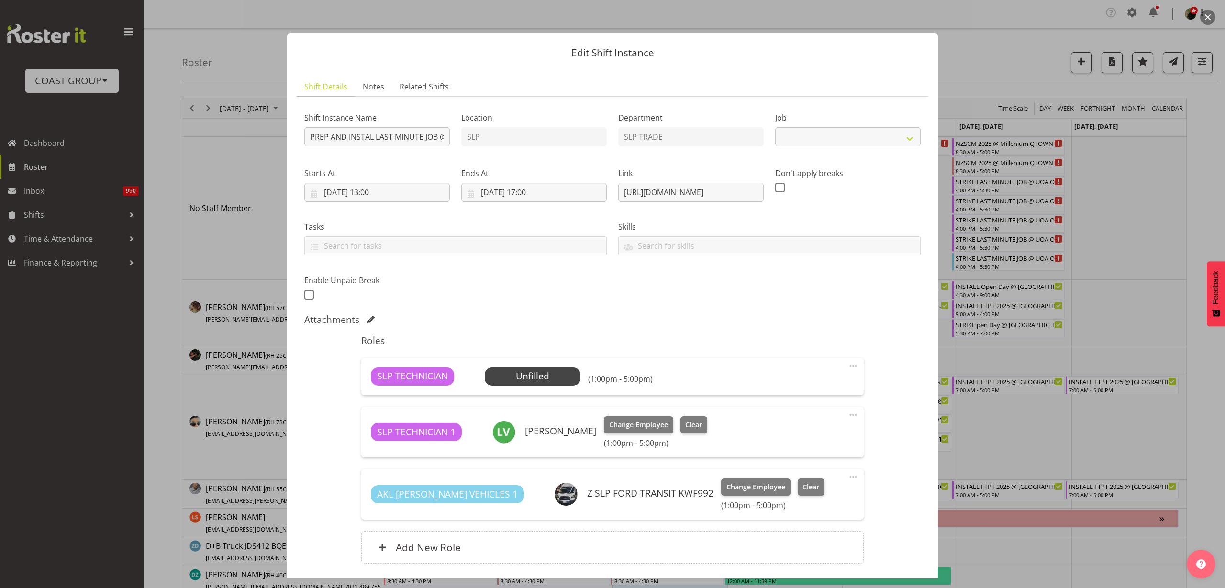
click at [0, 0] on span "Select Employee" at bounding box center [0, 0] width 0 height 0
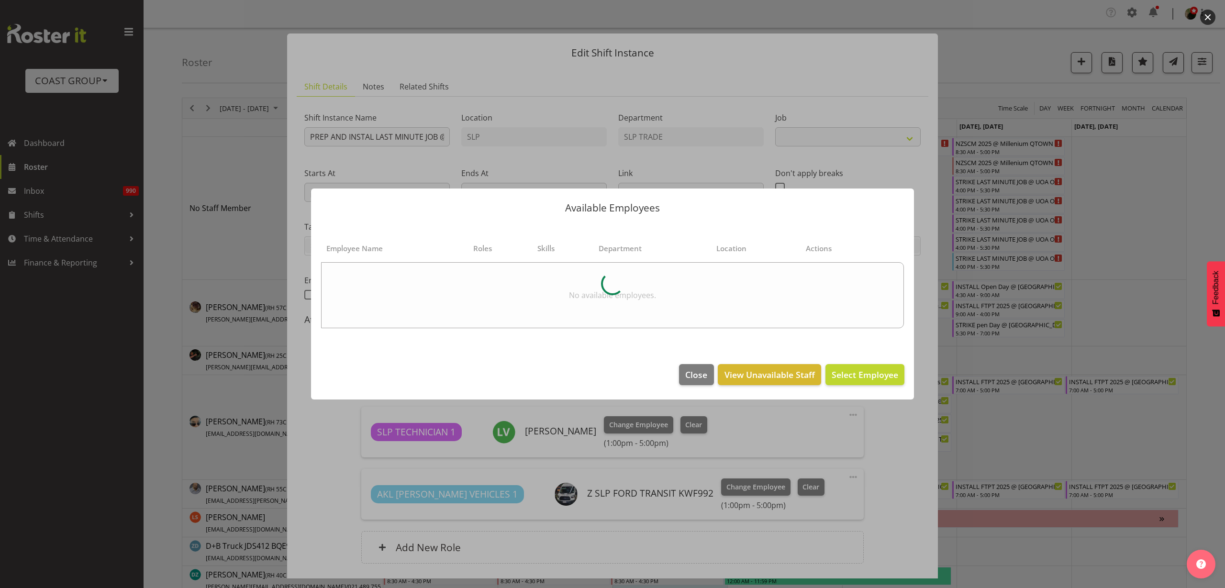
select select "10577"
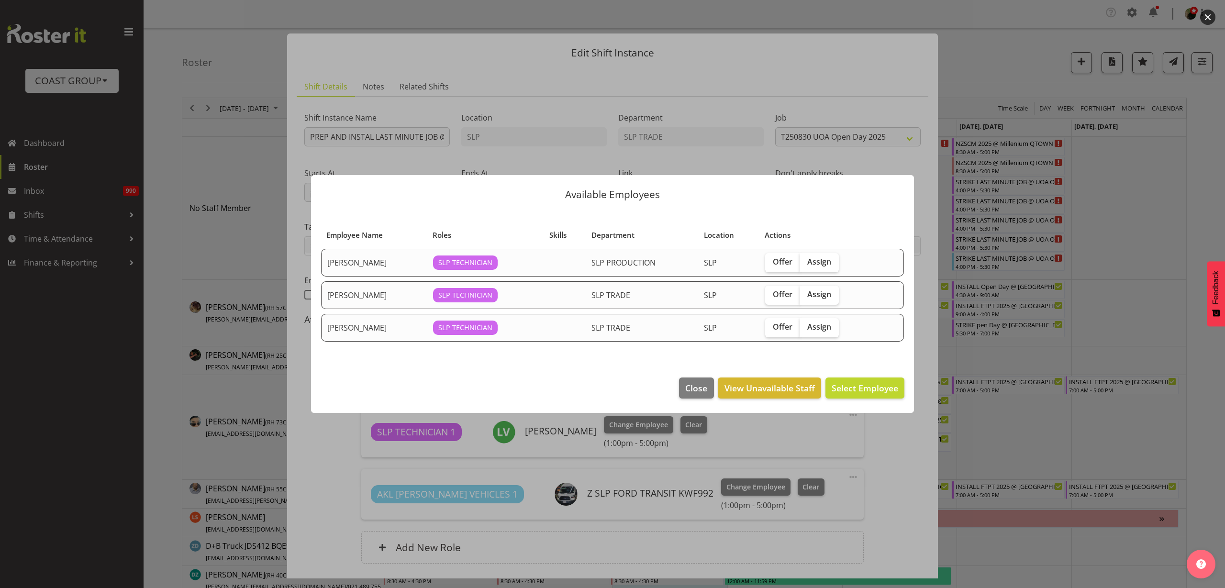
click at [822, 296] on span "Assign" at bounding box center [820, 295] width 24 height 10
click at [806, 296] on input "Assign" at bounding box center [803, 295] width 6 height 6
checkbox input "true"
click at [854, 383] on span "Assign [PERSON_NAME]" at bounding box center [850, 387] width 97 height 11
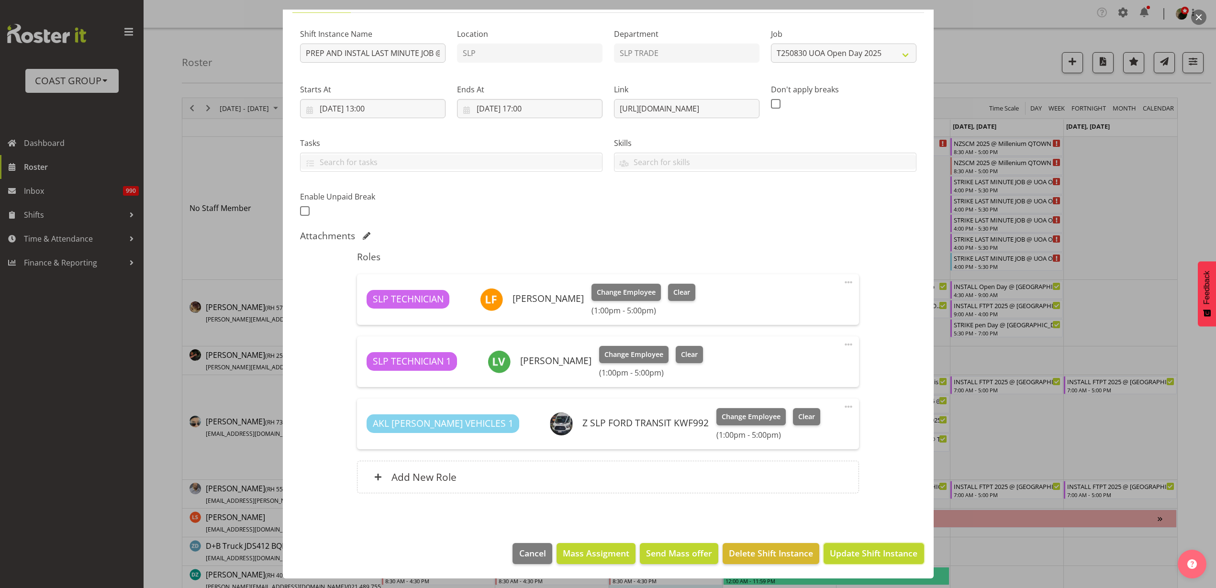
click at [856, 553] on span "Update Shift Instance" at bounding box center [874, 553] width 88 height 12
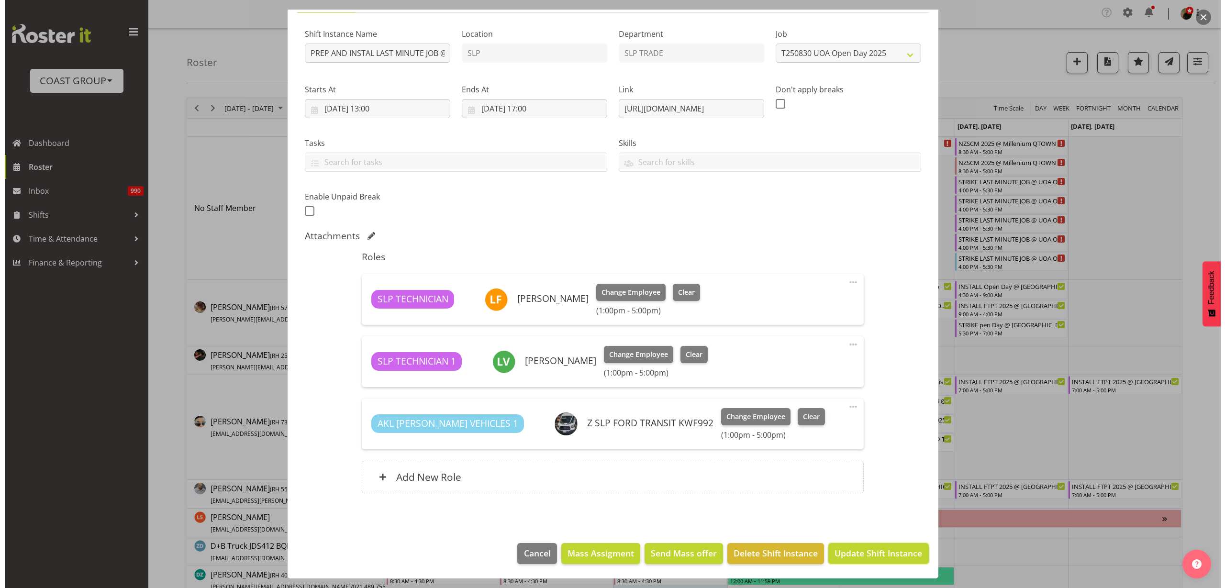
scroll to position [45, 0]
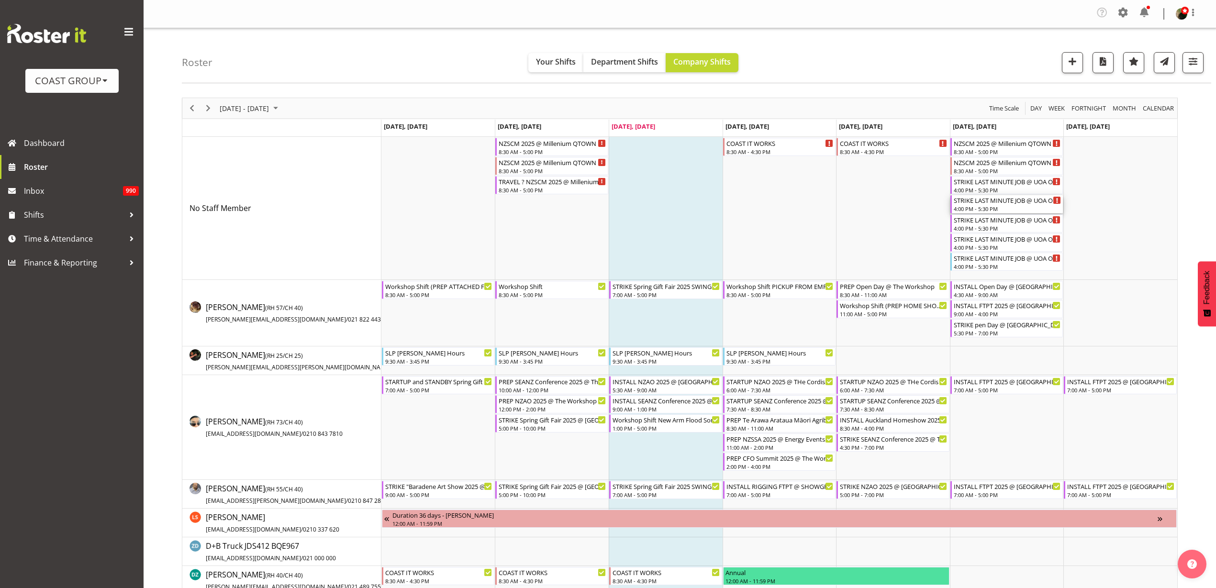
click at [998, 201] on div "STRIKE LAST MINUTE JOB @ UOA On Site 1700" at bounding box center [1008, 200] width 108 height 10
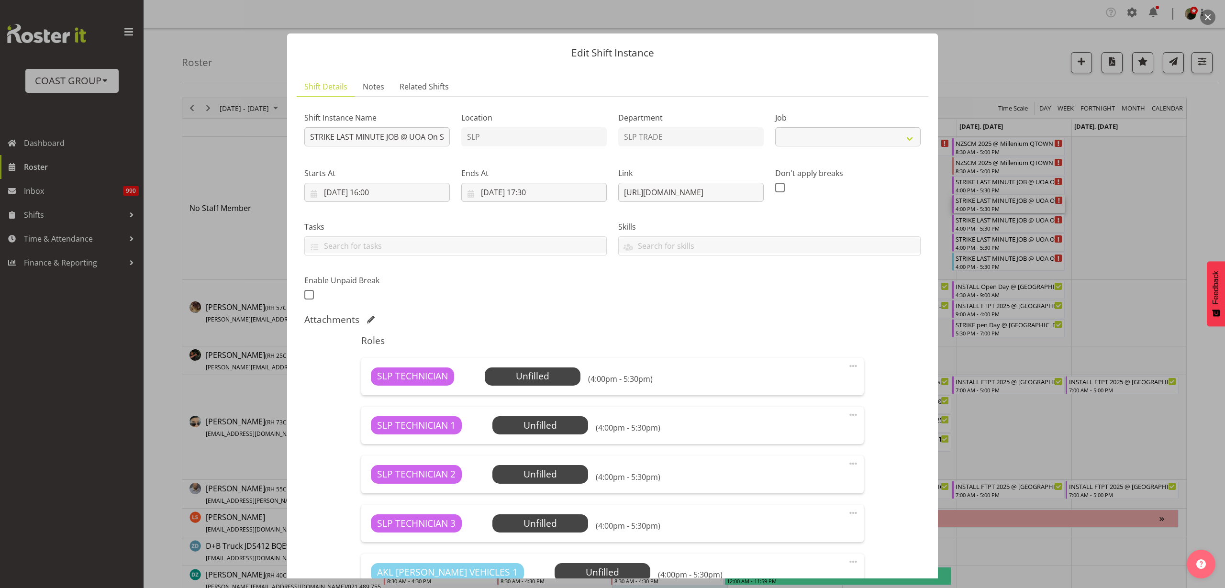
scroll to position [142, 0]
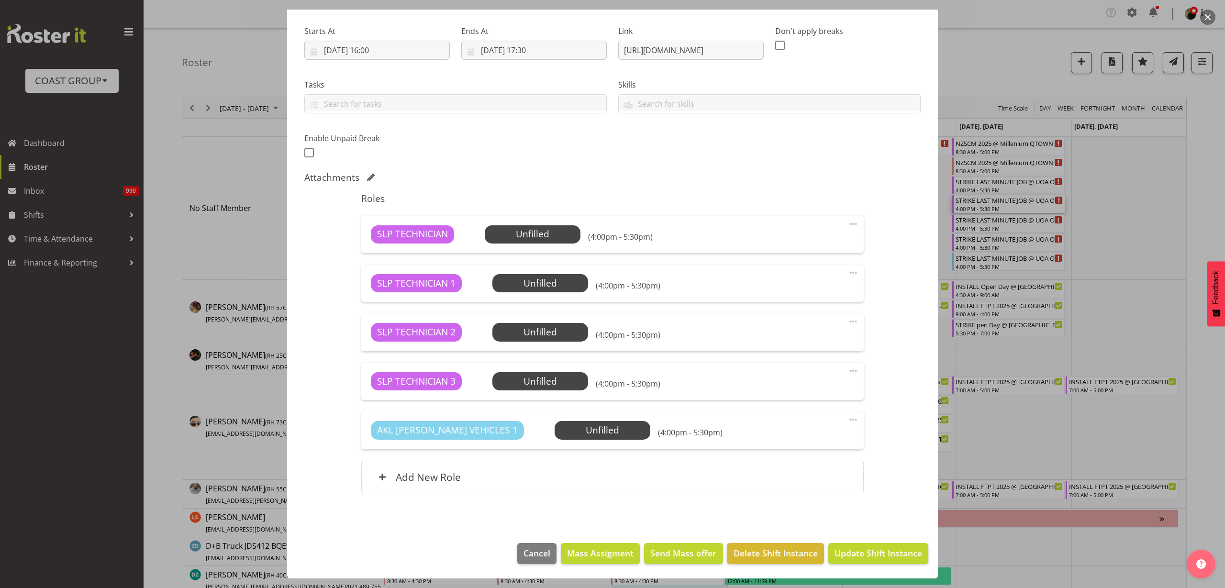
select select "10577"
click at [524, 554] on span "Cancel" at bounding box center [537, 553] width 27 height 12
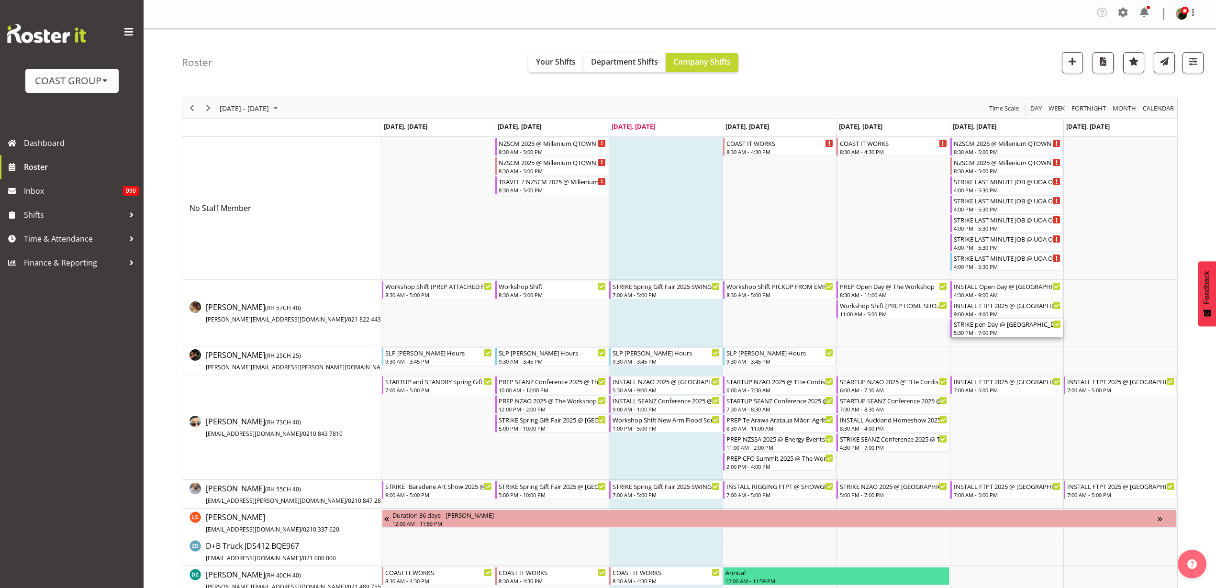
click at [1002, 328] on div "STRIKE pen Day @ [GEOGRAPHIC_DATA][PERSON_NAME] @ On Site @ 1630 5:30 PM - 7:00…" at bounding box center [1008, 328] width 108 height 18
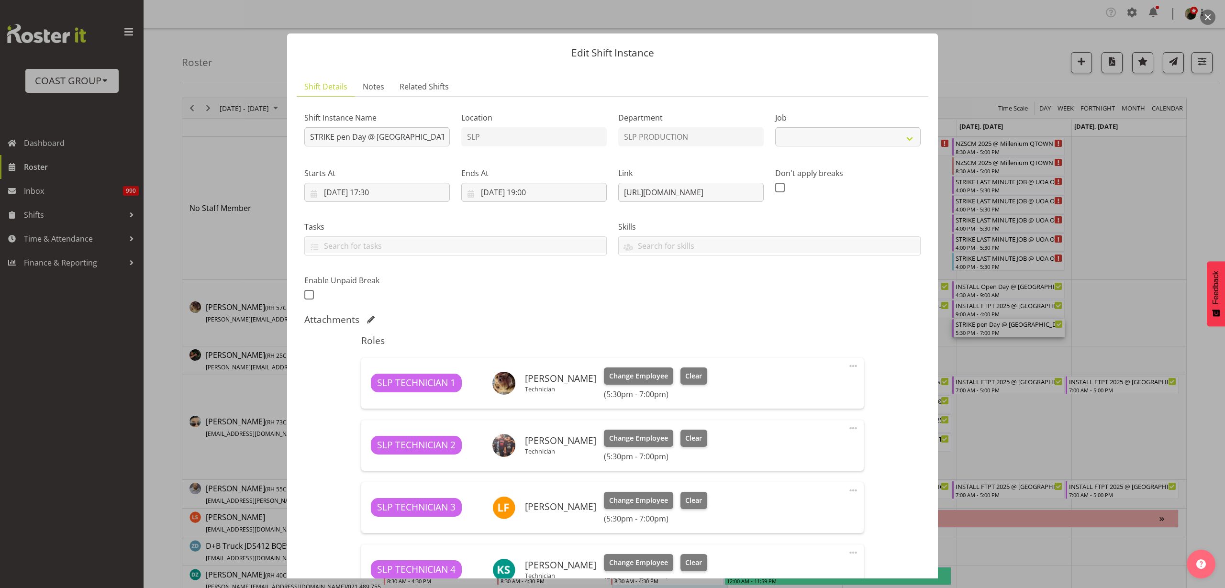
select select "10566"
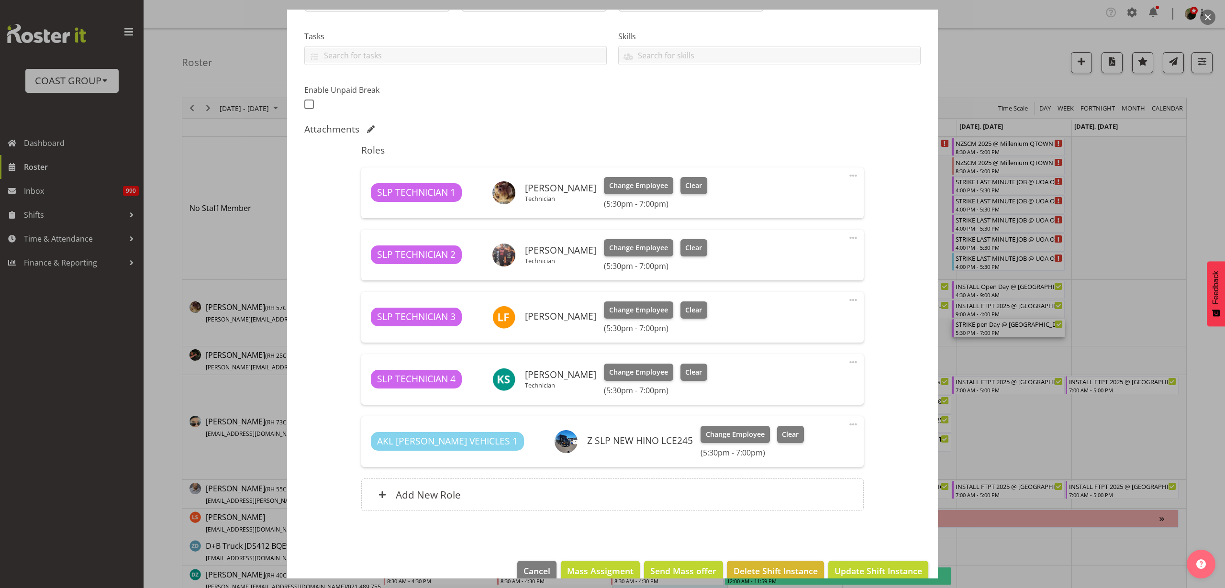
scroll to position [208, 0]
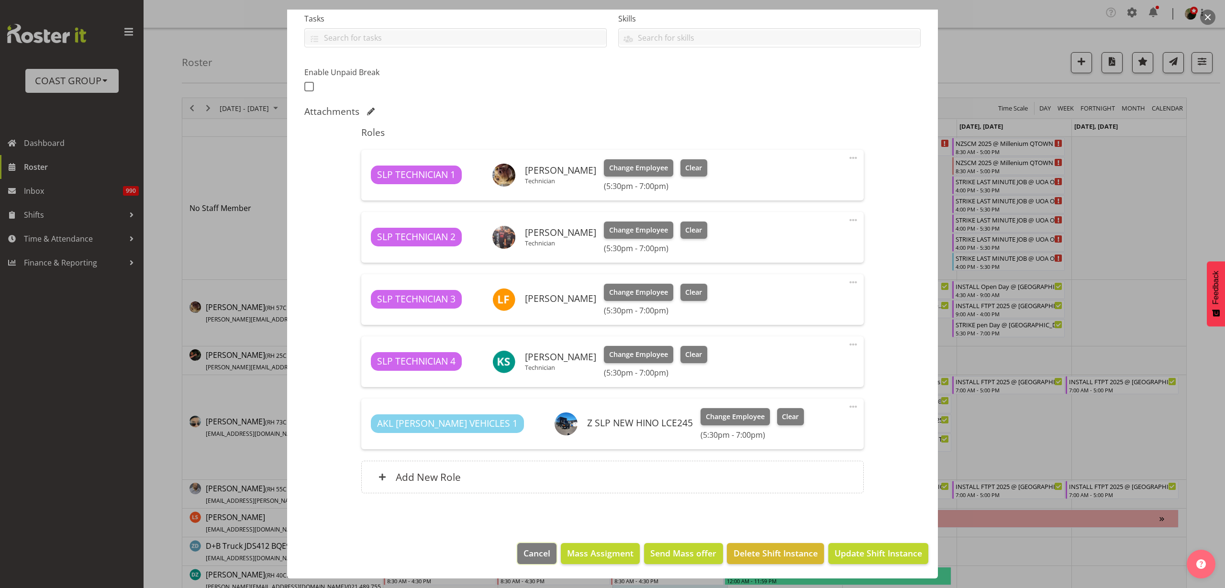
click at [534, 556] on span "Cancel" at bounding box center [537, 553] width 27 height 12
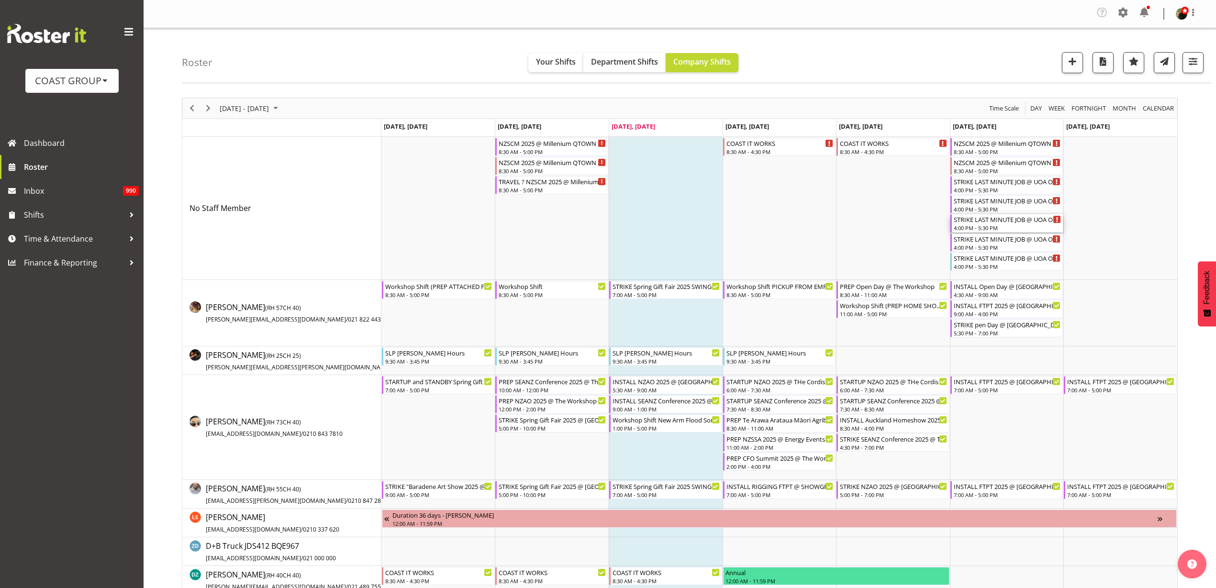
click at [983, 214] on div "STRIKE LAST MINUTE JOB @ UOA On Site 1700 4:00 PM - 5:30 PM" at bounding box center [1007, 223] width 113 height 18
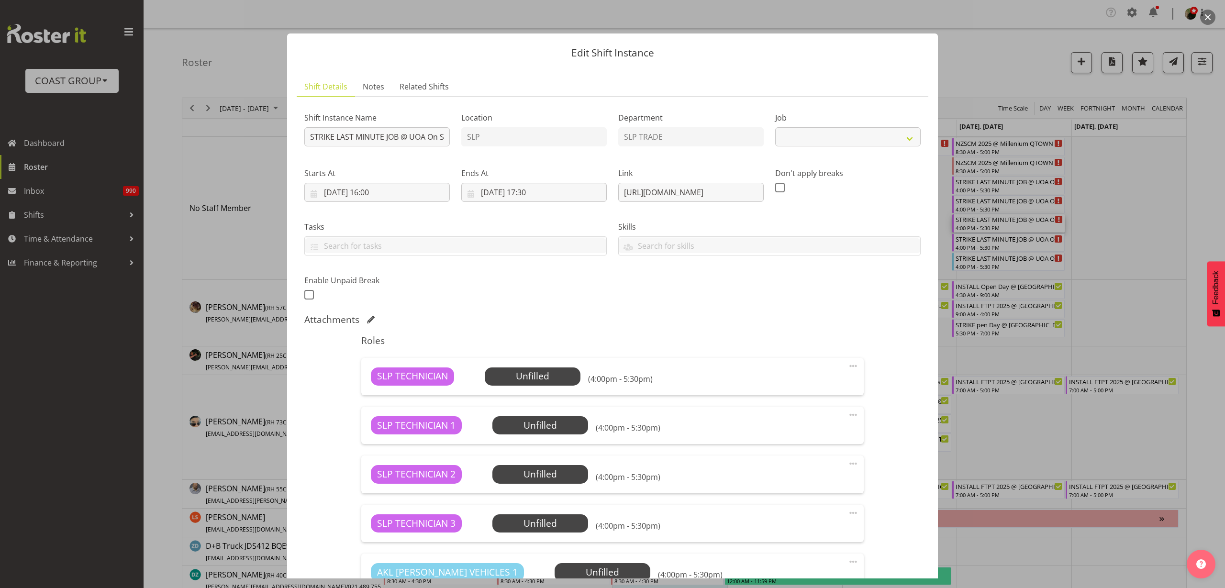
select select "10577"
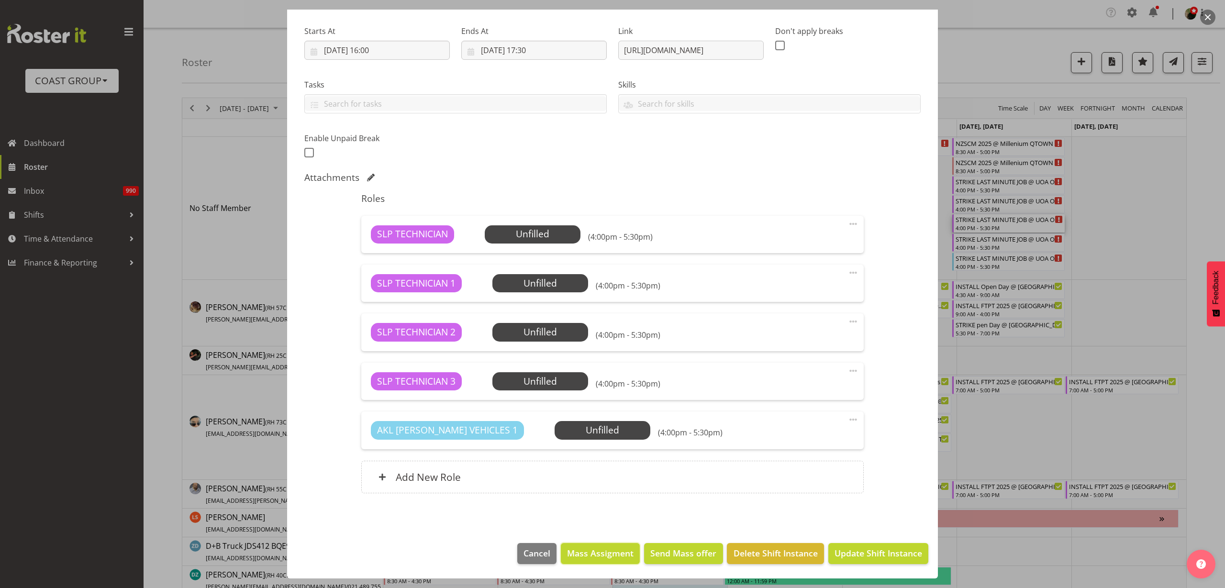
click at [578, 560] on button "Mass Assigment" at bounding box center [600, 553] width 79 height 21
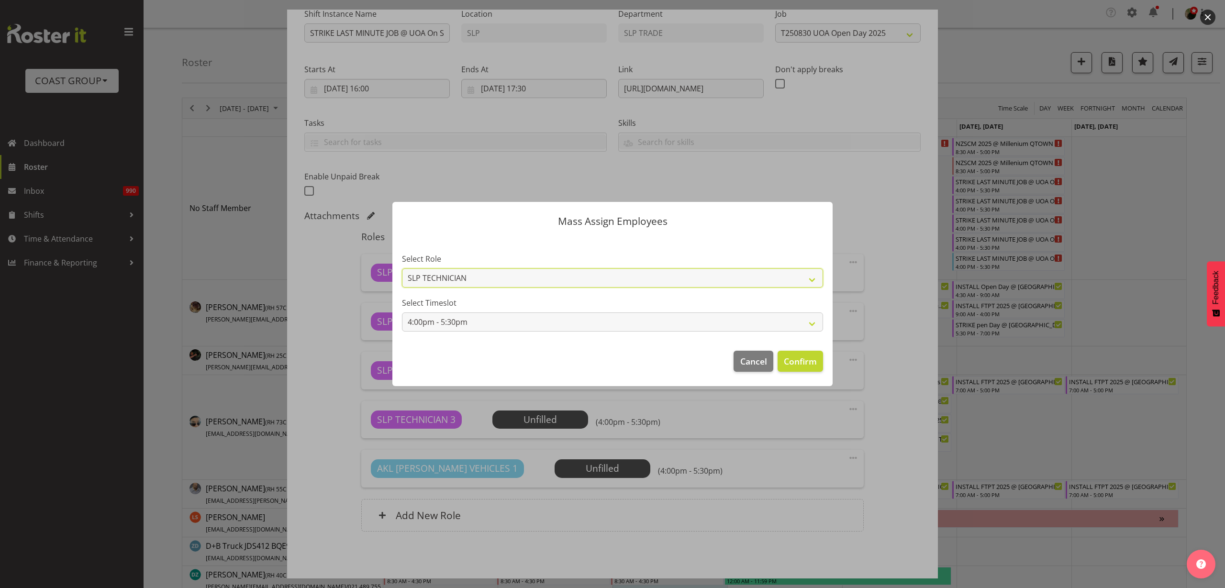
click at [660, 277] on select "SLP TECHNICIAN AKL [PERSON_NAME] VEHICLES" at bounding box center [612, 278] width 421 height 19
click at [402, 269] on select "SLP TECHNICIAN AKL [PERSON_NAME] VEHICLES" at bounding box center [612, 278] width 421 height 19
click at [816, 361] on span "Confirm" at bounding box center [800, 361] width 33 height 12
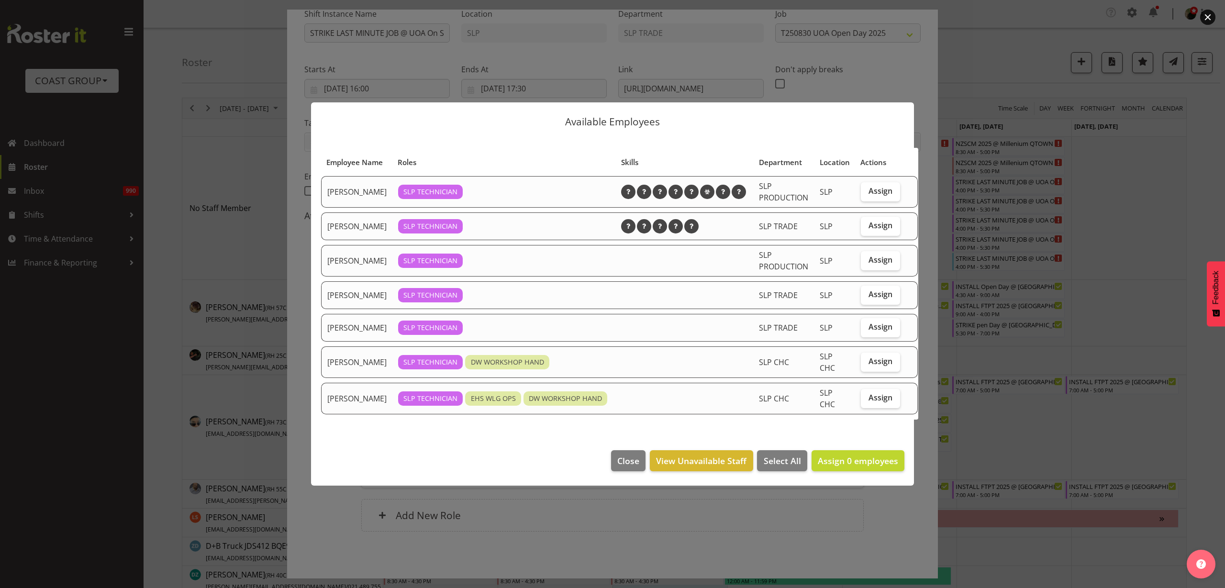
click at [869, 192] on span "Assign" at bounding box center [881, 191] width 24 height 10
click at [861, 192] on input "Assign" at bounding box center [864, 191] width 6 height 6
checkbox input "true"
click at [869, 230] on span "Assign" at bounding box center [881, 226] width 24 height 10
click at [861, 229] on input "Assign" at bounding box center [864, 226] width 6 height 6
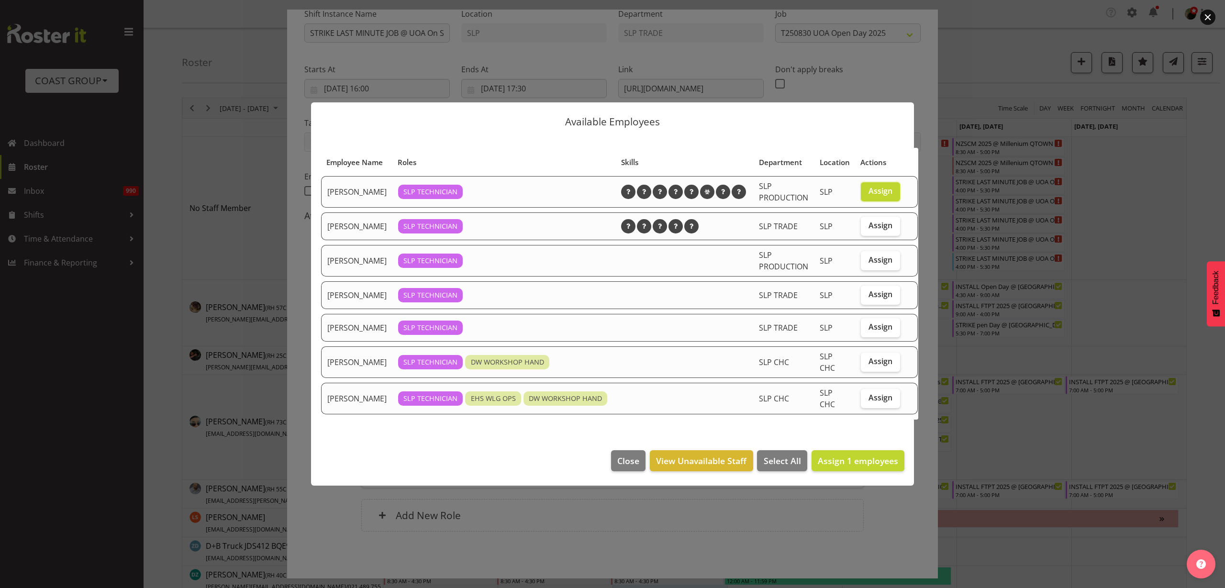
checkbox input "true"
click at [869, 299] on span "Assign" at bounding box center [881, 295] width 24 height 10
click at [864, 298] on input "Assign" at bounding box center [864, 295] width 6 height 6
checkbox input "true"
click at [869, 261] on span "Assign" at bounding box center [881, 260] width 24 height 10
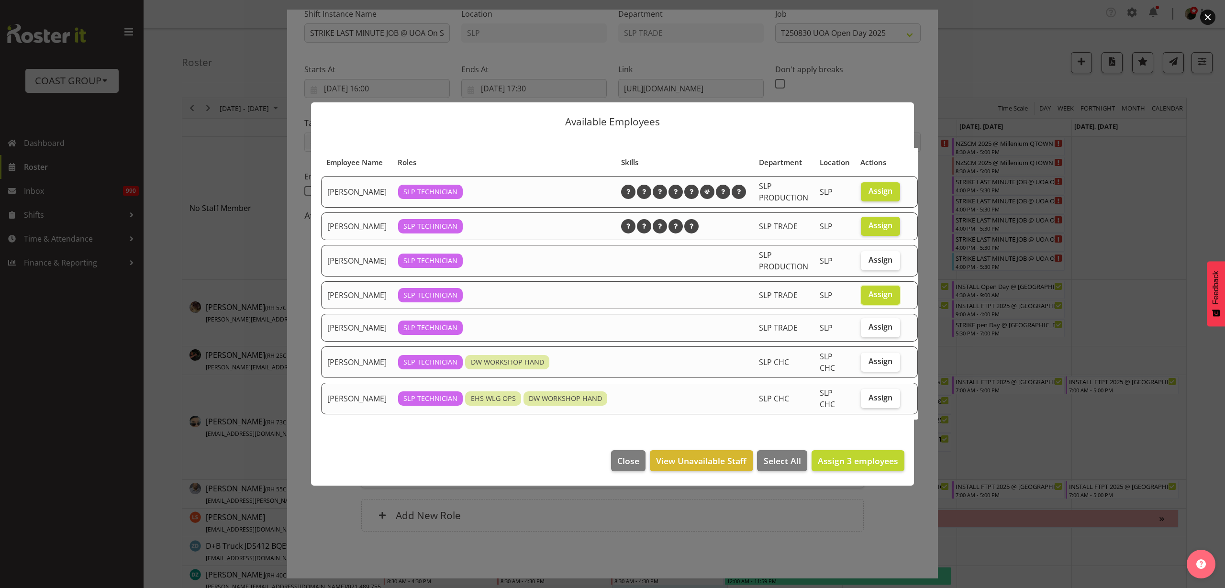
click at [867, 261] on input "Assign" at bounding box center [864, 260] width 6 height 6
checkbox input "true"
click at [876, 467] on span "Assign 4 employees" at bounding box center [858, 460] width 80 height 11
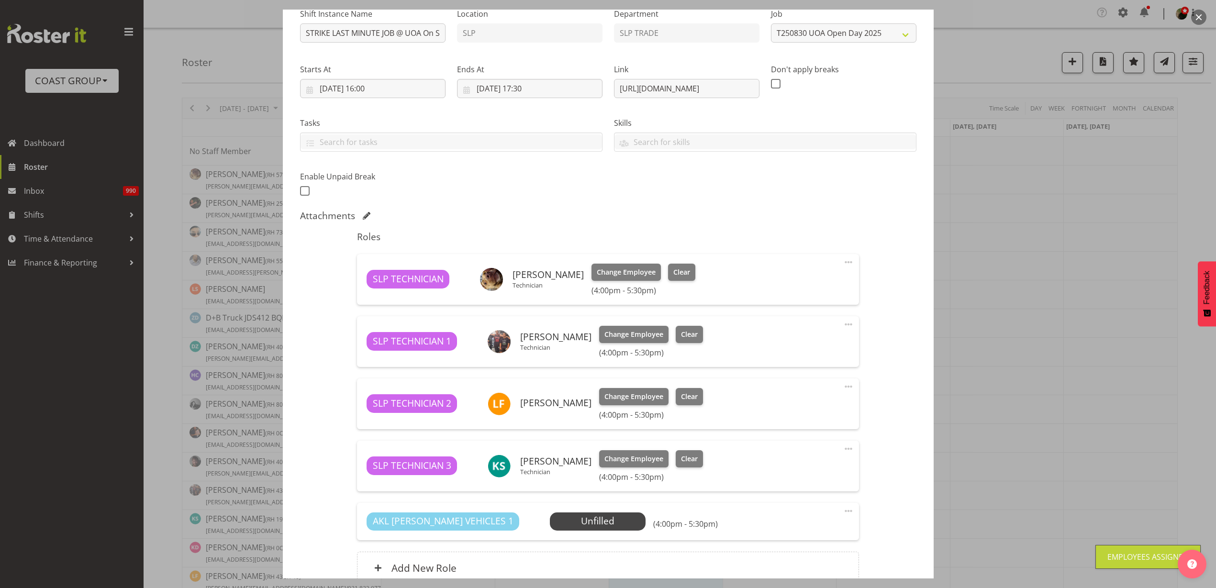
click at [422, 567] on h6 "Add New Role" at bounding box center [424, 568] width 65 height 12
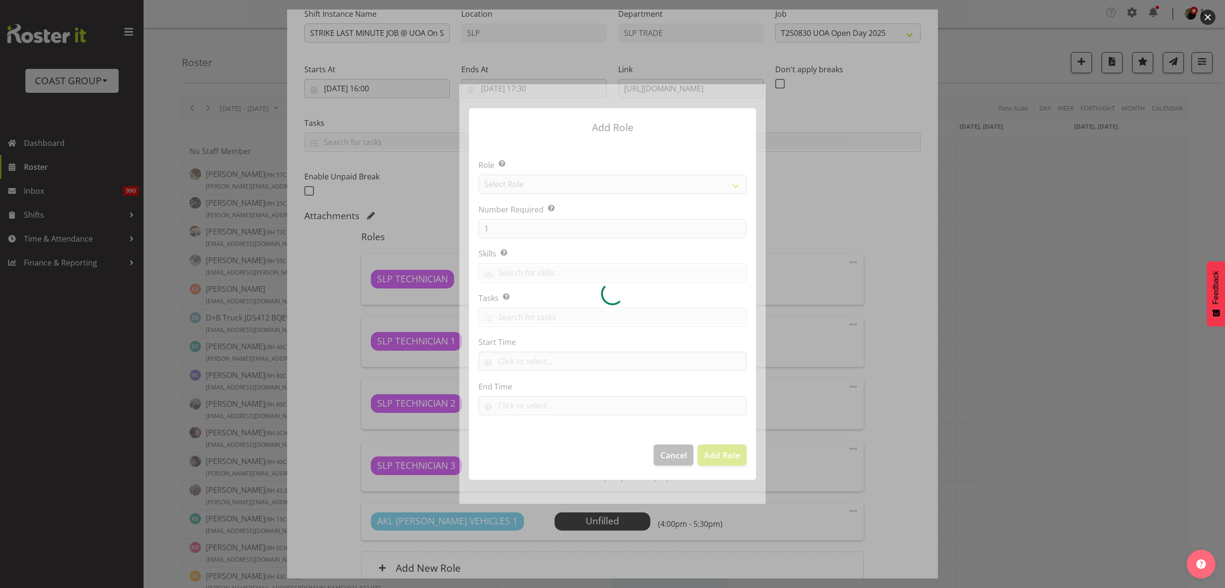
click at [563, 180] on div at bounding box center [613, 294] width 306 height 420
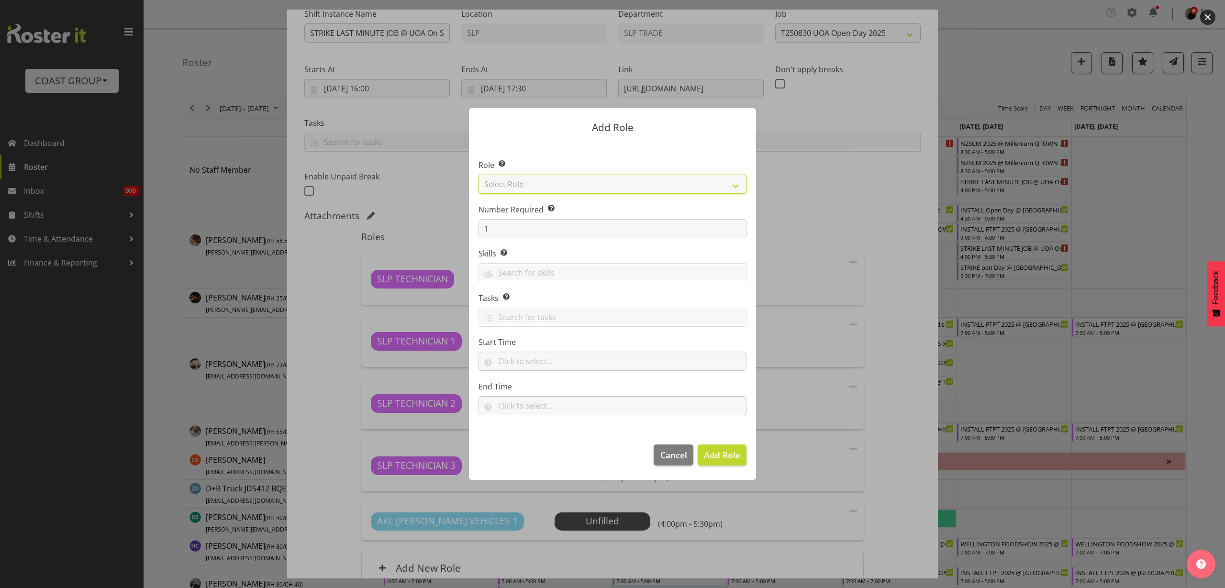
click at [559, 180] on select "Select Role ACCOUNT MANAGER ACCOUNT MANAGER DW ACCOUNTS [PERSON_NAME] VEHICLES …" at bounding box center [613, 184] width 268 height 19
select select "81"
click at [479, 175] on select "Select Role ACCOUNT MANAGER ACCOUNT MANAGER DW ACCOUNTS [PERSON_NAME] VEHICLES …" at bounding box center [613, 184] width 268 height 19
click at [728, 459] on span "Add Role" at bounding box center [722, 454] width 36 height 11
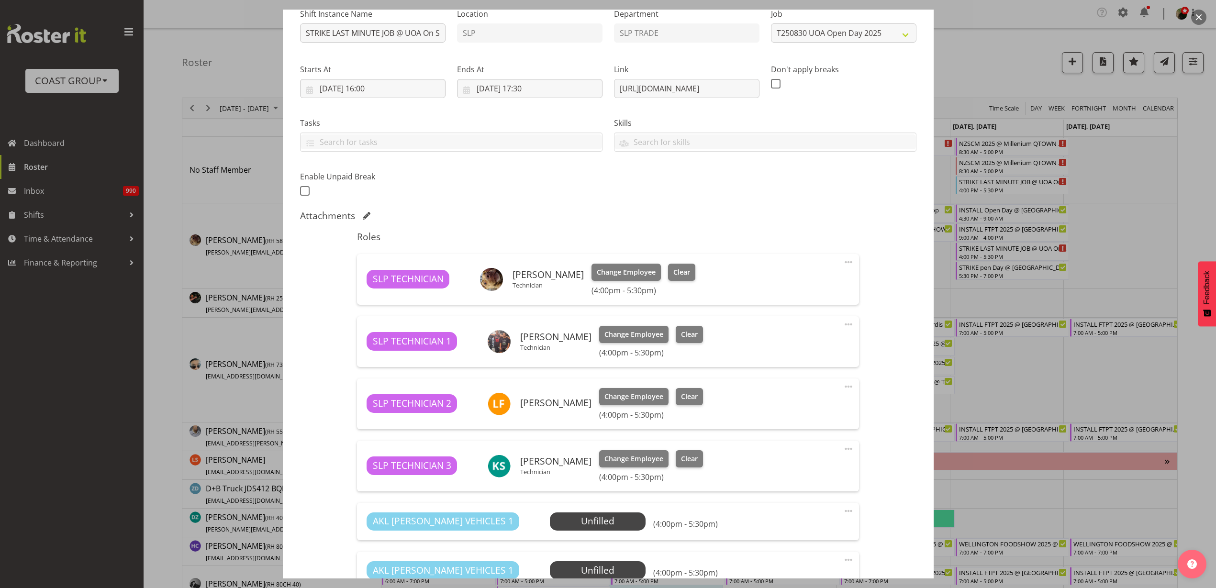
click at [0, 0] on span "Select Employee" at bounding box center [0, 0] width 0 height 0
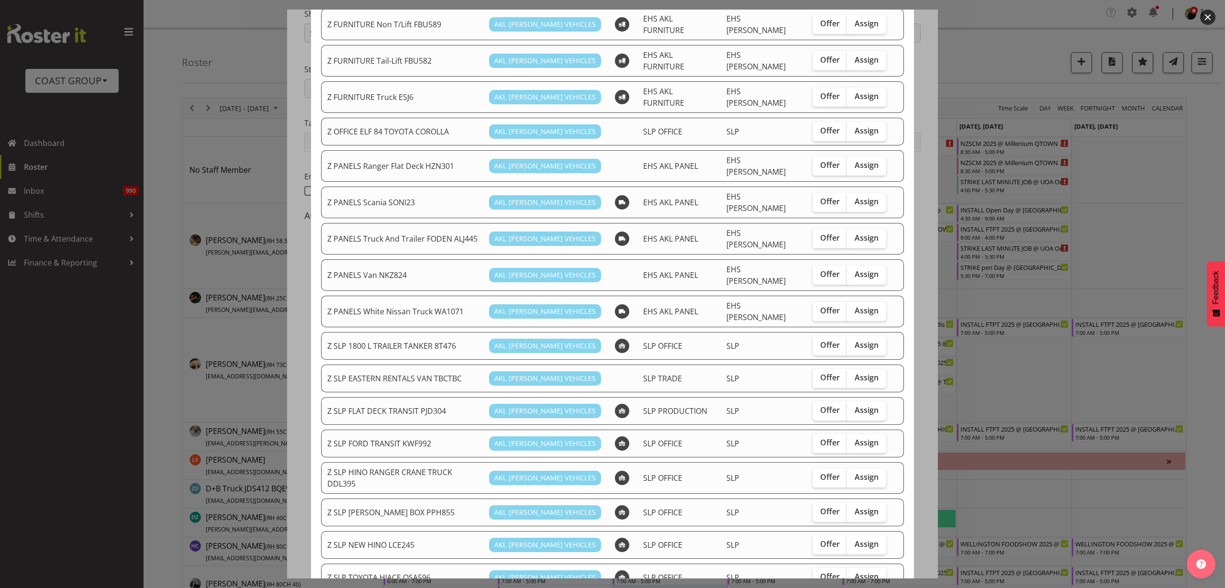
scroll to position [419, 0]
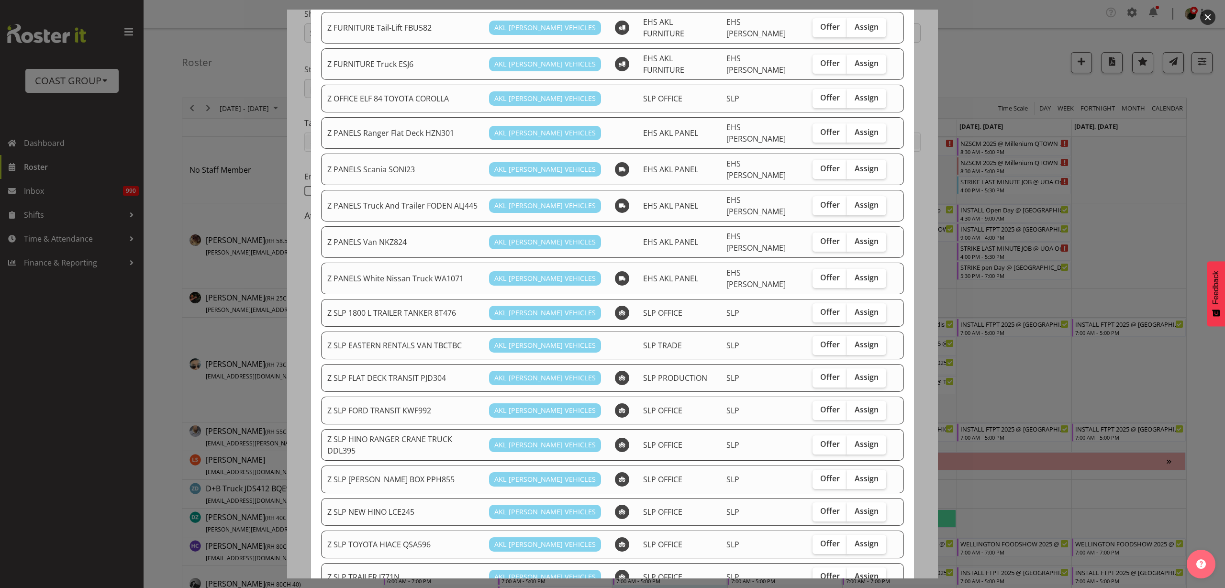
click at [855, 539] on span "Assign" at bounding box center [867, 544] width 24 height 10
click at [854, 541] on input "Assign" at bounding box center [850, 544] width 6 height 6
checkbox input "true"
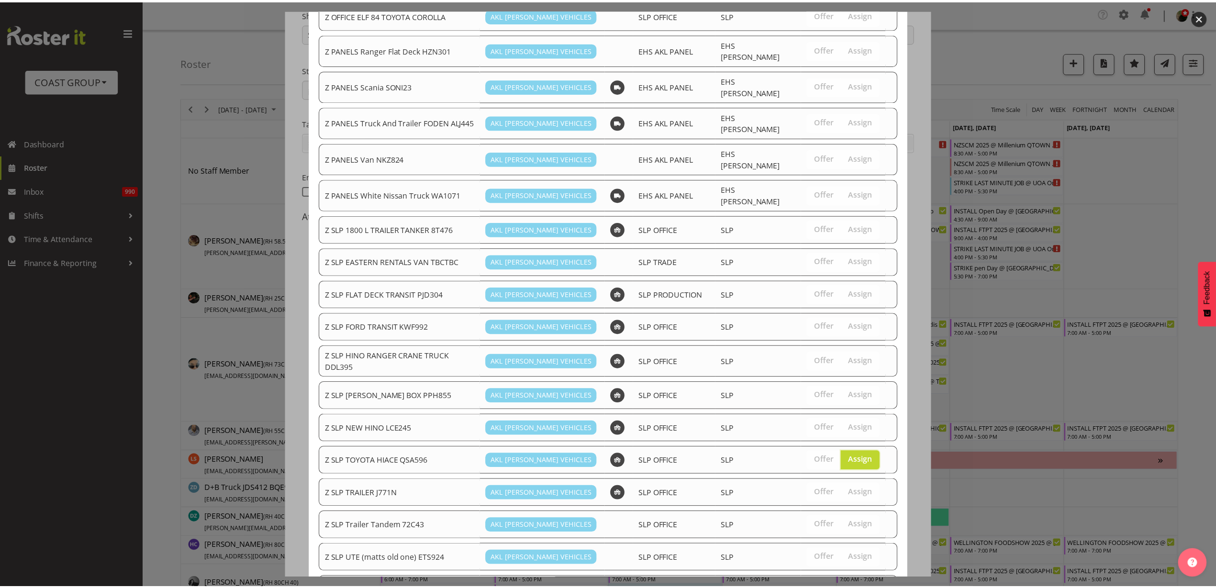
scroll to position [539, 0]
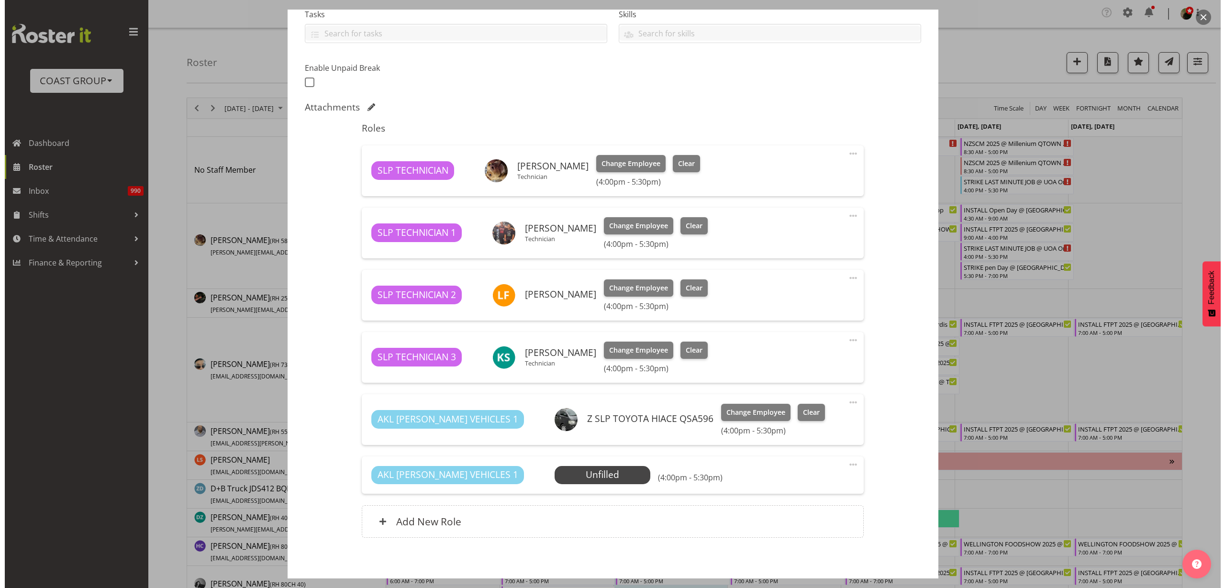
scroll to position [257, 0]
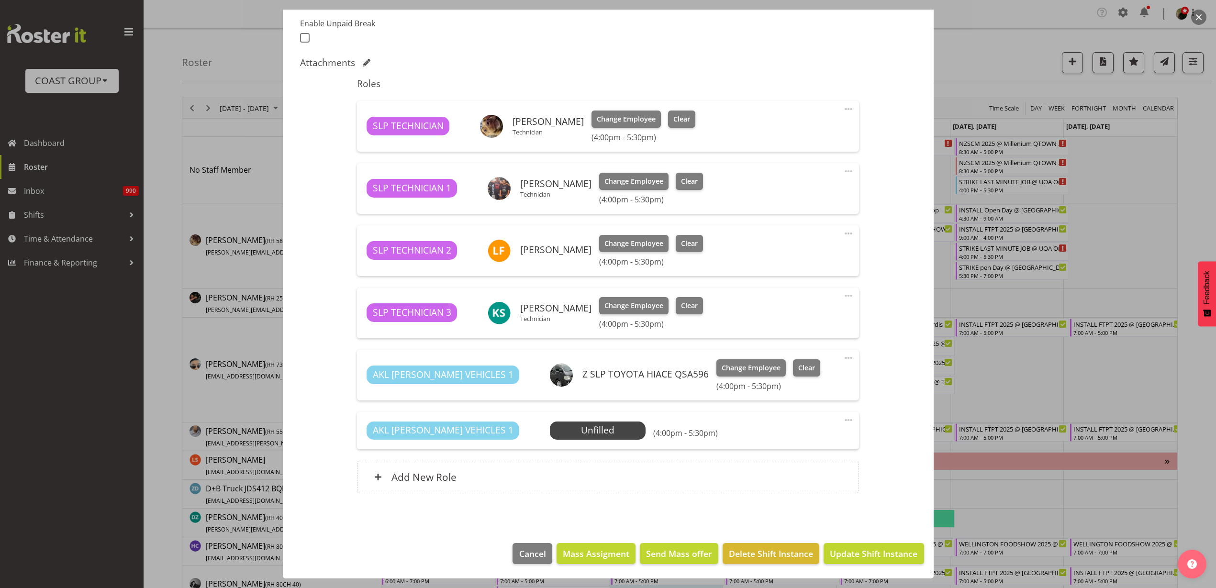
click at [0, 0] on span "Select Employee" at bounding box center [0, 0] width 0 height 0
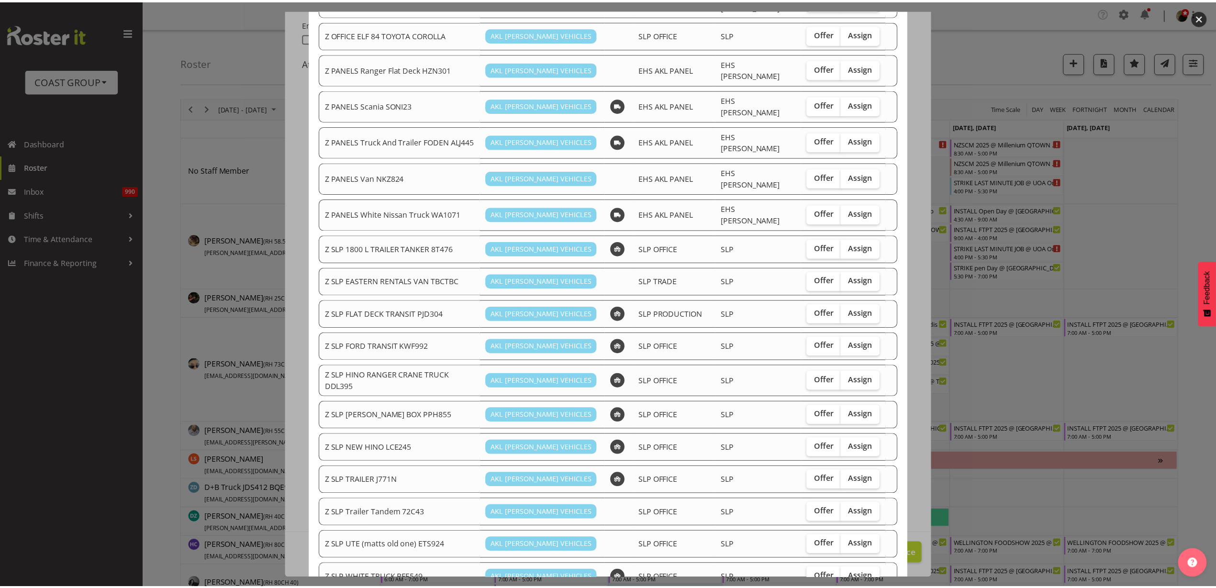
scroll to position [506, 0]
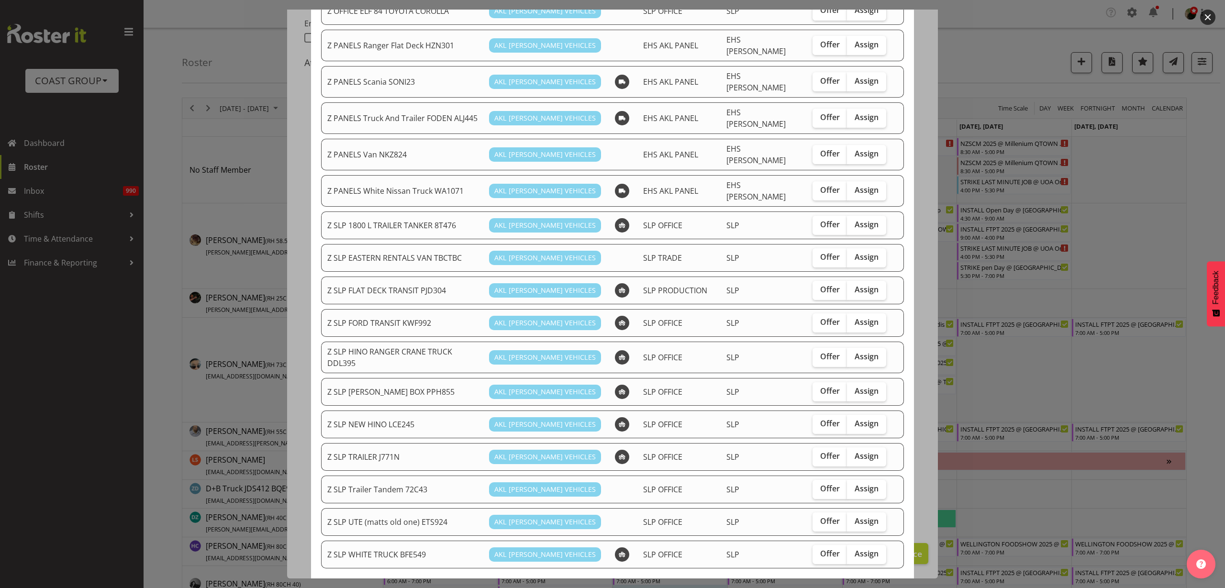
click at [855, 419] on span "Assign" at bounding box center [867, 424] width 24 height 10
click at [851, 421] on input "Assign" at bounding box center [850, 424] width 6 height 6
checkbox input "true"
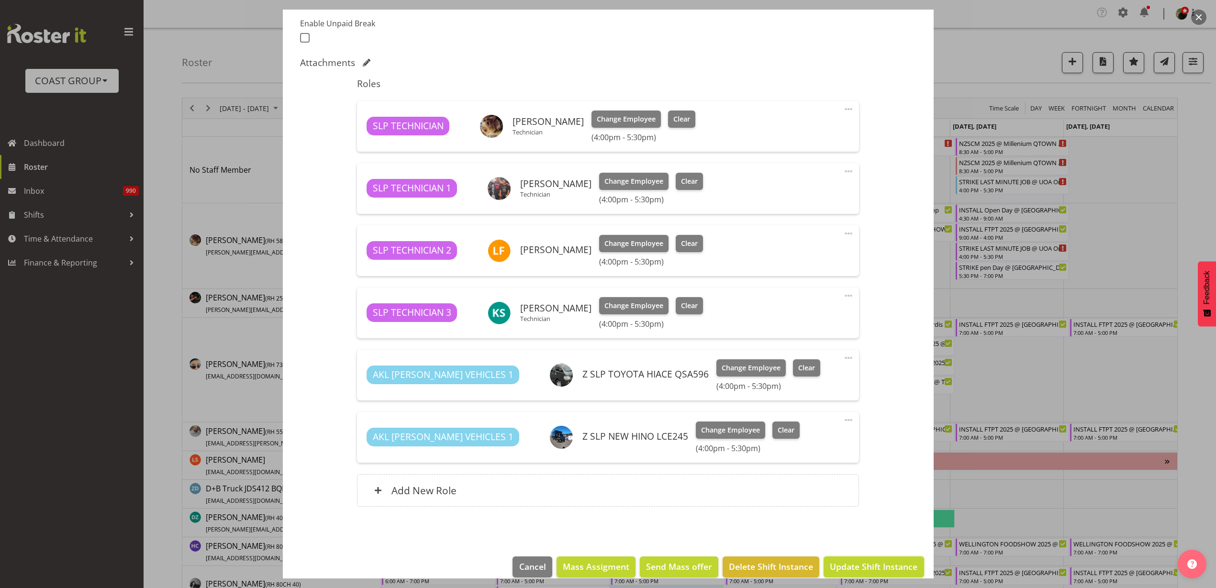
click at [853, 564] on span "Update Shift Instance" at bounding box center [874, 567] width 88 height 12
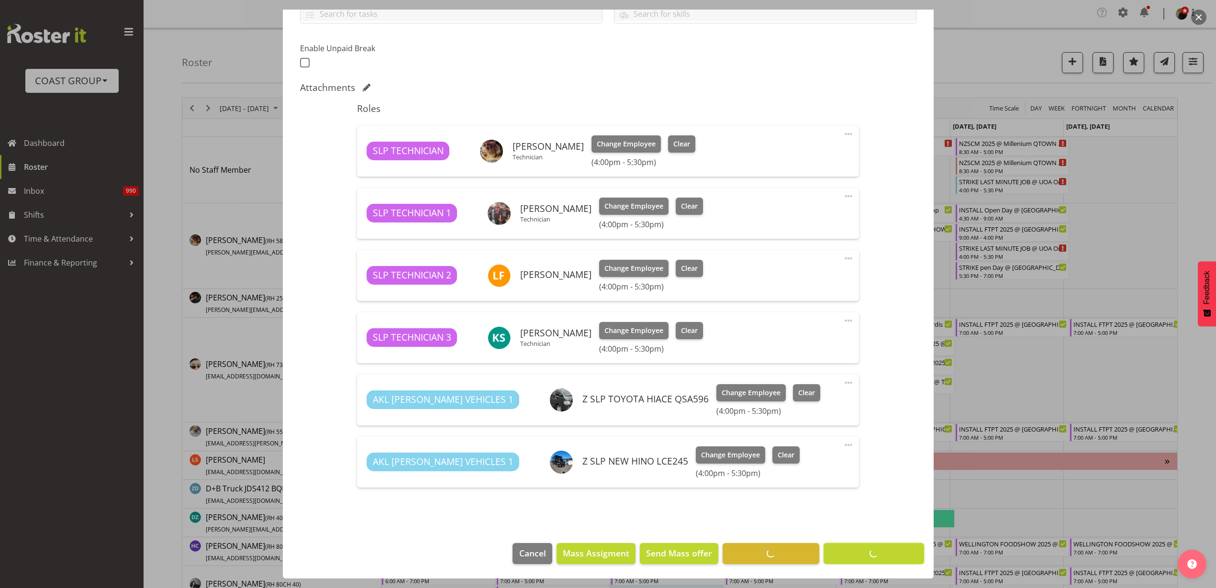
scroll to position [232, 0]
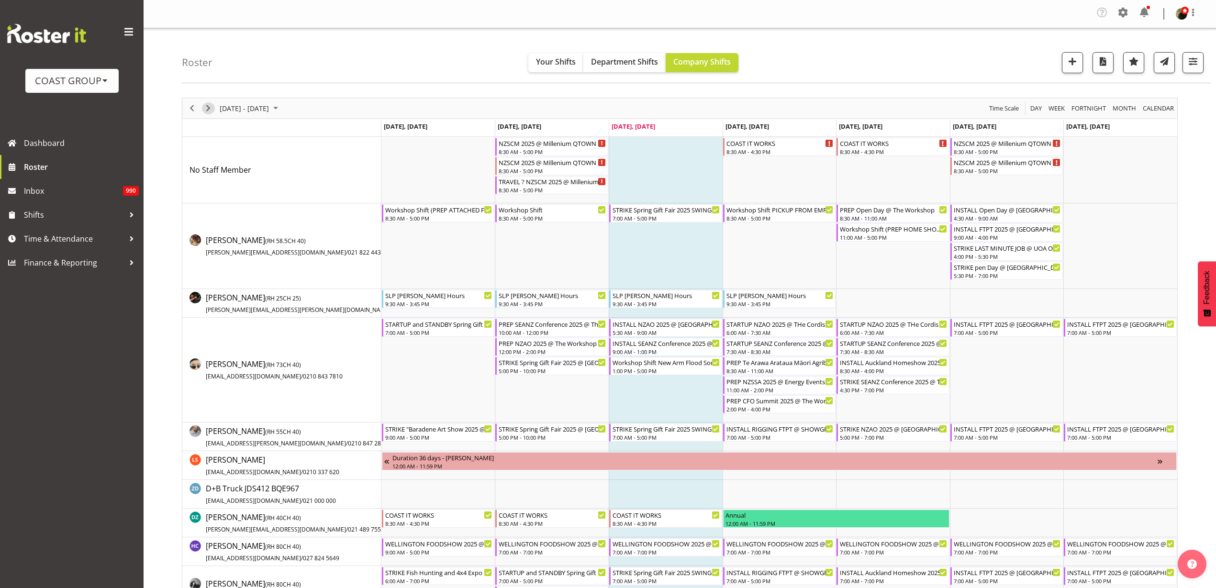
drag, startPoint x: 208, startPoint y: 108, endPoint x: 771, endPoint y: 189, distance: 569.2
click at [208, 108] on span "Next" at bounding box center [207, 108] width 11 height 12
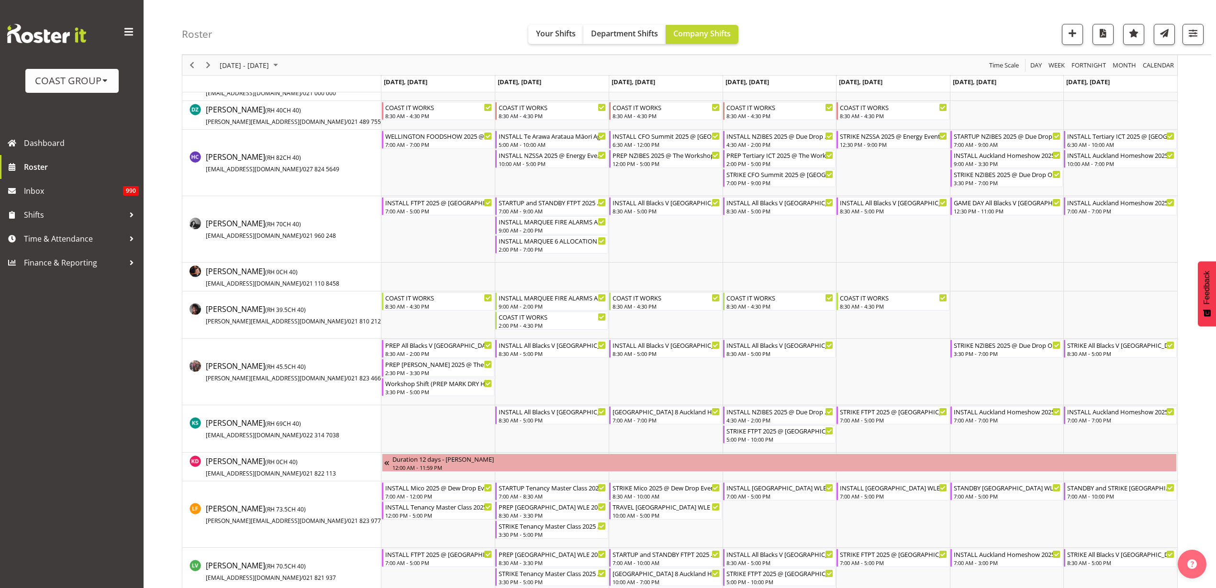
scroll to position [359, 0]
